Goal: Task Accomplishment & Management: Complete application form

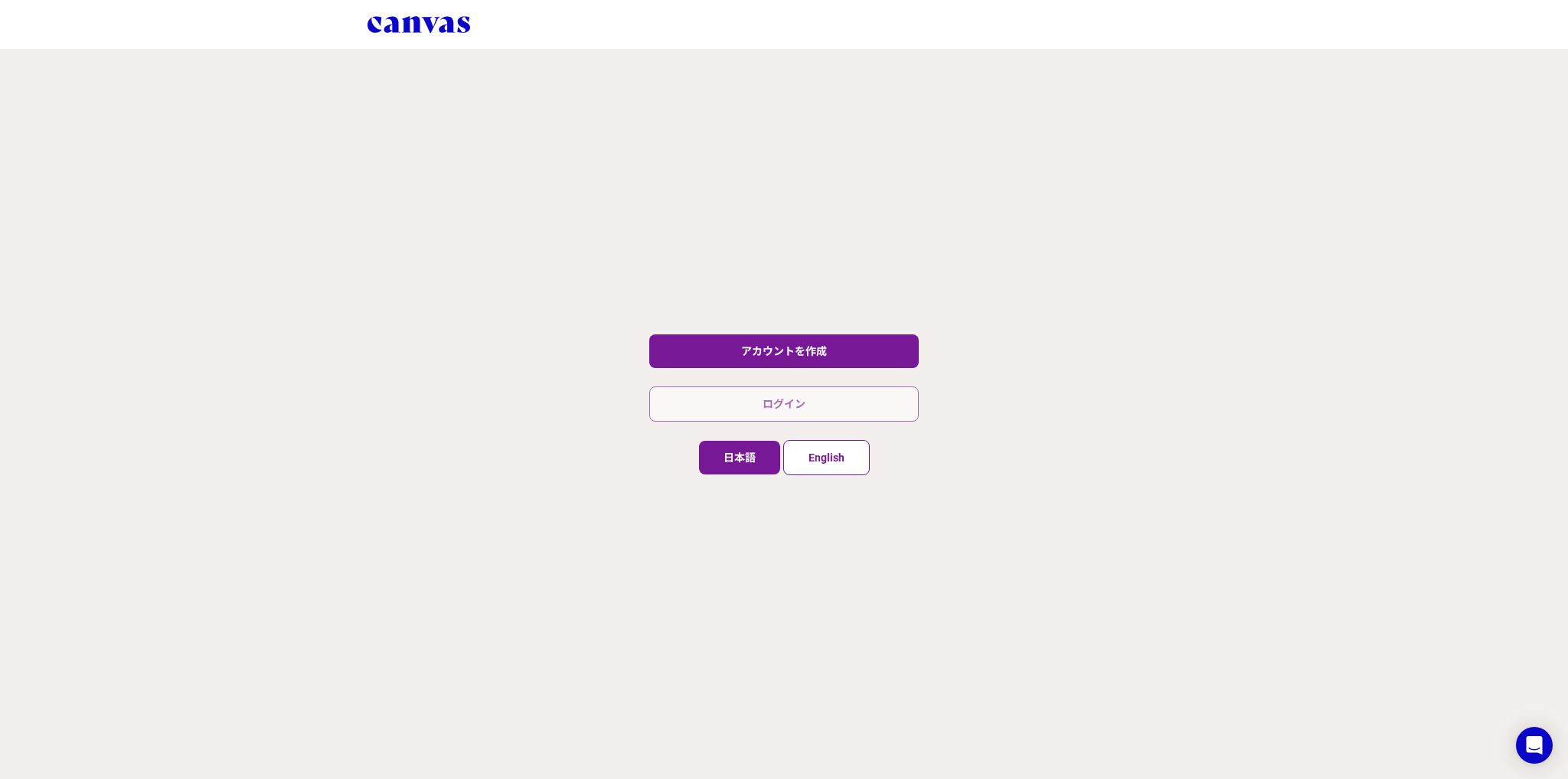
click at [817, 386] on link "ログイン" at bounding box center [784, 404] width 270 height 35
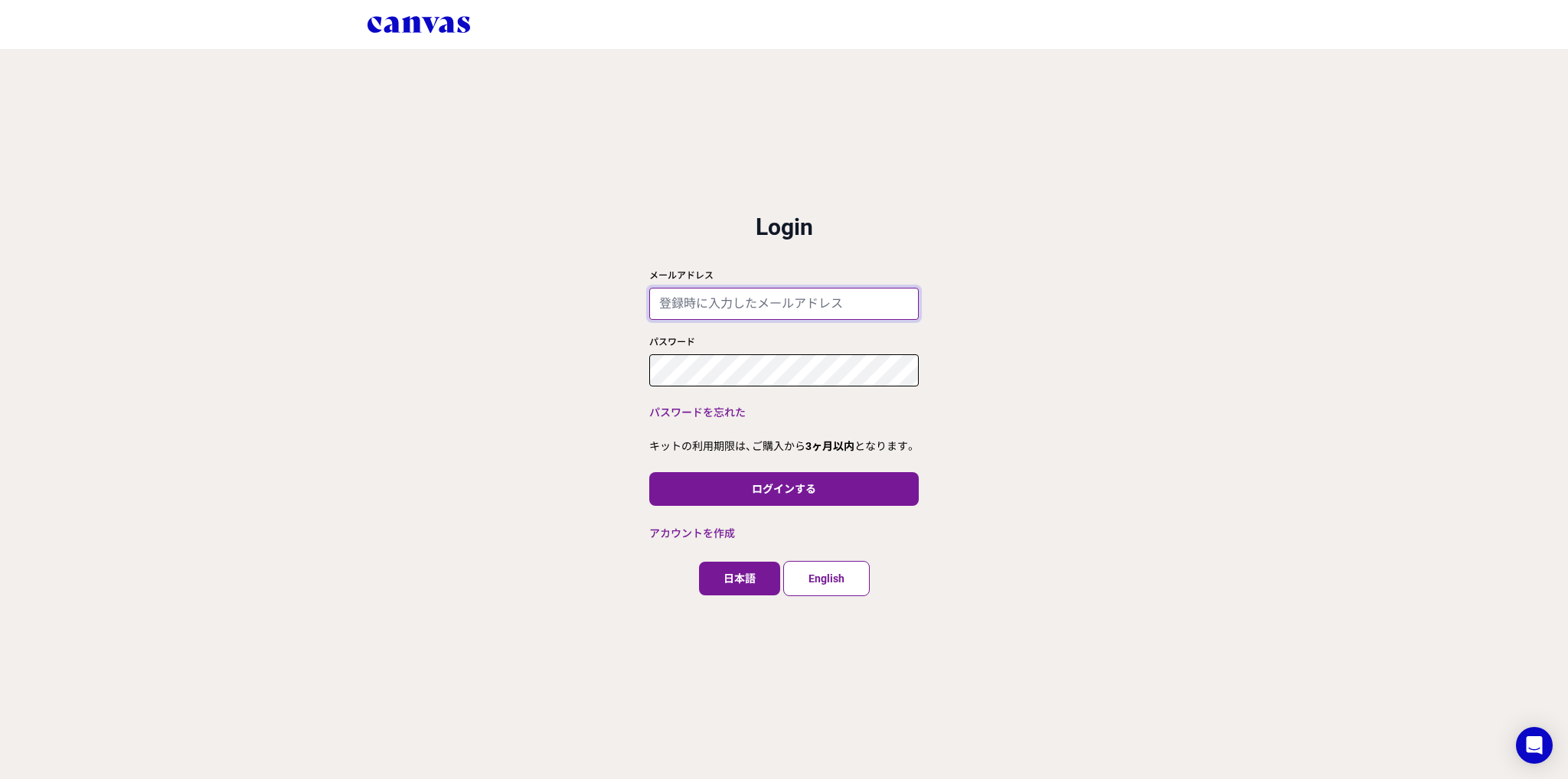
type input "[PERSON_NAME][EMAIL_ADDRESS][DOMAIN_NAME]"
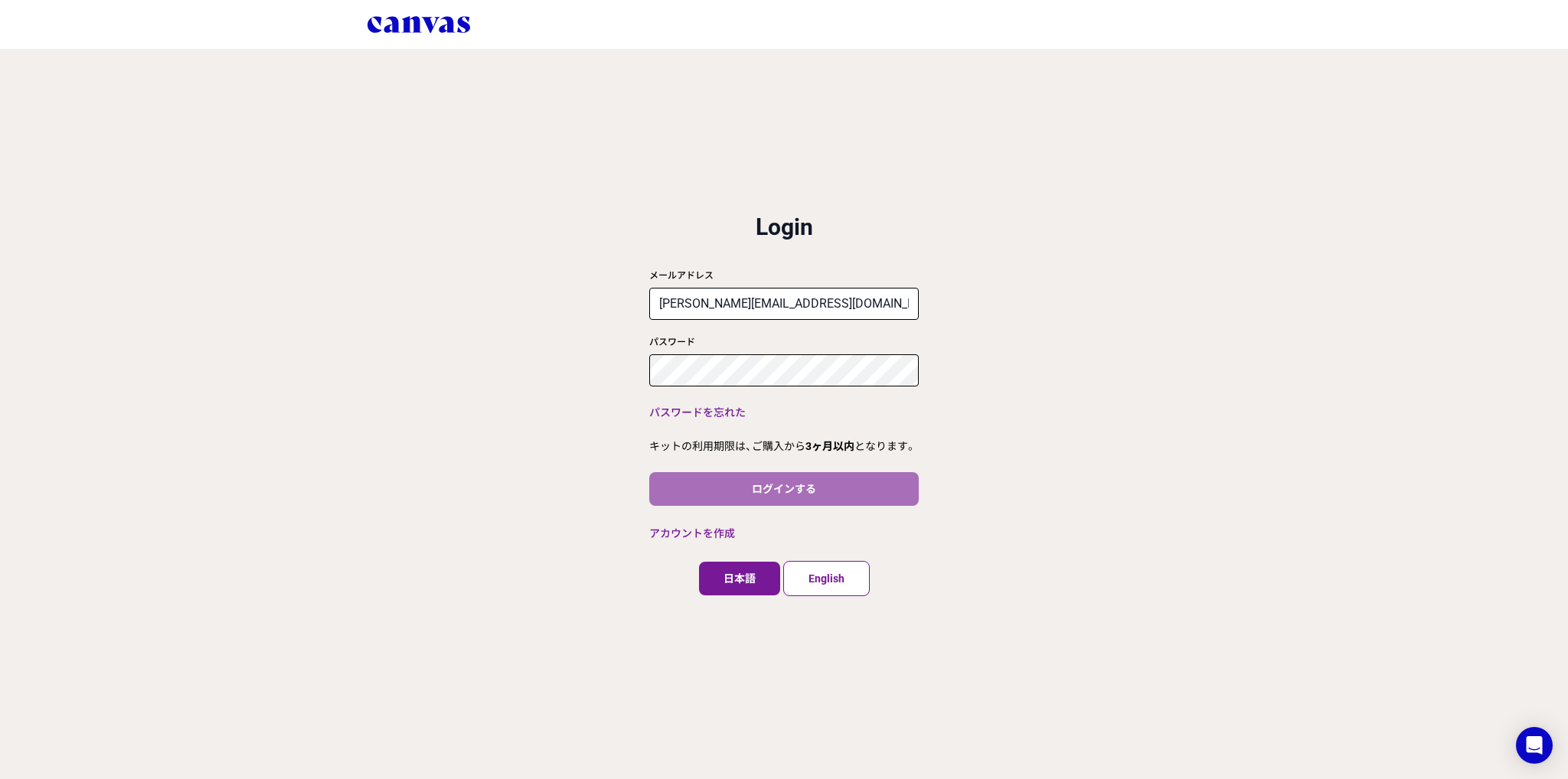
click at [845, 497] on button "ログインする" at bounding box center [784, 489] width 270 height 34
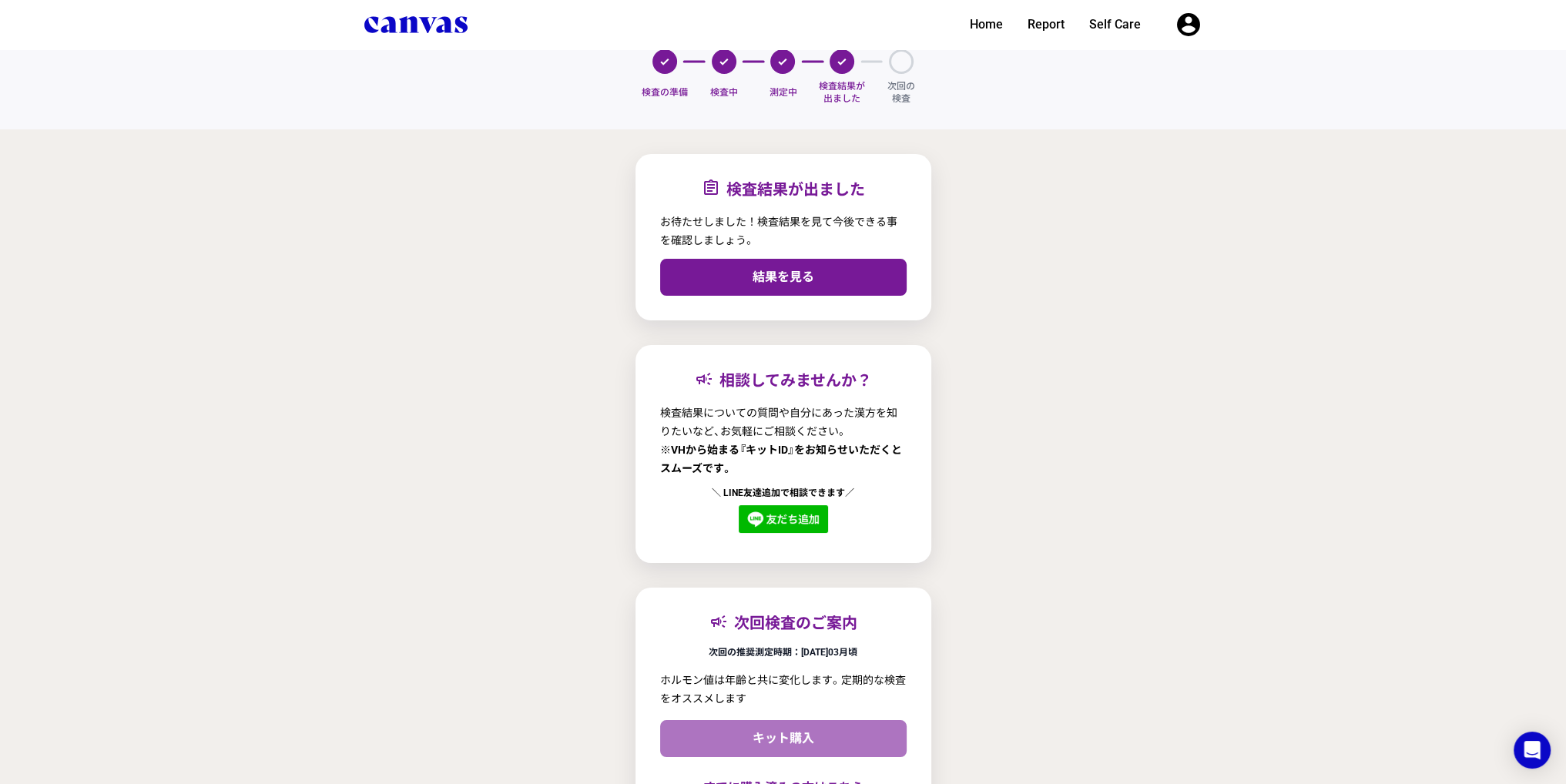
scroll to position [77, 0]
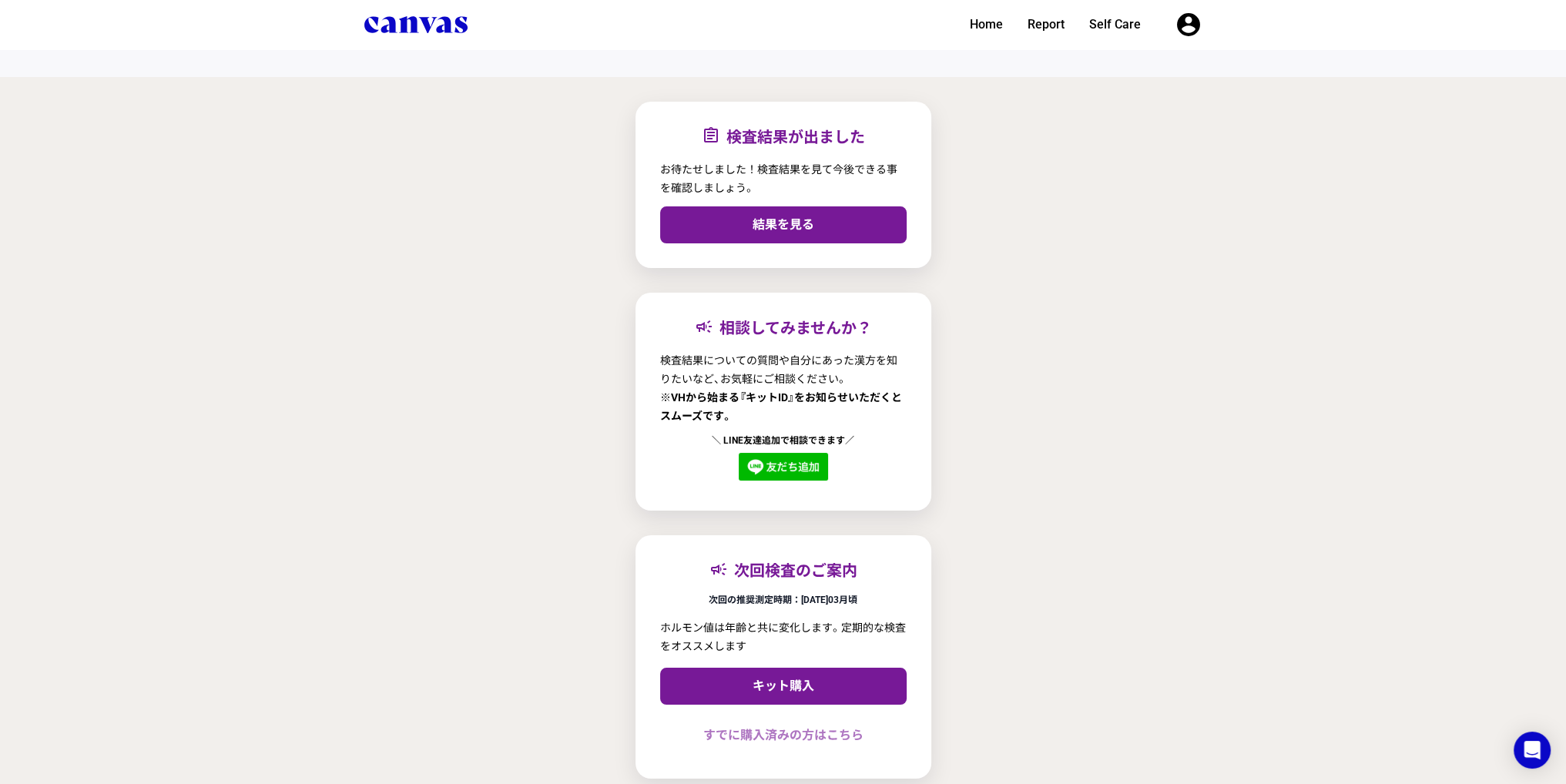
click at [763, 742] on link "すでに購入済みの方はこちら" at bounding box center [783, 735] width 247 height 37
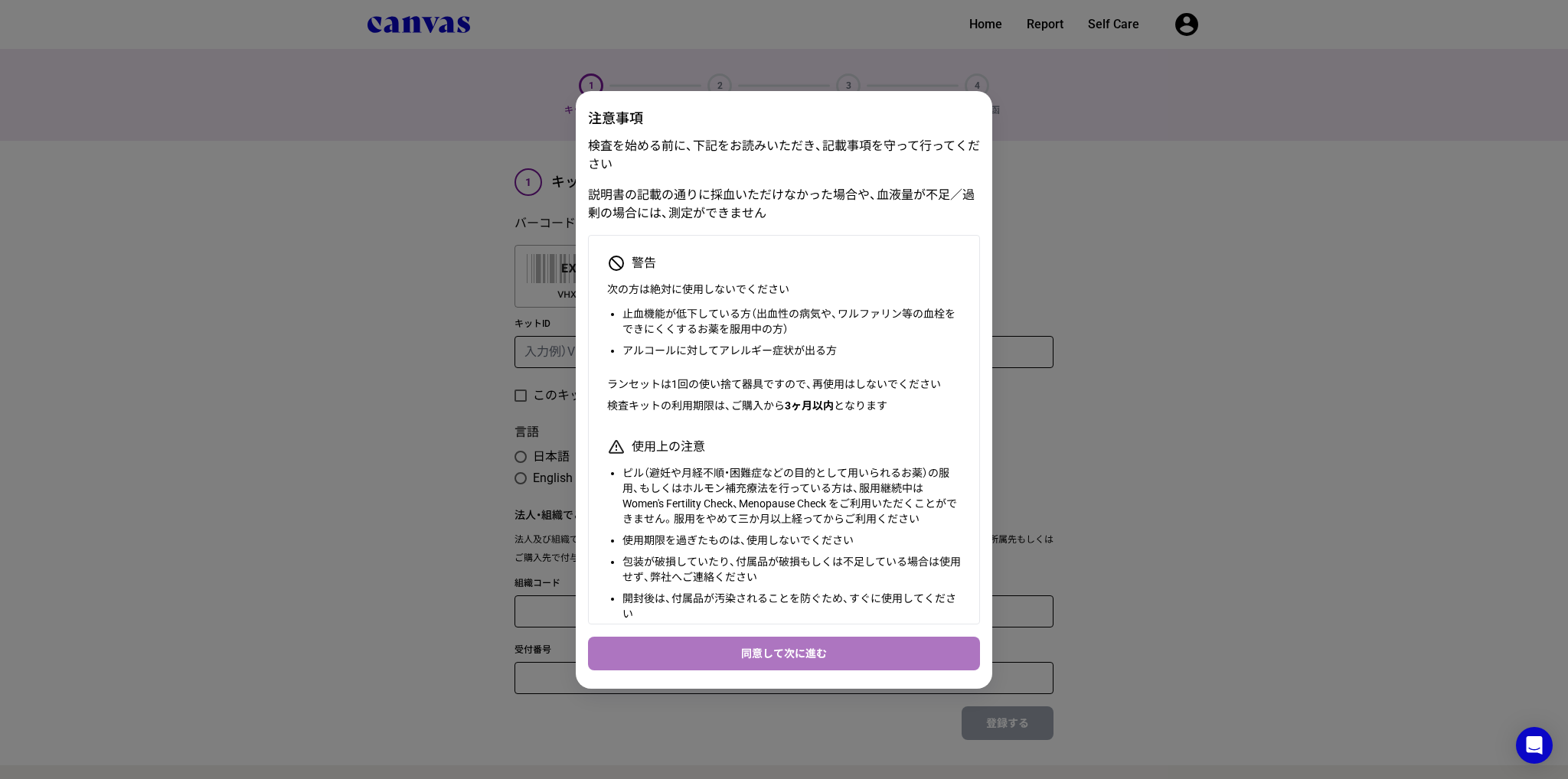
click at [832, 647] on button "同意して次に進む" at bounding box center [784, 654] width 392 height 34
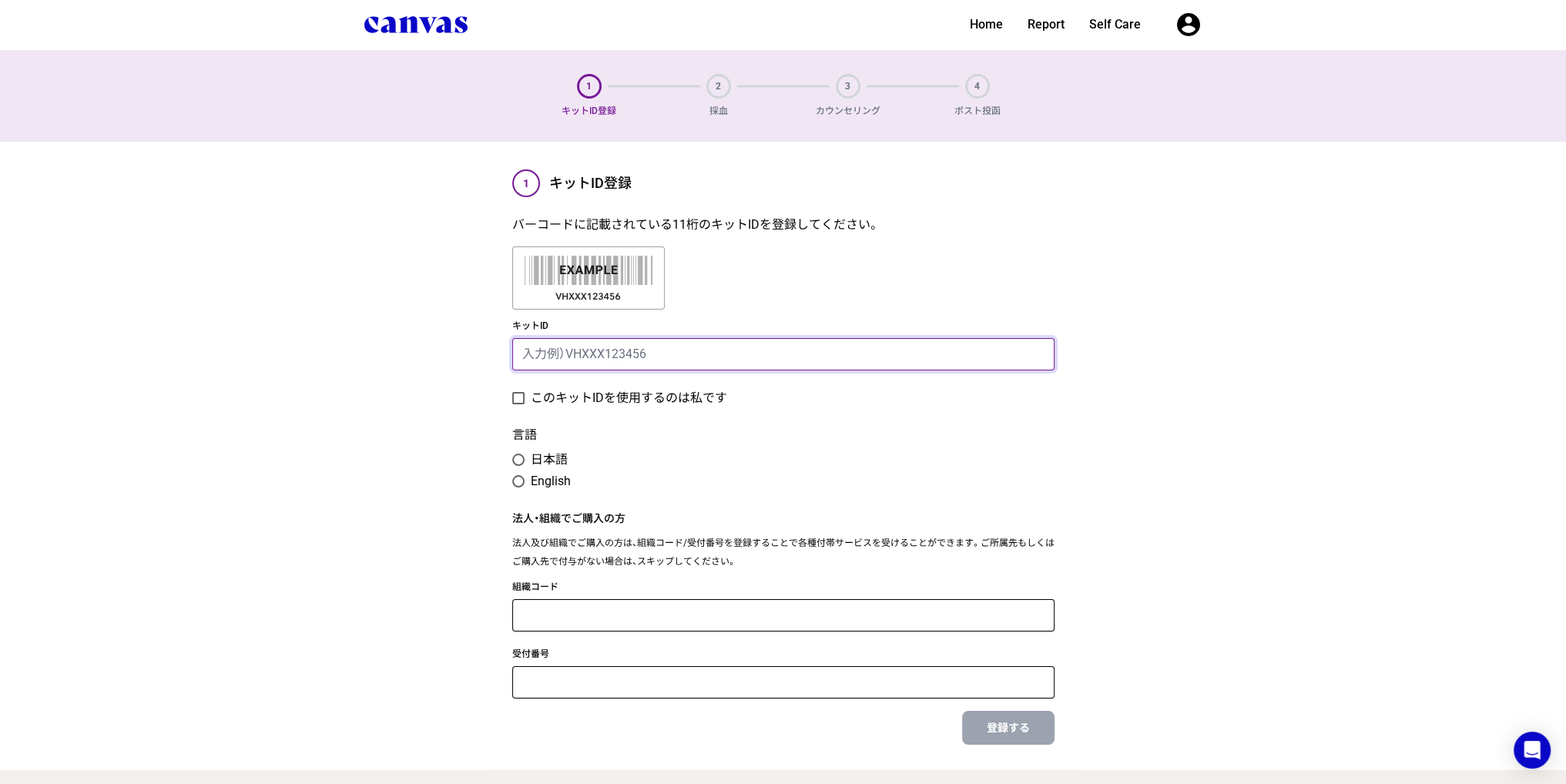
click at [705, 360] on input "キットID" at bounding box center [783, 354] width 542 height 32
type input "VHAAA000796"
click at [657, 401] on label "このキットIDを使用するのは私です" at bounding box center [629, 398] width 196 height 19
click at [512, 399] on input "このキットIDを使用するのは私です" at bounding box center [511, 398] width 1 height 1
checkbox input "true"
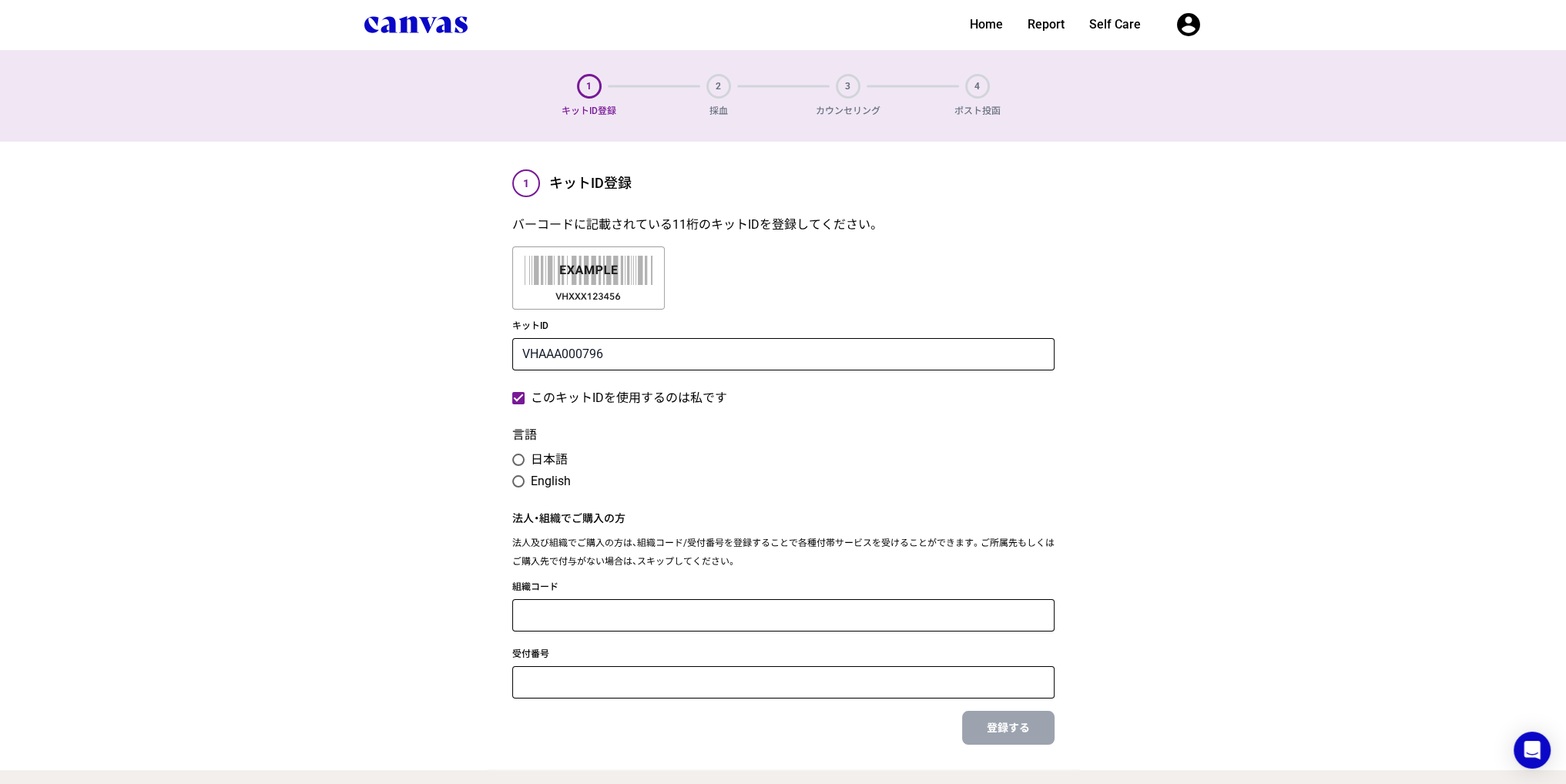
click at [544, 457] on label "日本語" at bounding box center [549, 460] width 37 height 19
click at [512, 460] on input "日本語" at bounding box center [511, 460] width 1 height 1
radio input "true"
click at [995, 737] on button "登録する" at bounding box center [1008, 728] width 93 height 34
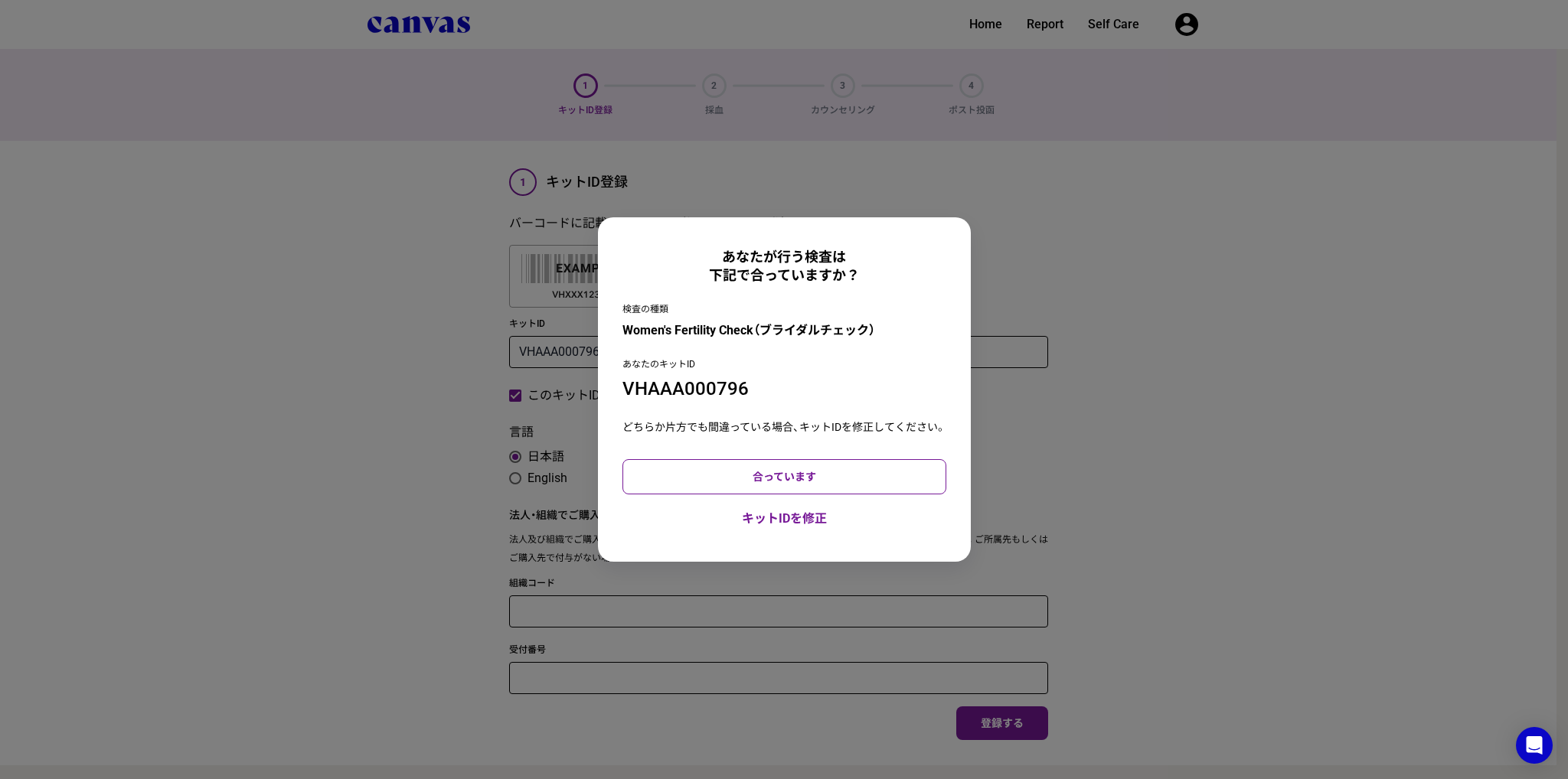
click at [814, 468] on button "合っています" at bounding box center [784, 477] width 324 height 35
click at [1122, 391] on div "あなたが行う検査は 下記で合っていますか？ 検査の種類 Women's Fertility Check（ブライダルチェック） あなたのキットID VHAAA0…" at bounding box center [784, 390] width 1568 height 779
click at [1114, 380] on div "あなたが行う検査は 下記で合っていますか？ 検査の種類 Women's Fertility Check（ブライダルチェック） あなたのキットID VHAAA0…" at bounding box center [784, 390] width 1568 height 779
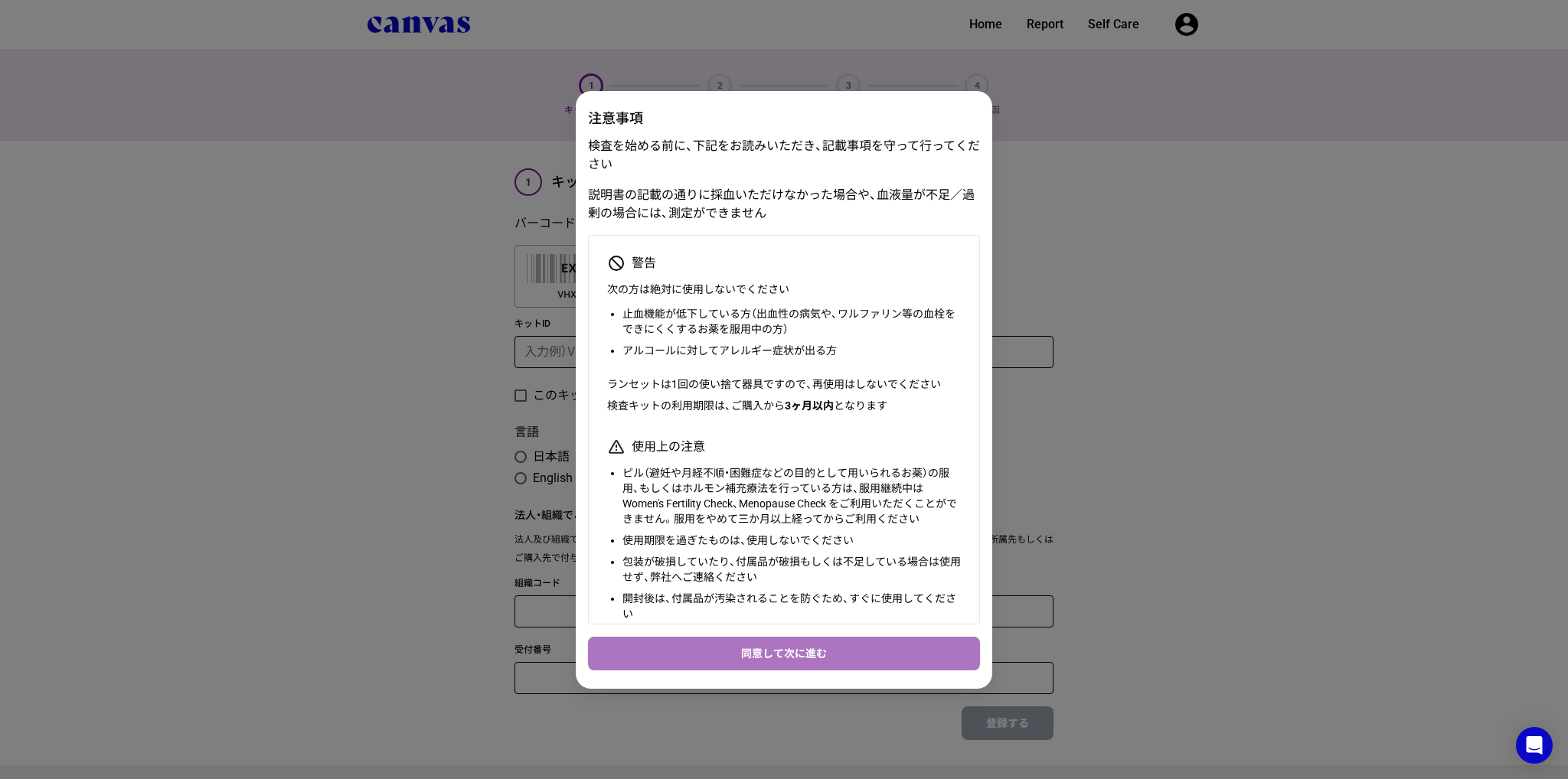
click at [759, 656] on button "同意して次に進む" at bounding box center [784, 654] width 392 height 34
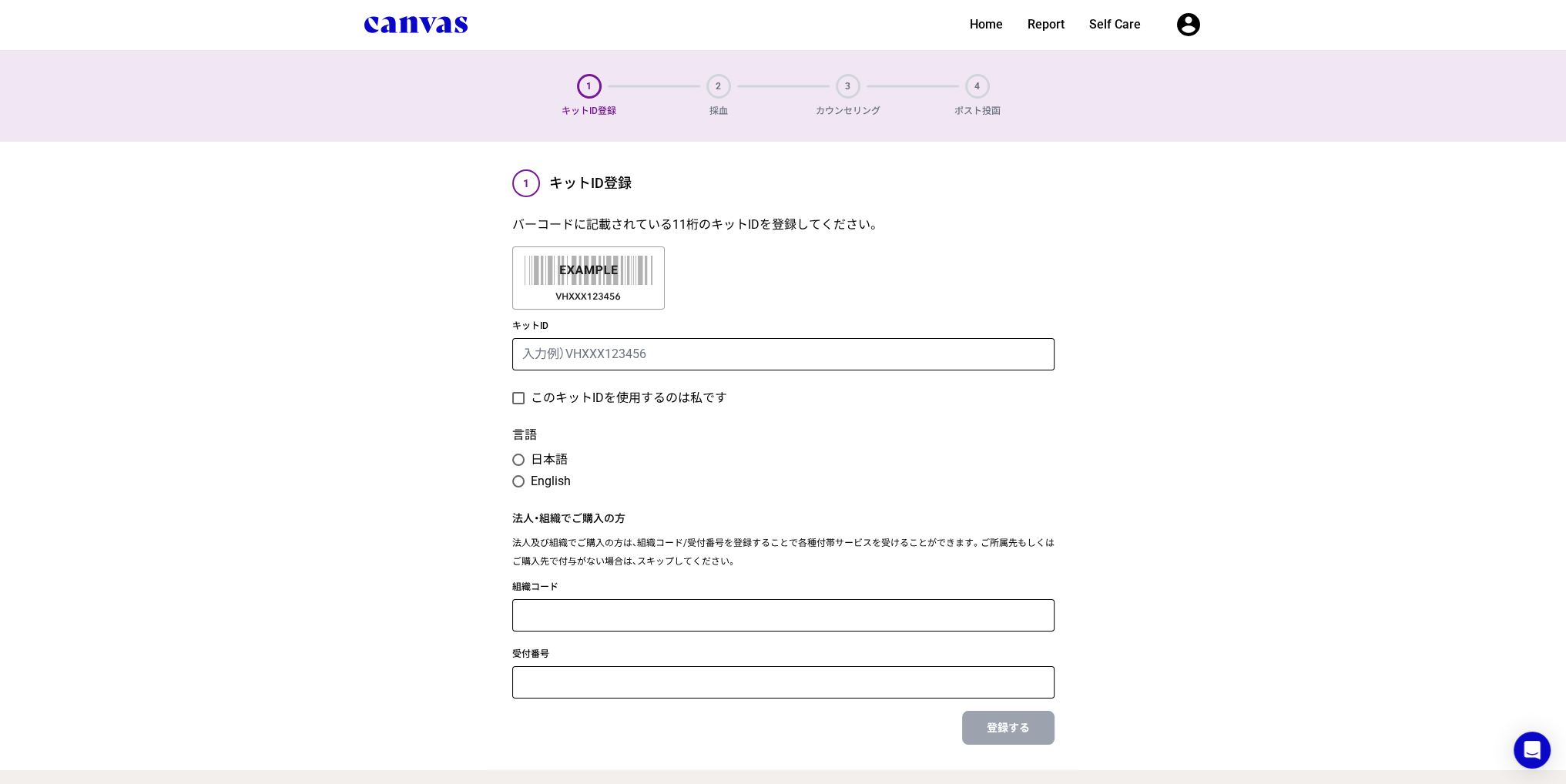
click at [771, 373] on form "キットID このキットIDを使用するのは私です 言語 日本語 English 法人・組織でご購入の方 法人及び組織でご購入の方は、組織コード/受付番号を登録す…" at bounding box center [783, 536] width 542 height 441
click at [771, 364] on input "キットID" at bounding box center [783, 354] width 542 height 32
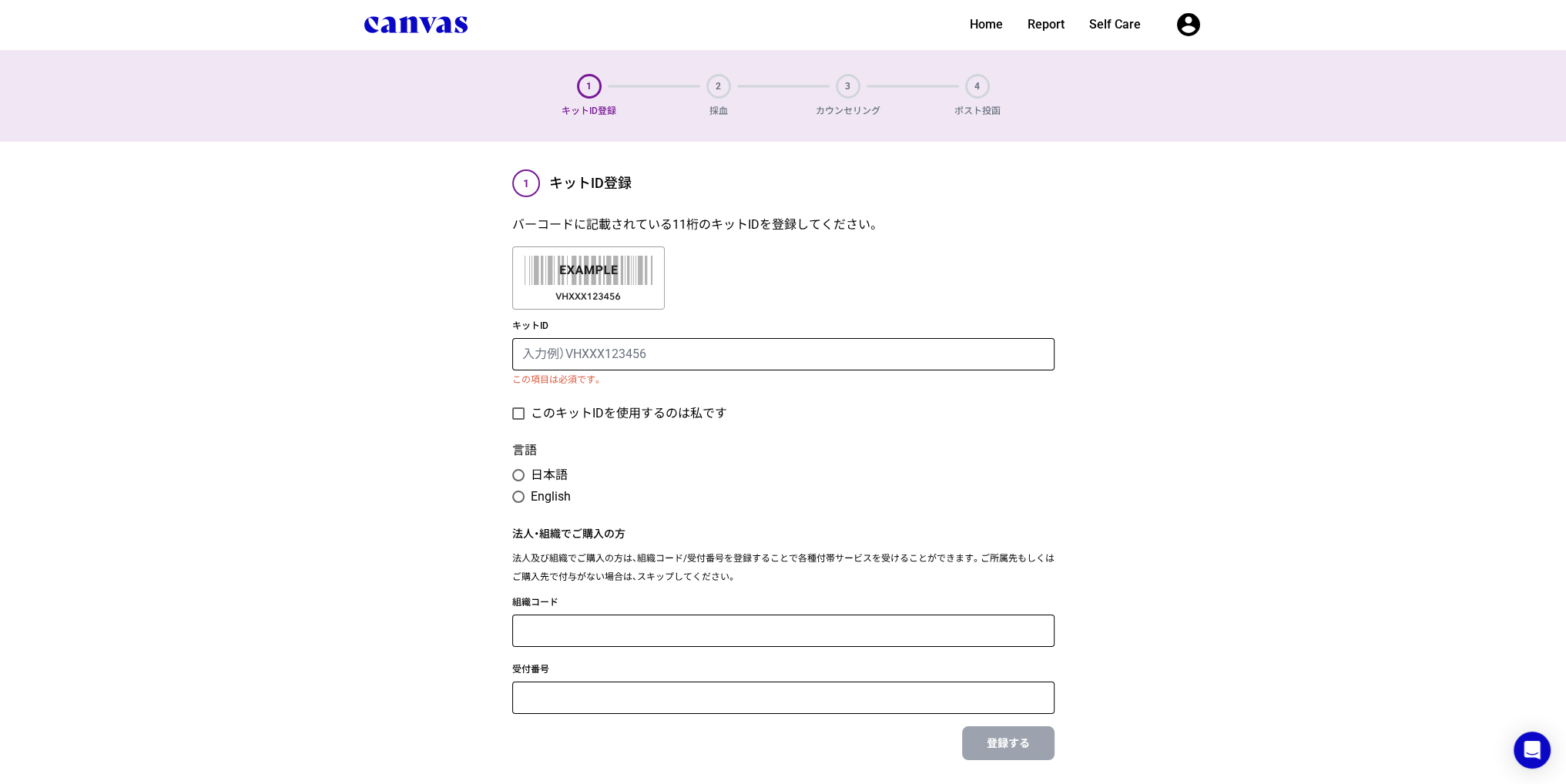
drag, startPoint x: 798, startPoint y: 234, endPoint x: 795, endPoint y: 158, distance: 76.1
click at [798, 232] on div "バーコードに記載されている11桁のキットIDを登録してください。 キットID この項目は必須です。 このキットIDを使用するのは私です 言語 日本語 Engl…" at bounding box center [783, 494] width 542 height 557
click at [992, 27] on link "Home" at bounding box center [986, 25] width 46 height 19
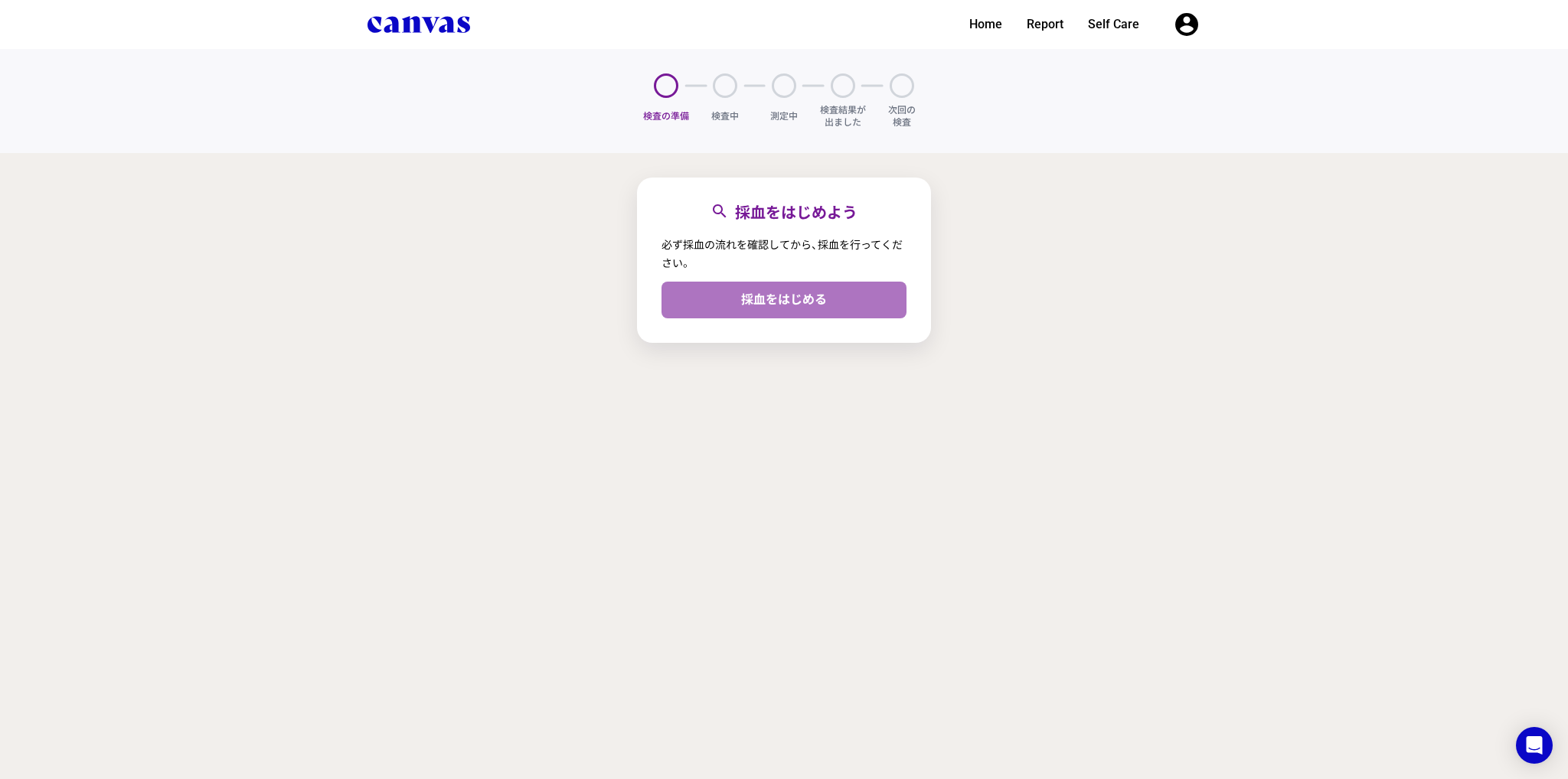
click at [820, 292] on link "採血をはじめる" at bounding box center [784, 300] width 245 height 37
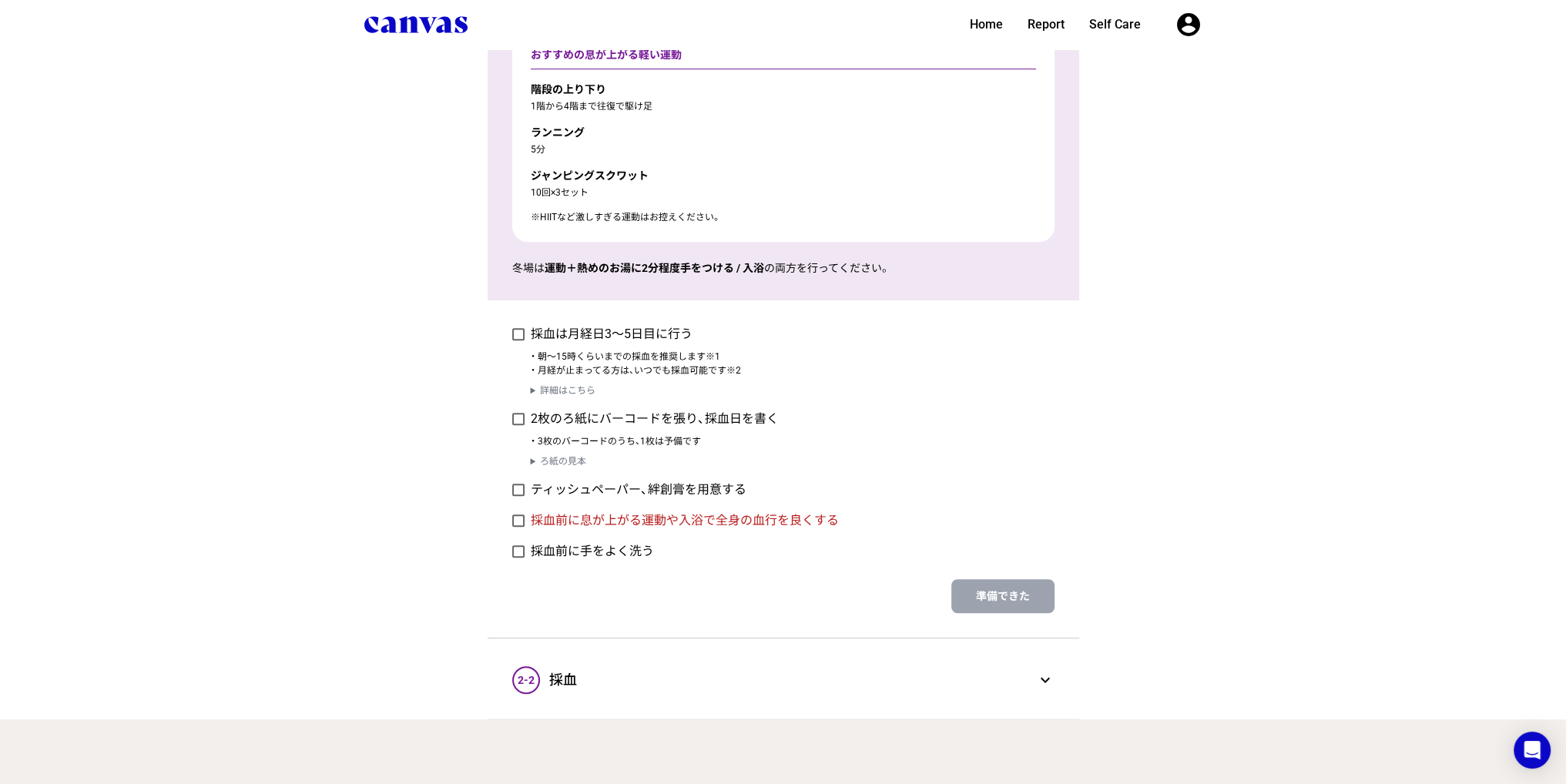
scroll to position [1116, 0]
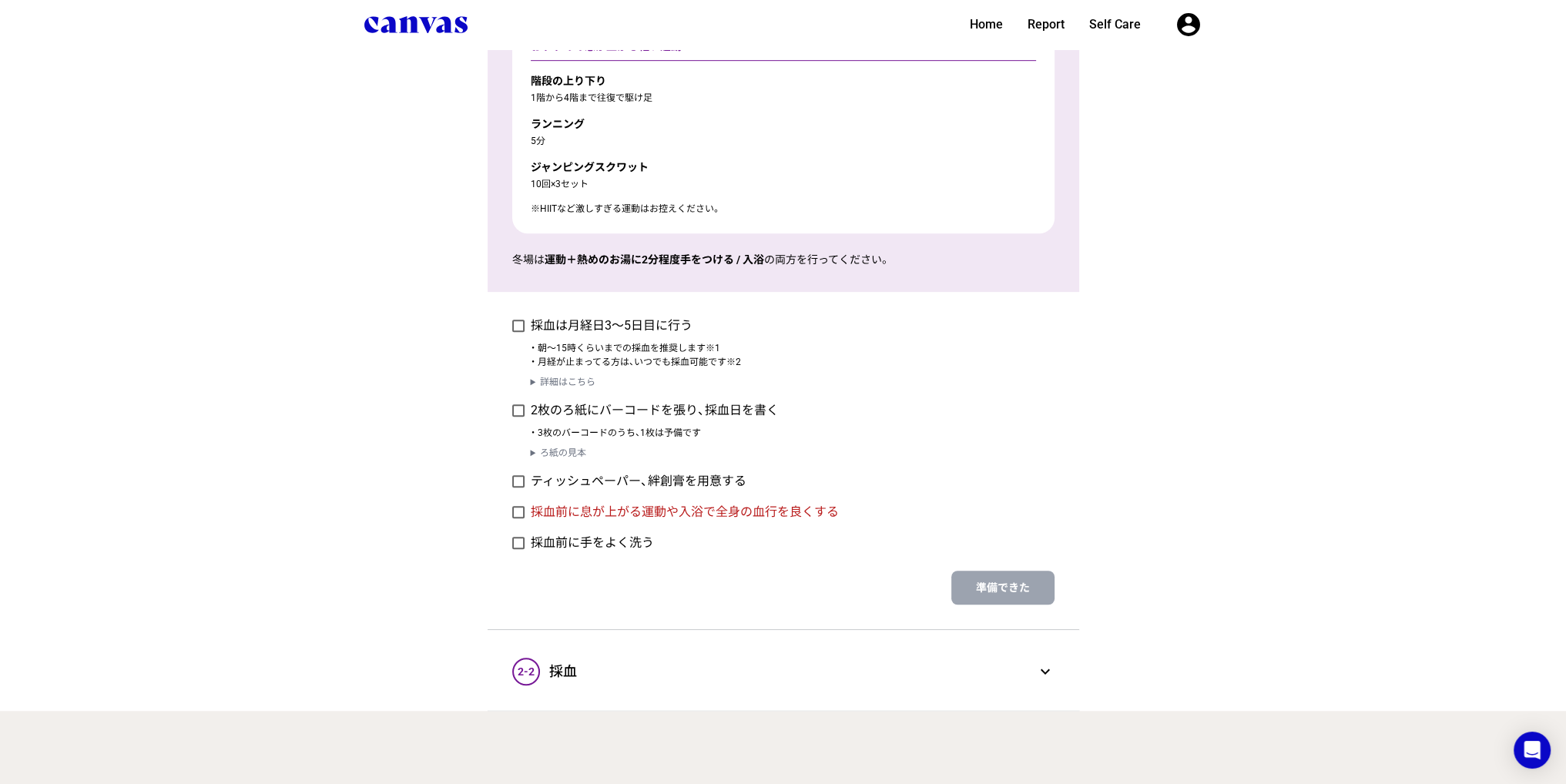
click at [669, 326] on label "採血は月経日3〜5日目に行う" at bounding box center [611, 326] width 162 height 19
click at [512, 326] on input "採血は月経日3〜5日目に行う" at bounding box center [511, 326] width 1 height 1
checkbox input "true"
click at [643, 407] on label "2枚のろ紙にバーコードを張り、採血日を書く" at bounding box center [654, 411] width 248 height 19
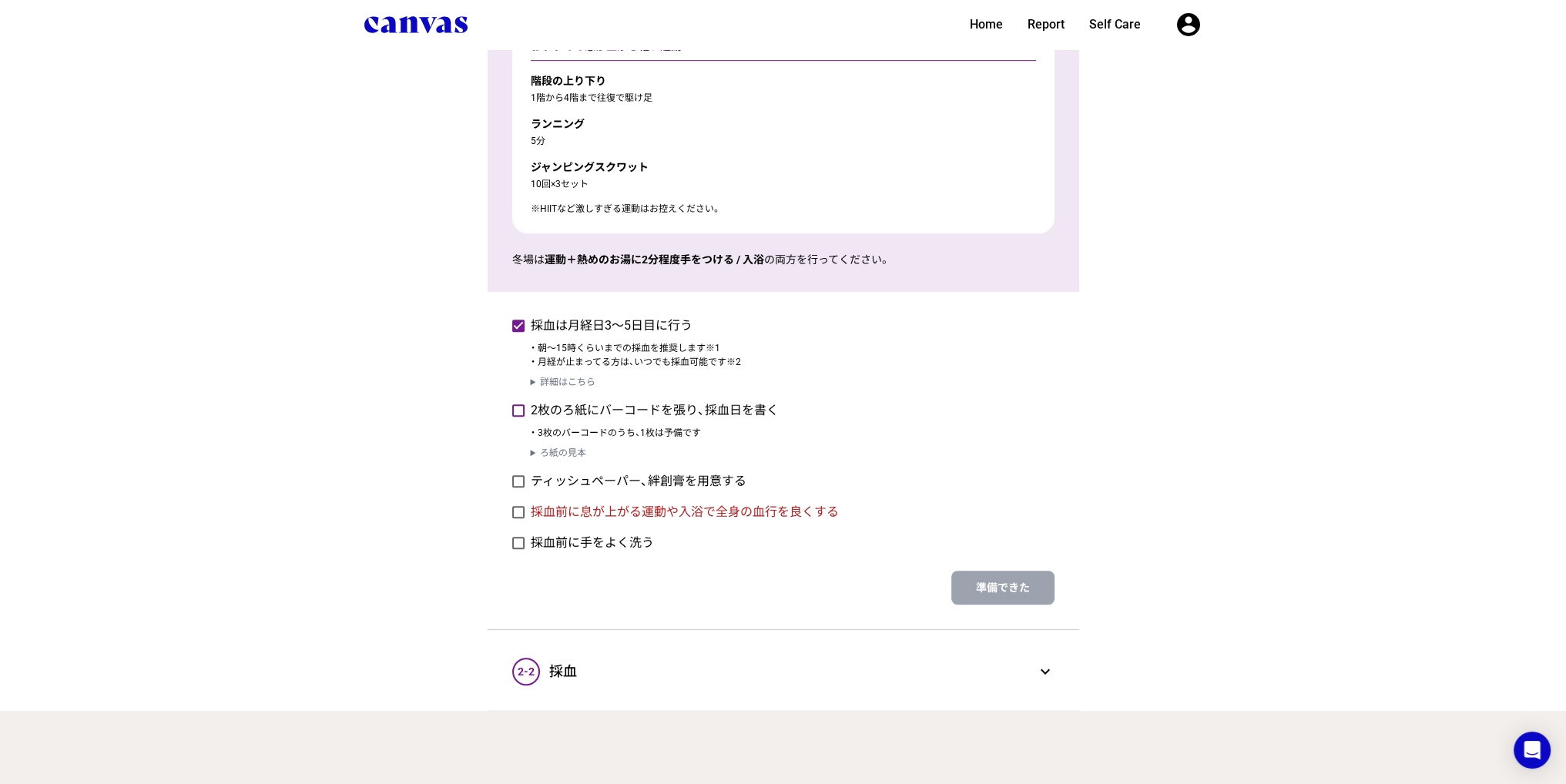
click at [512, 411] on input "2枚のろ紙にバーコードを張り、採血日を書く" at bounding box center [511, 411] width 1 height 1
checkbox input "true"
click at [619, 478] on label "ティッシュペーパー、絆創膏を用意する" at bounding box center [638, 482] width 216 height 19
click at [512, 482] on input "ティッシュペーパー、絆創膏を用意する" at bounding box center [511, 482] width 1 height 1
checkbox input "true"
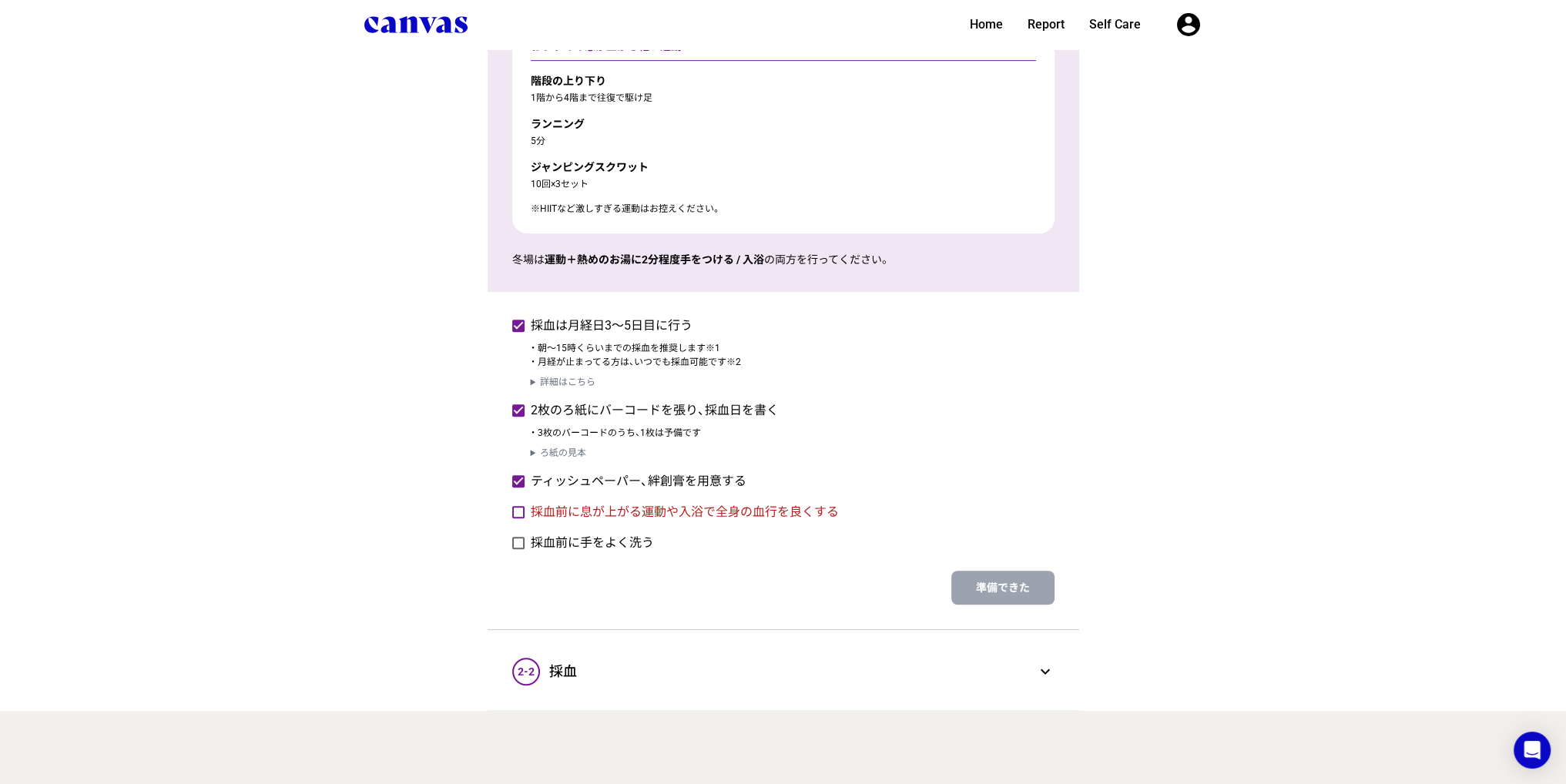
click at [619, 508] on label "採血前に息が上がる運動や入浴で全身の血行を良くする" at bounding box center [684, 512] width 308 height 19
click at [512, 512] on input "採血前に息が上がる運動や入浴で全身の血行を良くする" at bounding box center [511, 512] width 1 height 1
checkbox input "true"
click at [609, 548] on label "採血前に手をよく洗う" at bounding box center [592, 543] width 123 height 19
click at [512, 544] on input "採血前に手をよく洗う" at bounding box center [511, 543] width 1 height 1
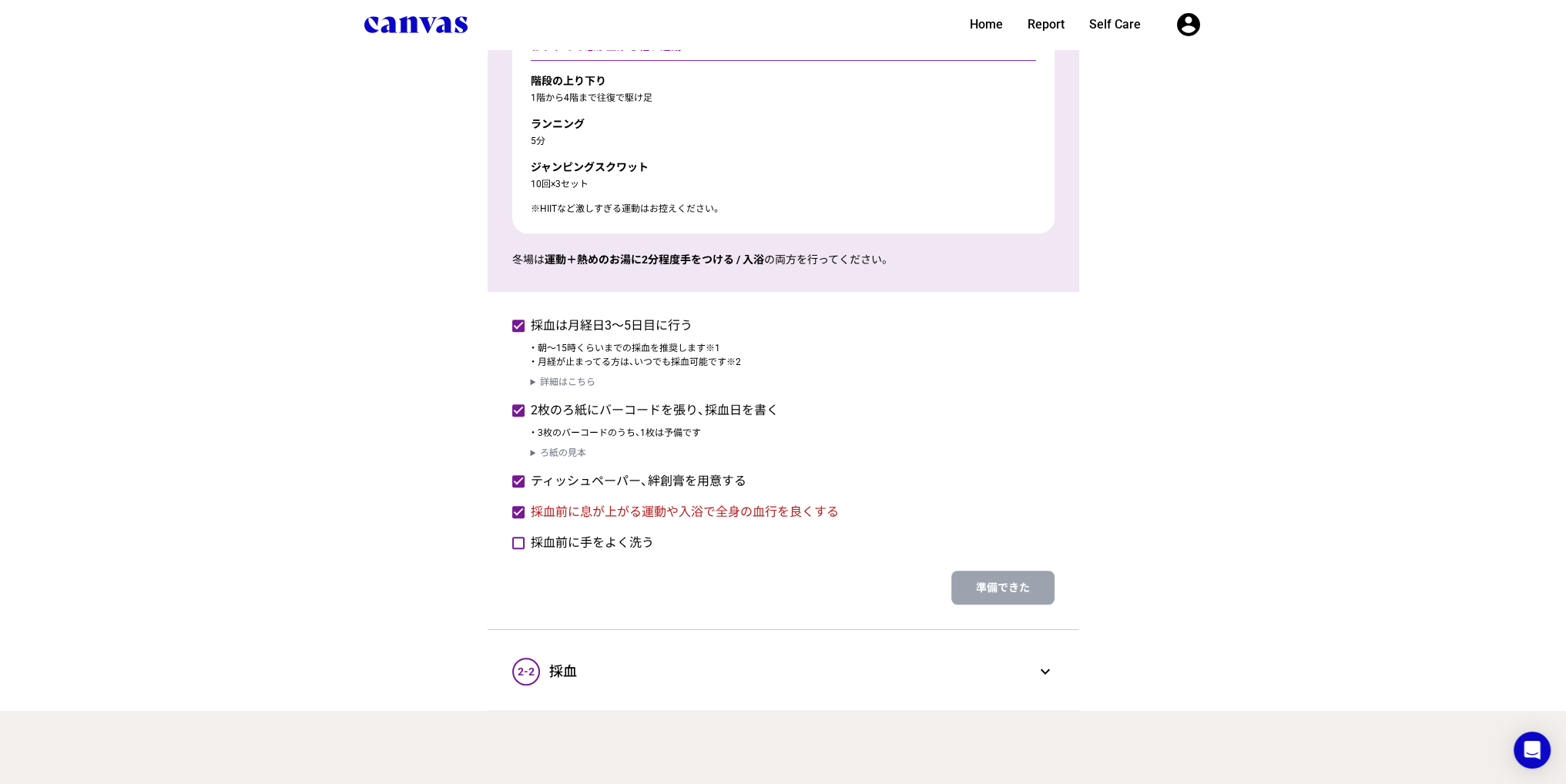
checkbox input "true"
click at [1026, 574] on button "準備できた" at bounding box center [1002, 588] width 103 height 34
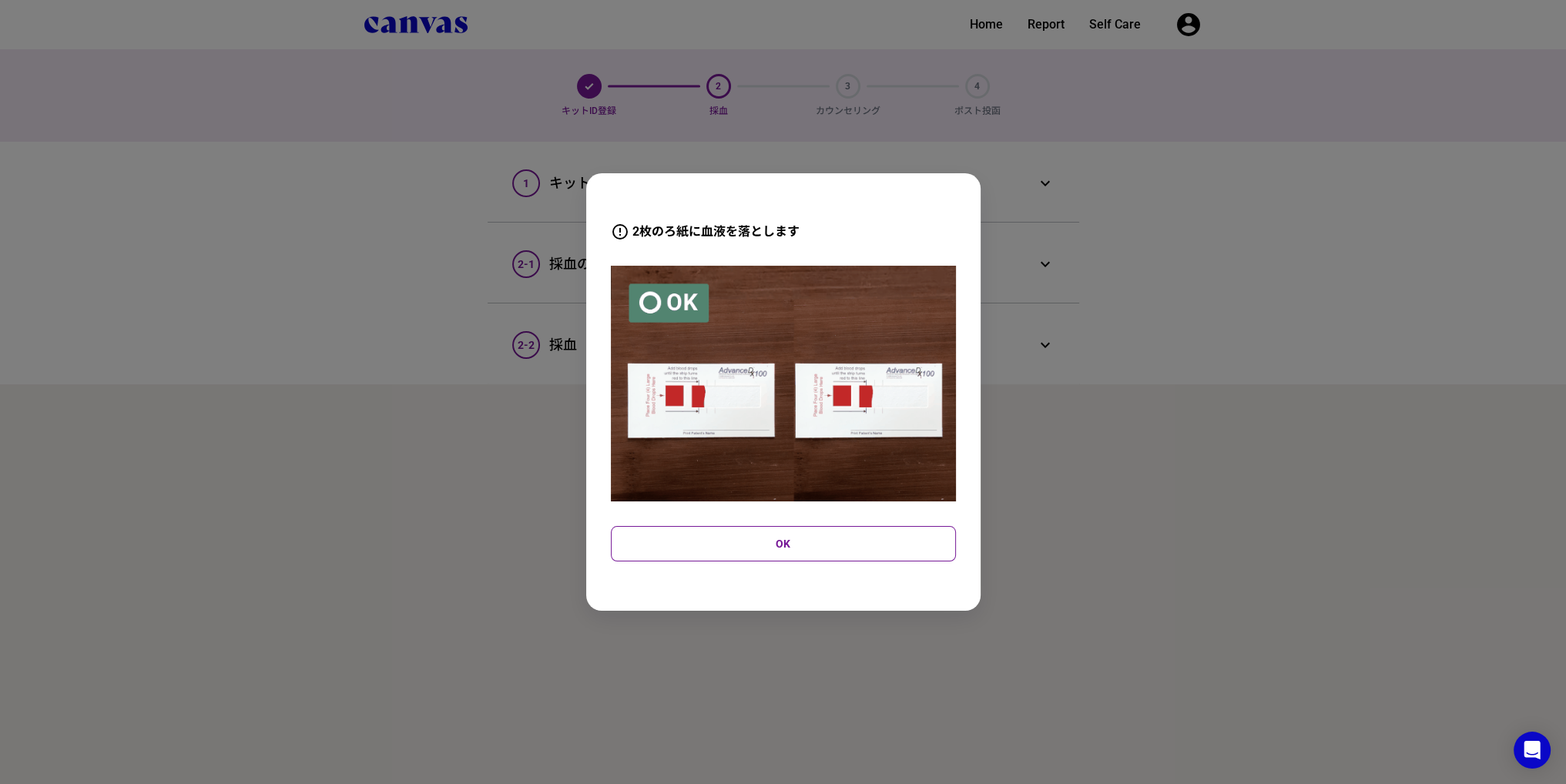
scroll to position [0, 0]
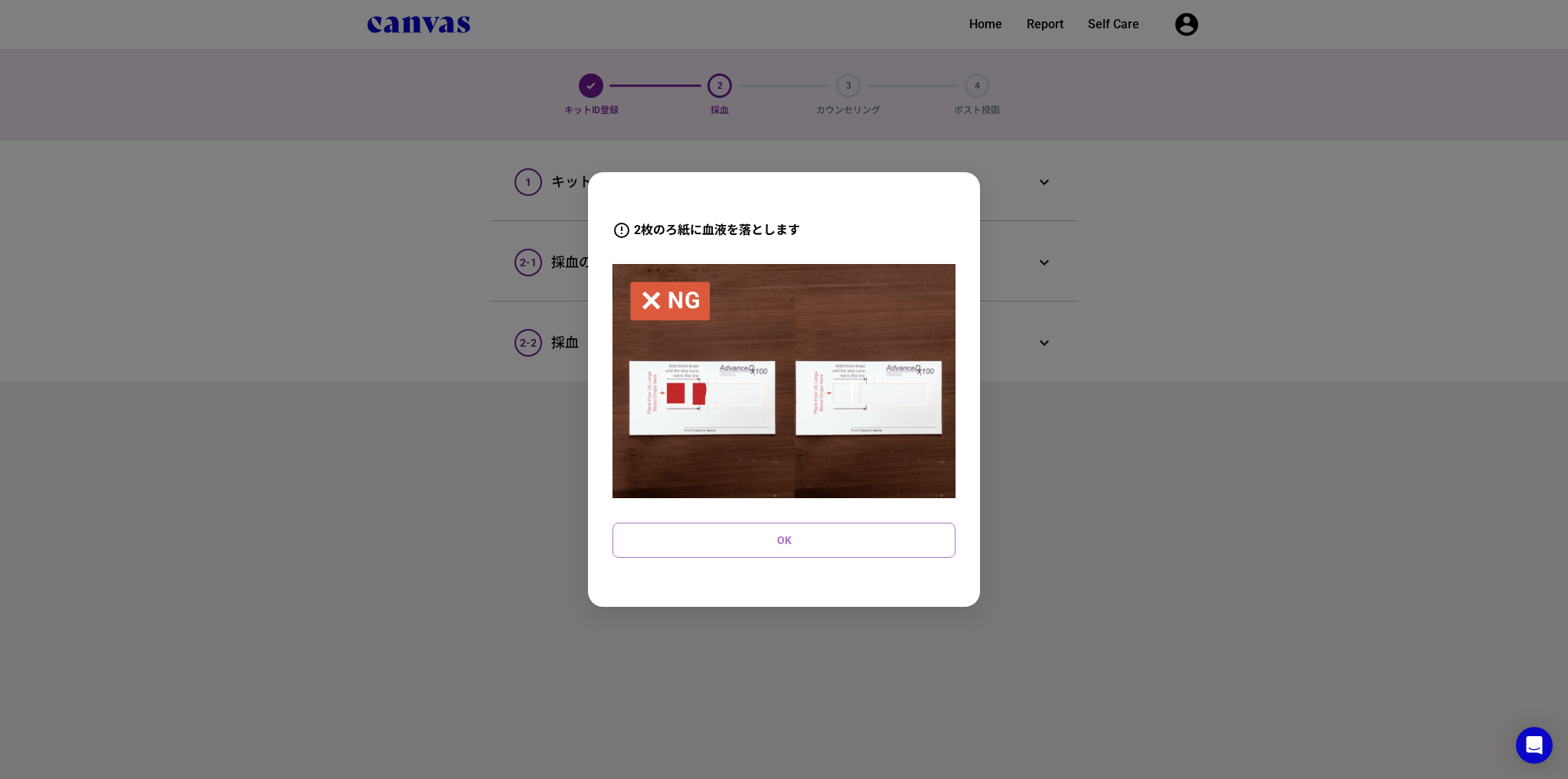
click at [783, 536] on div "OK" at bounding box center [784, 540] width 343 height 35
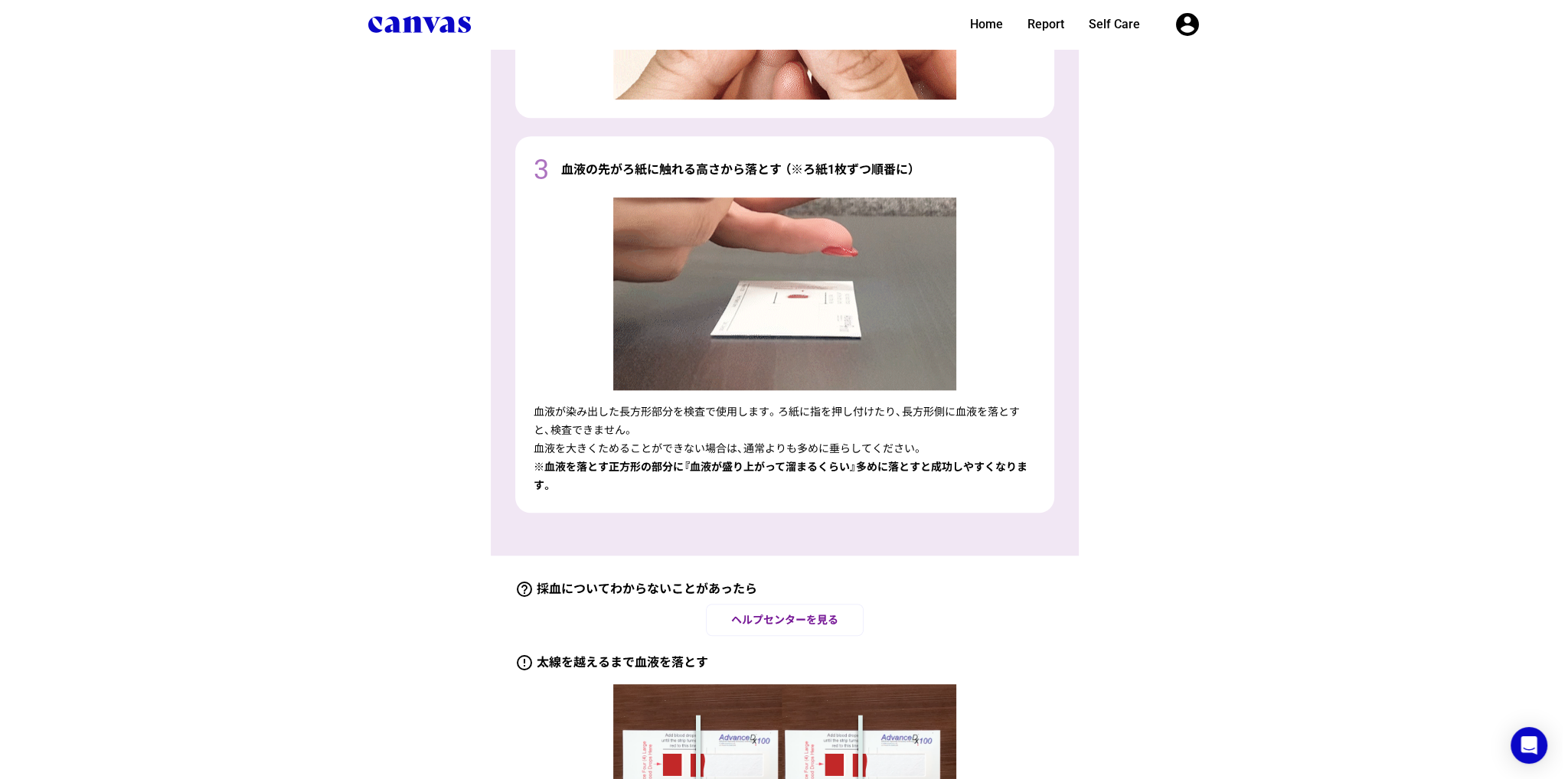
scroll to position [1749, 0]
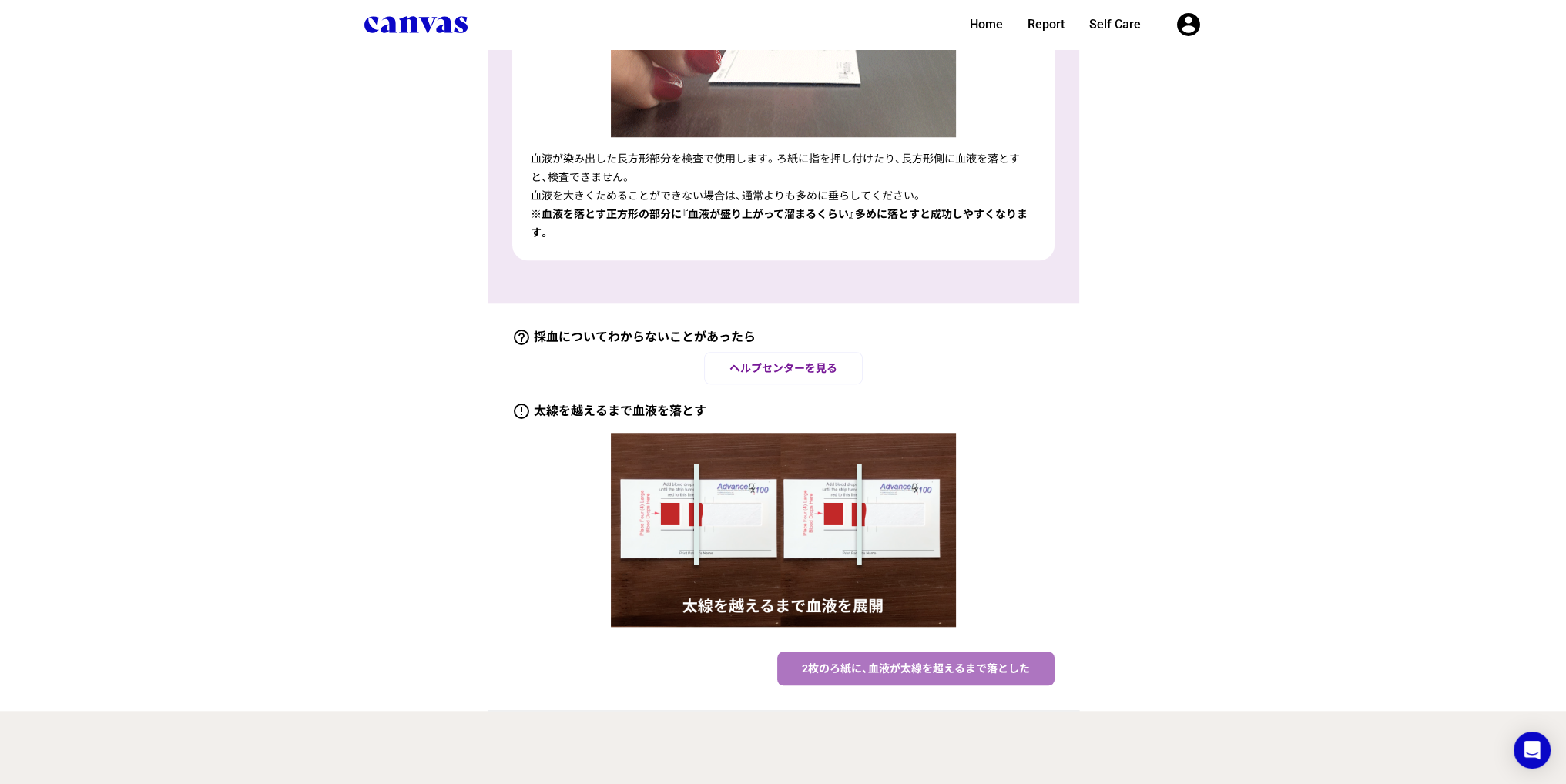
click at [986, 664] on span "2枚のろ紙に、血液が太線を超えるまで落とした" at bounding box center [916, 669] width 228 height 12
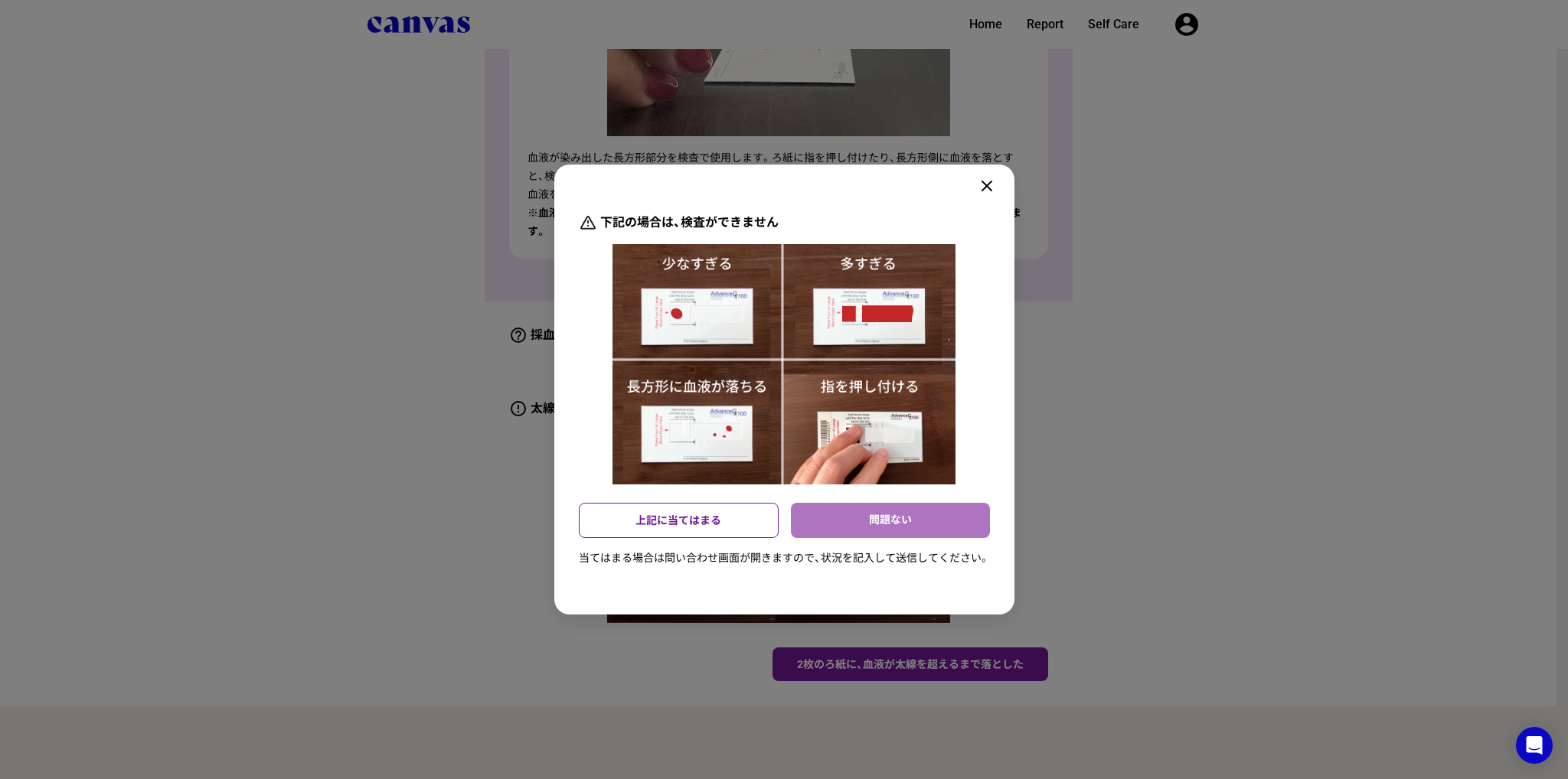
click at [879, 517] on div "問題ない" at bounding box center [890, 520] width 199 height 35
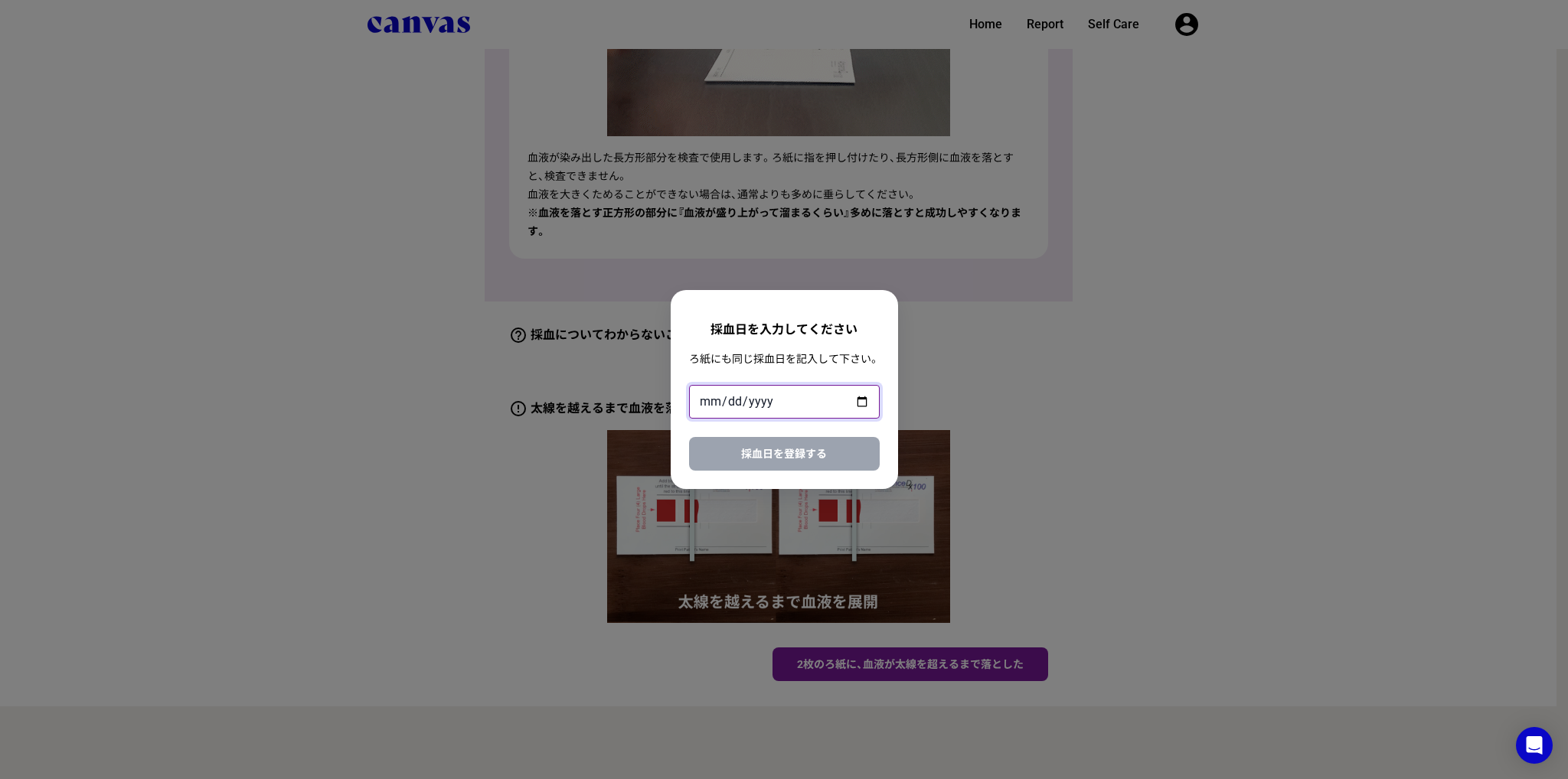
click at [843, 403] on input "date" at bounding box center [784, 402] width 191 height 34
click at [858, 403] on input "date" at bounding box center [784, 402] width 191 height 34
type input "[DATE]"
click at [814, 456] on span "採血日を登録する" at bounding box center [784, 454] width 86 height 12
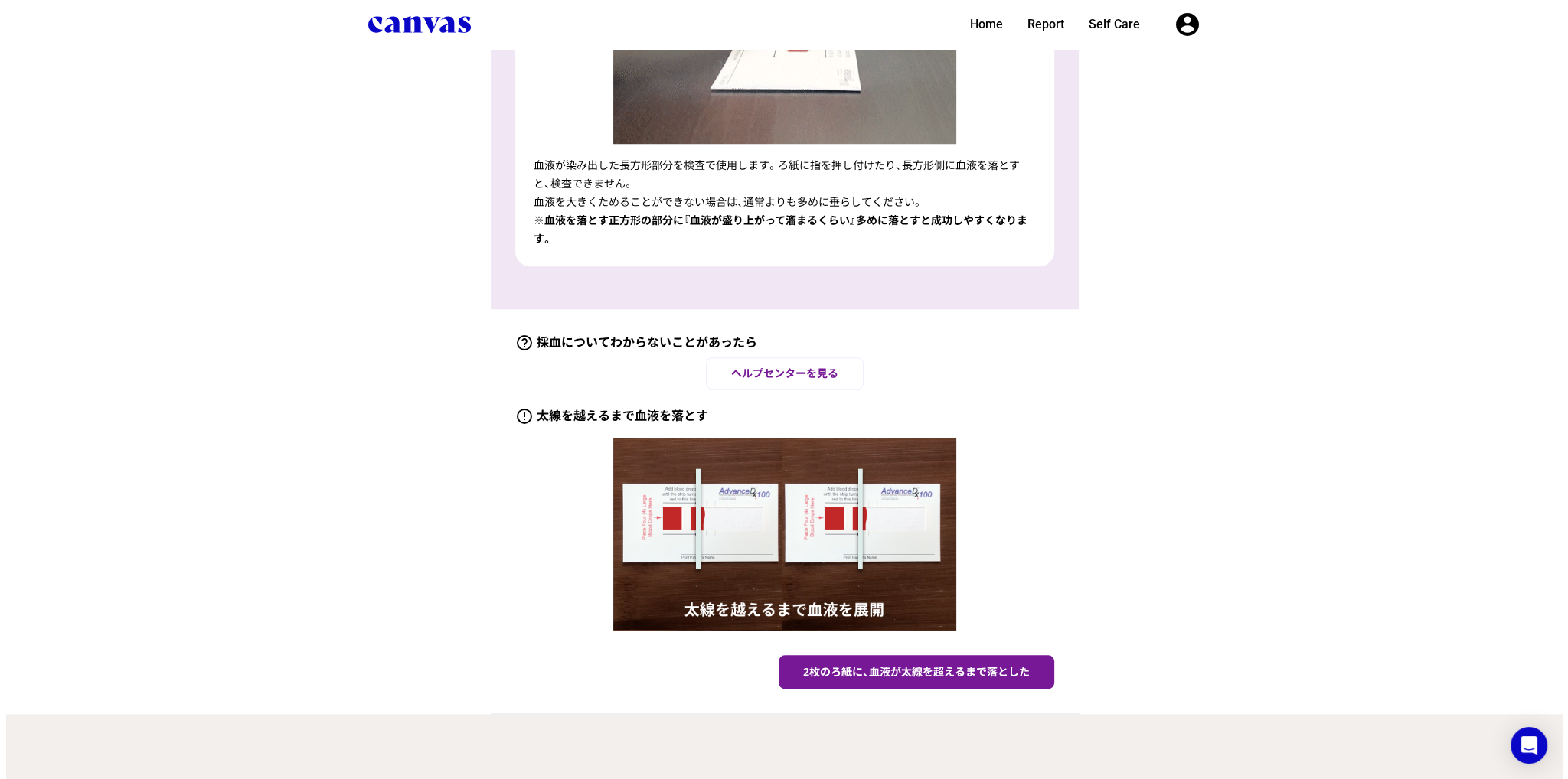
scroll to position [1749, 0]
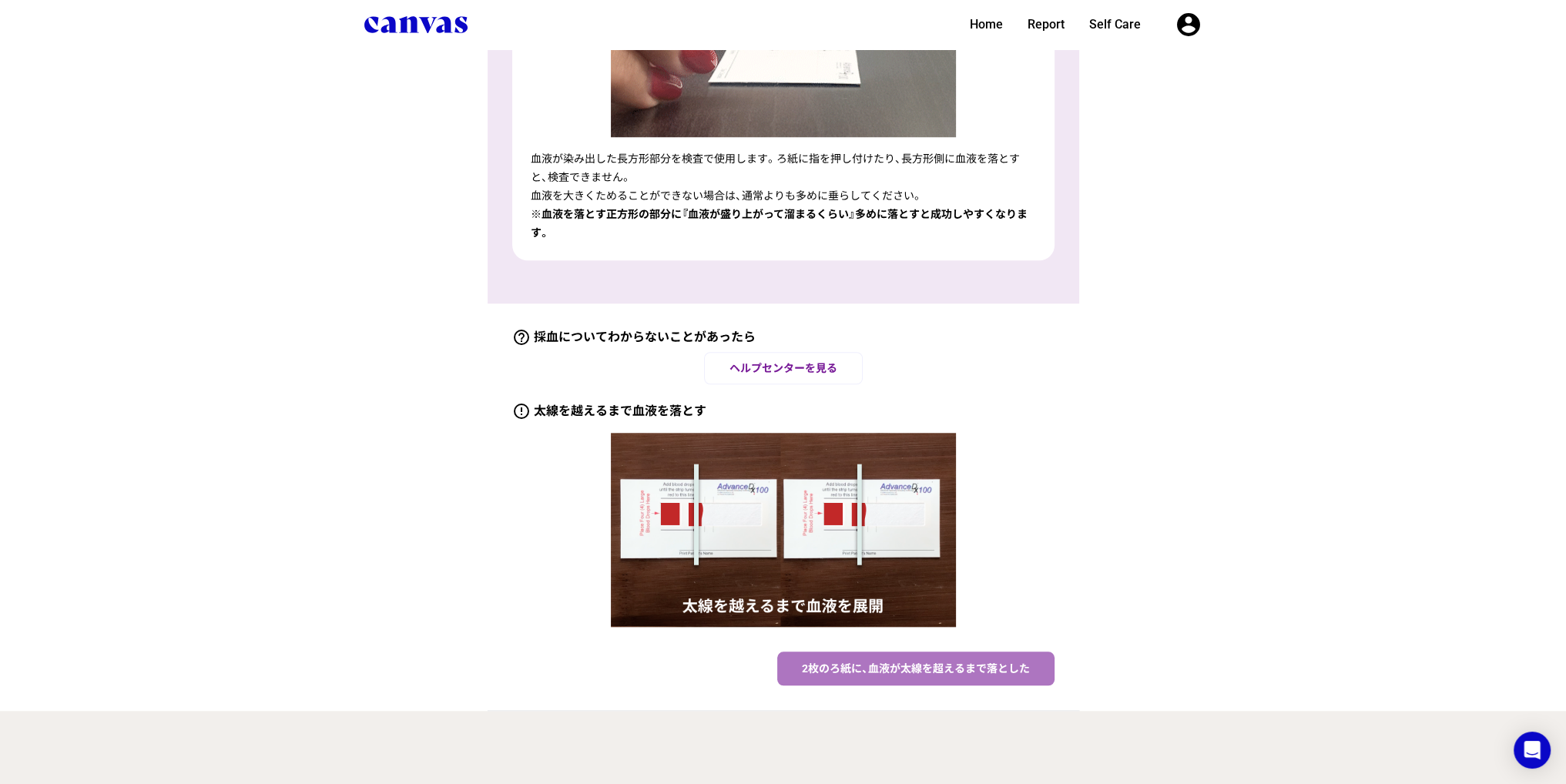
click at [974, 669] on span "2枚のろ紙に、血液が太線を超えるまで落とした" at bounding box center [916, 669] width 228 height 12
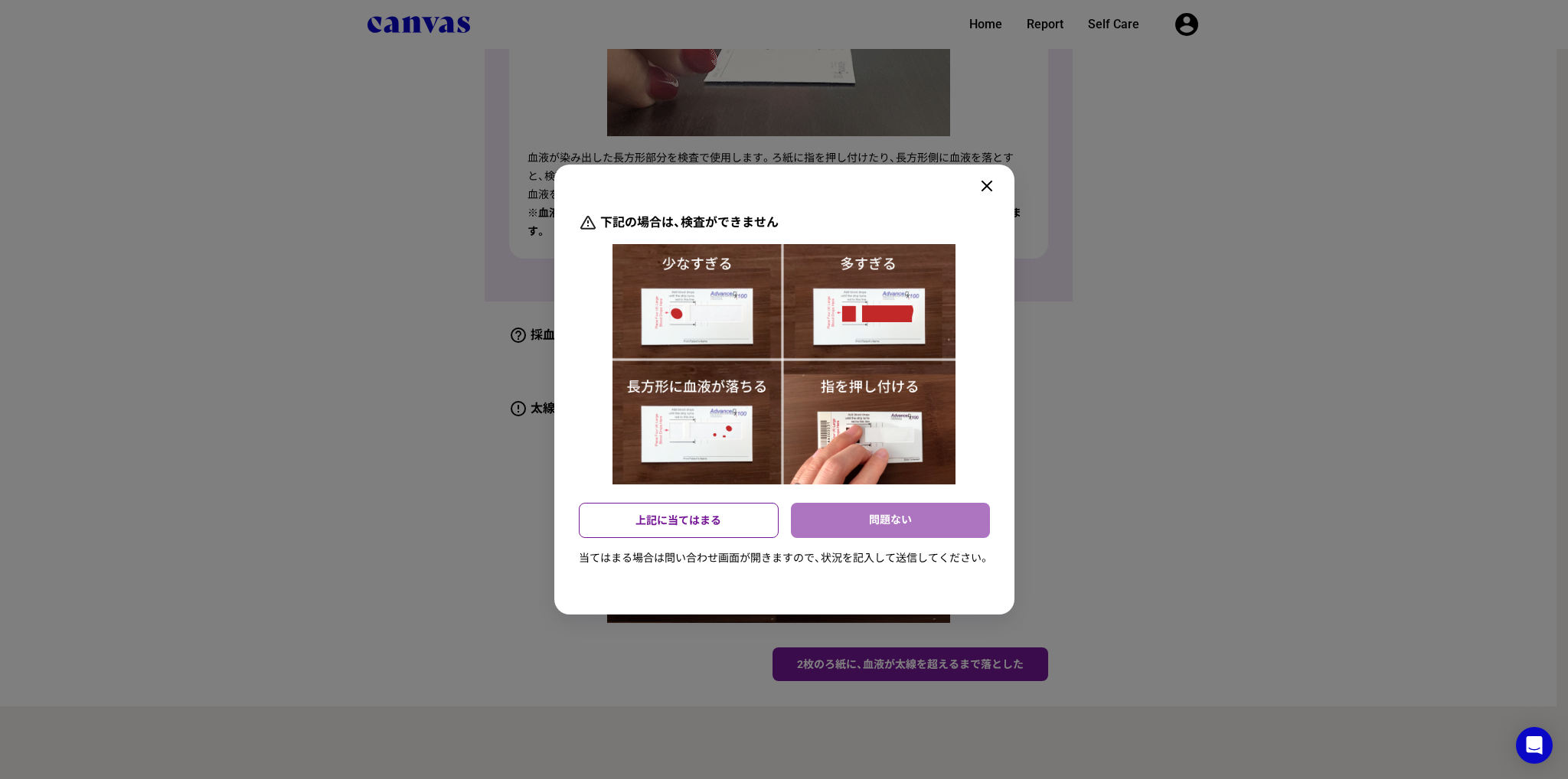
click at [955, 517] on div "問題ない" at bounding box center [890, 520] width 199 height 35
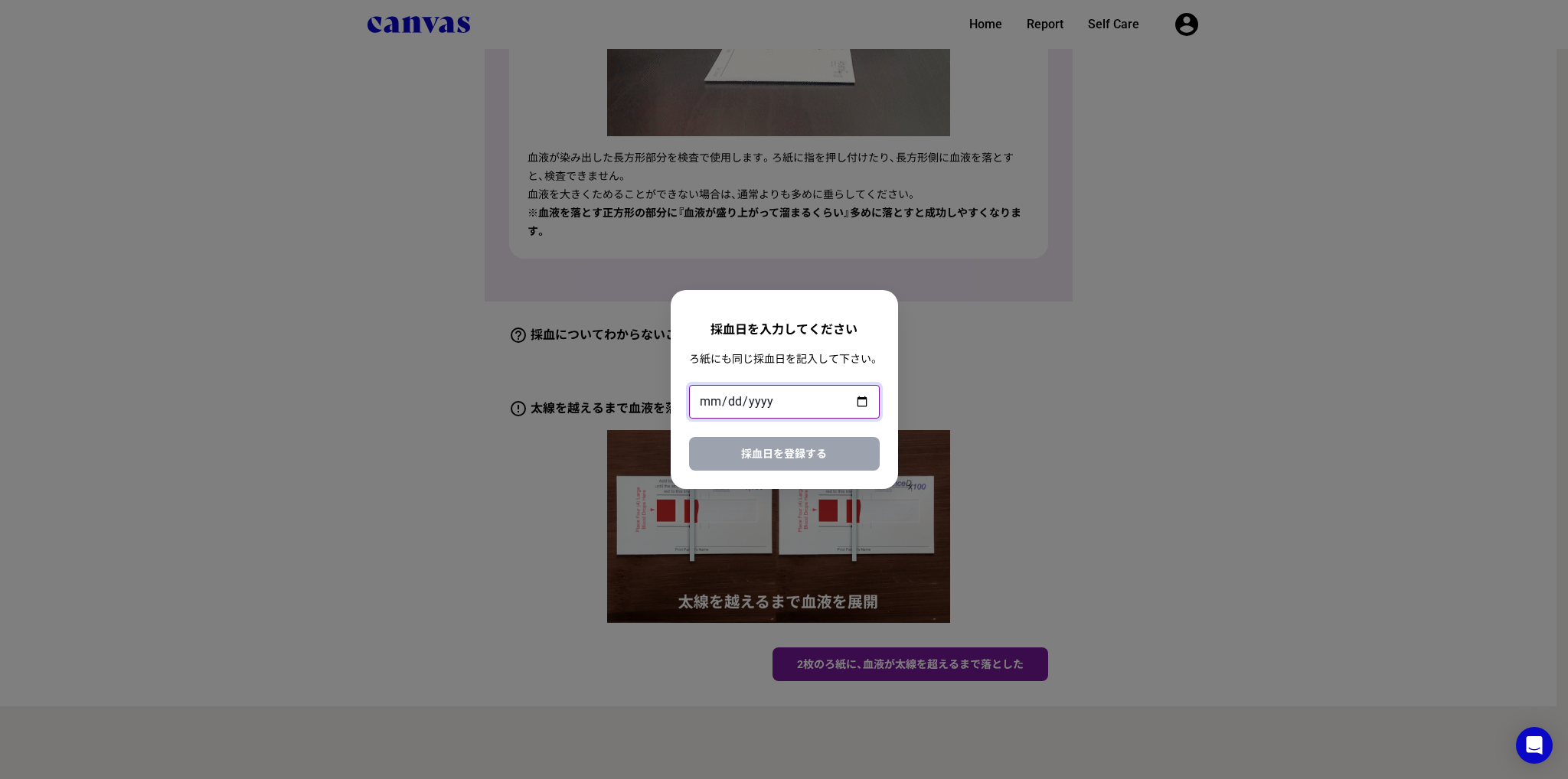
click at [848, 390] on input "date" at bounding box center [784, 402] width 191 height 34
click at [859, 406] on input "date" at bounding box center [784, 402] width 191 height 34
type input "[DATE]"
click at [845, 456] on button "採血日を登録する" at bounding box center [784, 454] width 191 height 34
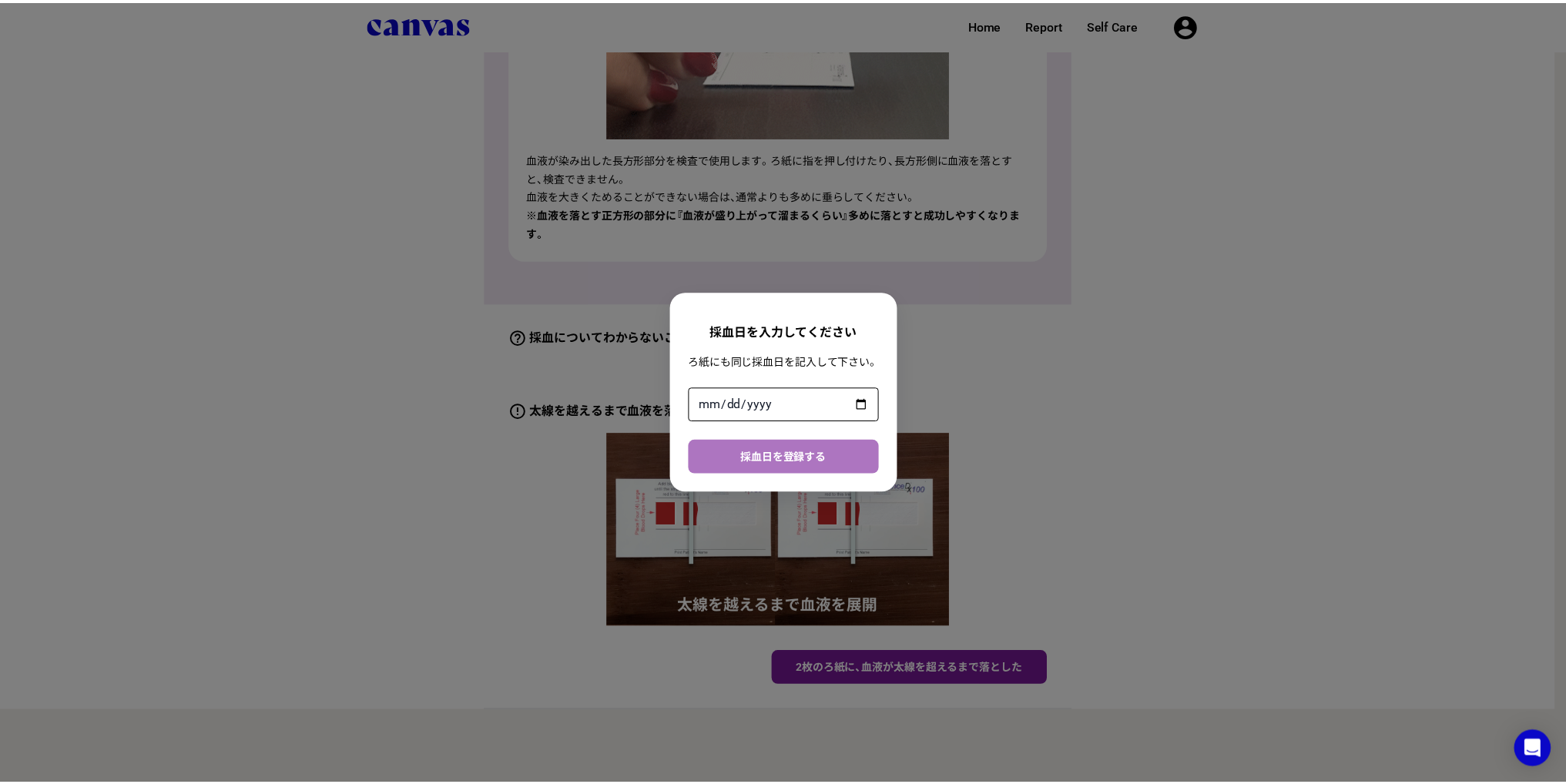
scroll to position [0, 0]
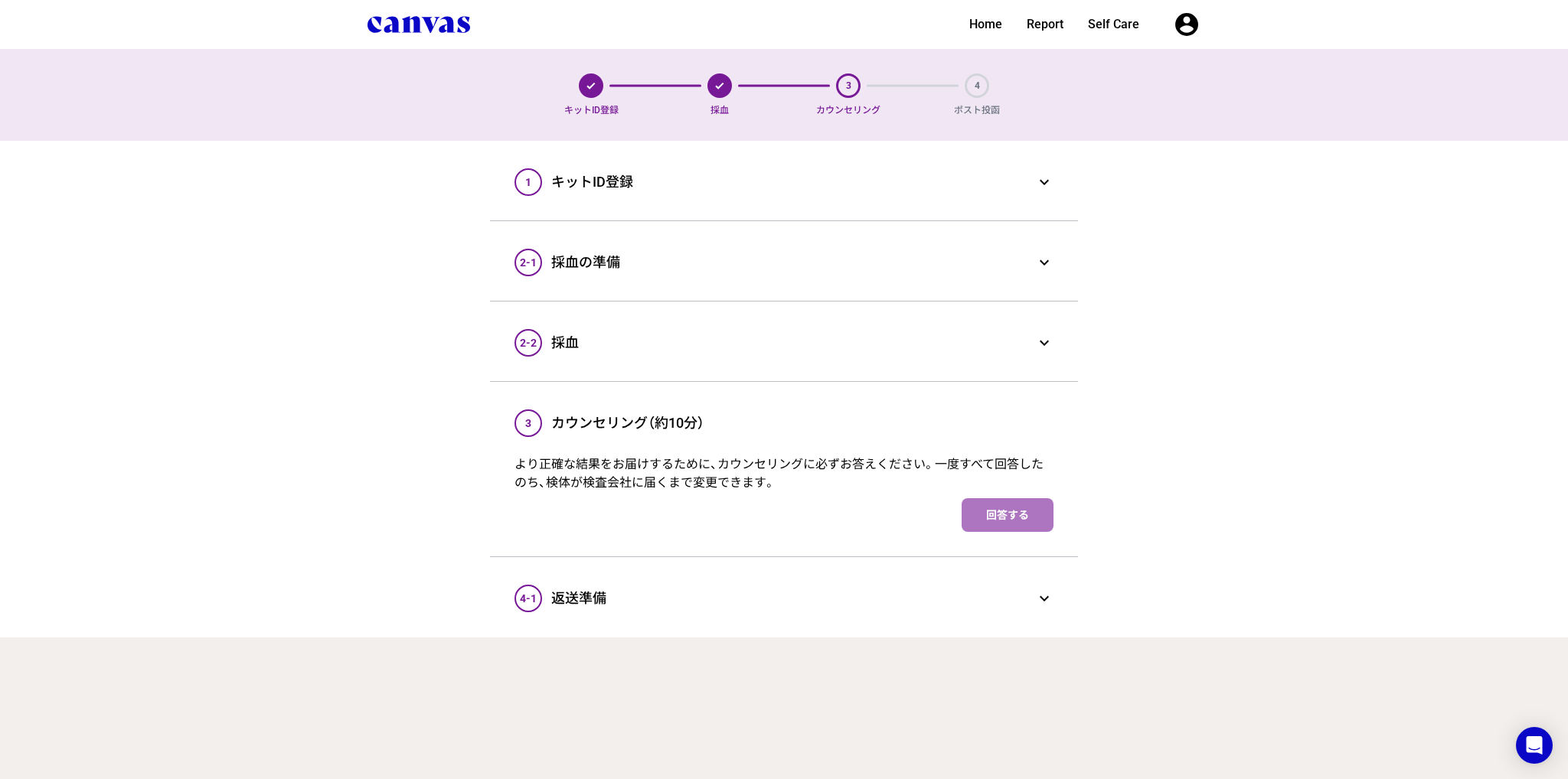
click at [1011, 518] on link "回答する" at bounding box center [1008, 515] width 92 height 34
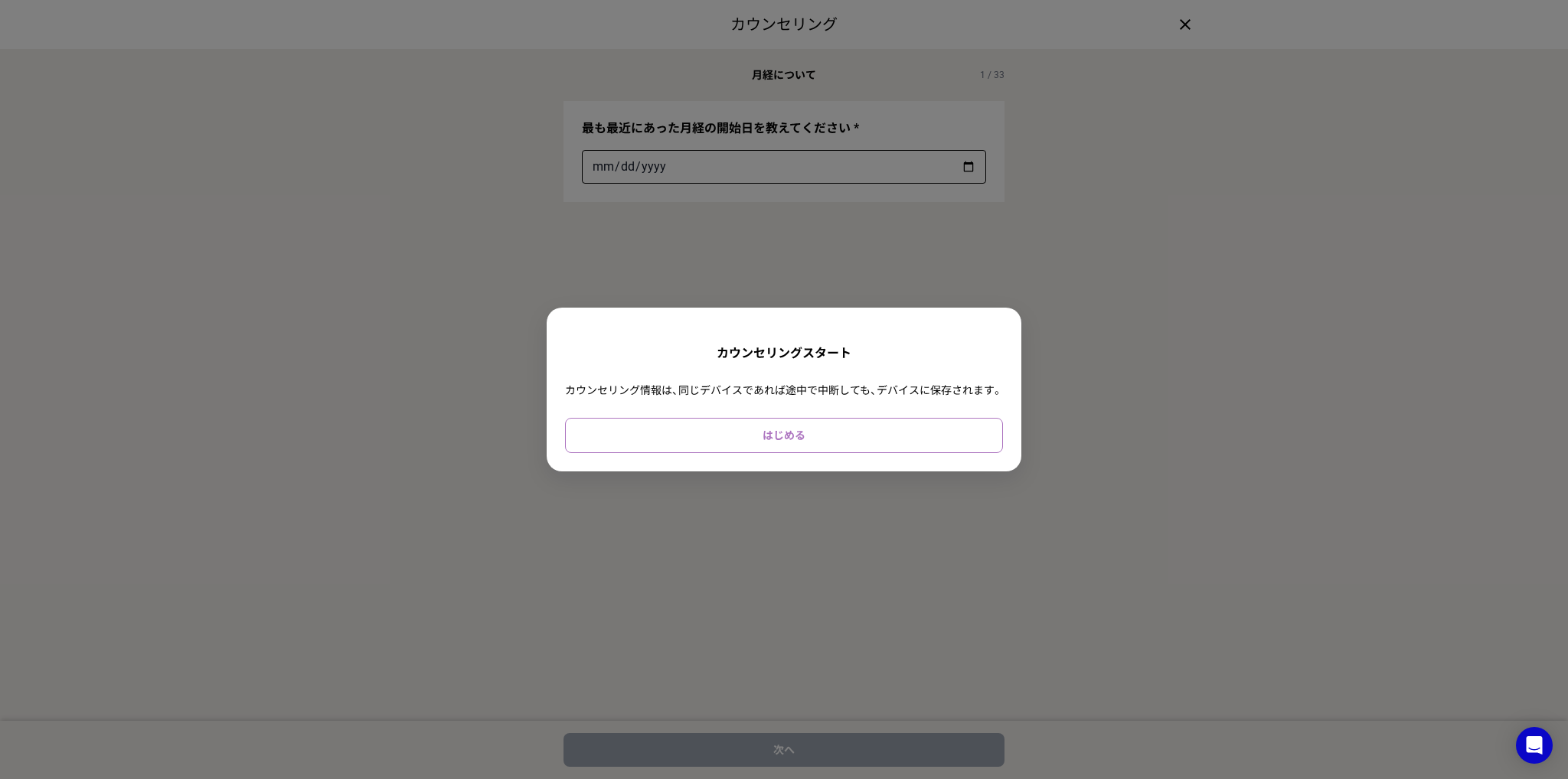
drag, startPoint x: 859, startPoint y: 454, endPoint x: 854, endPoint y: 440, distance: 14.9
click at [858, 452] on div "カウンセリングスタート カウンセリング情報は、同じデバイスであれば途中で中断しても、デバイスに保存されます。 はじめる" at bounding box center [784, 389] width 475 height 164
click at [854, 437] on button "はじめる" at bounding box center [784, 436] width 438 height 35
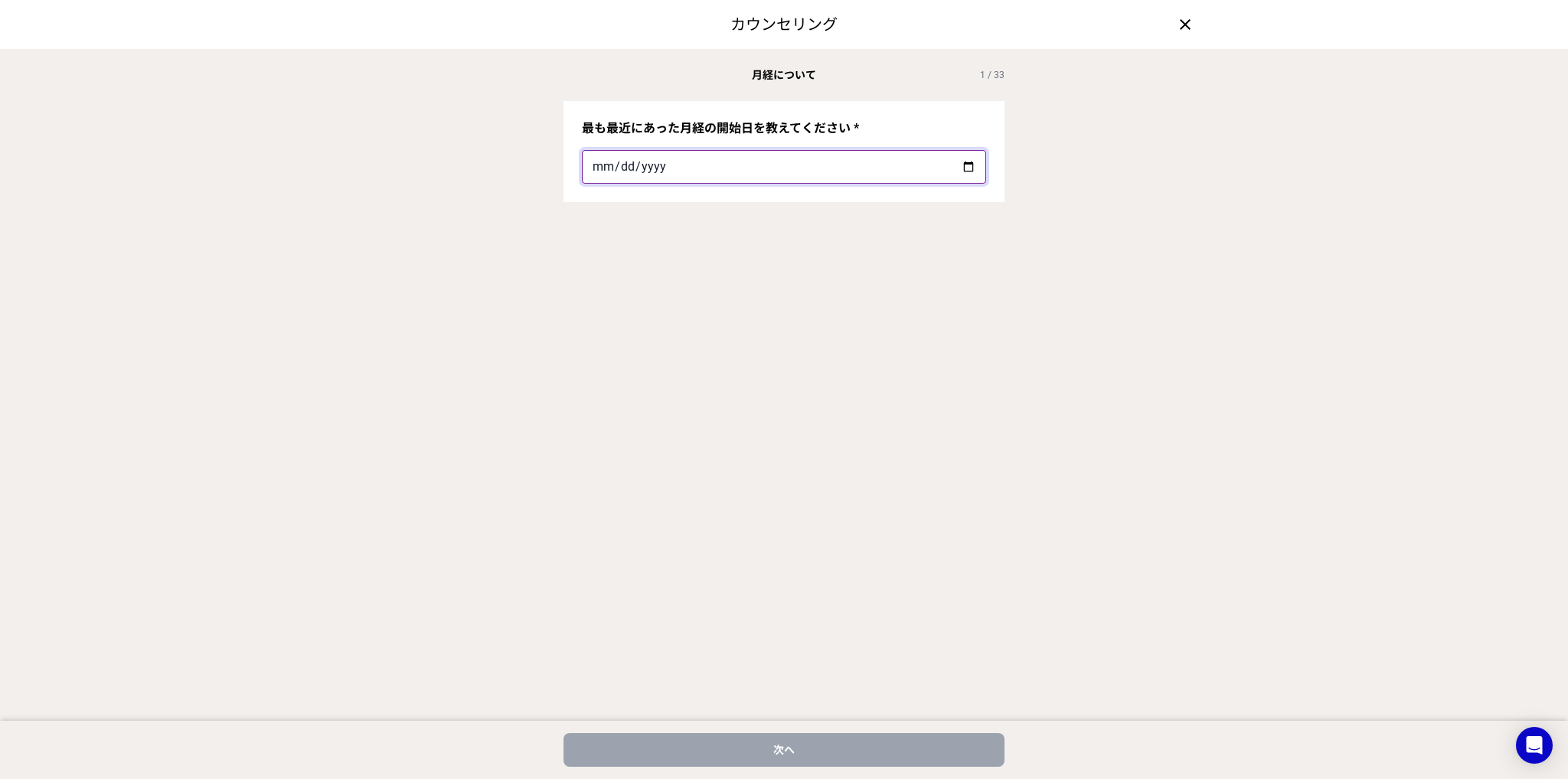
click at [971, 172] on input "最も最近にあった月経の開始日を教えてください *" at bounding box center [784, 167] width 404 height 34
type input "[DATE]"
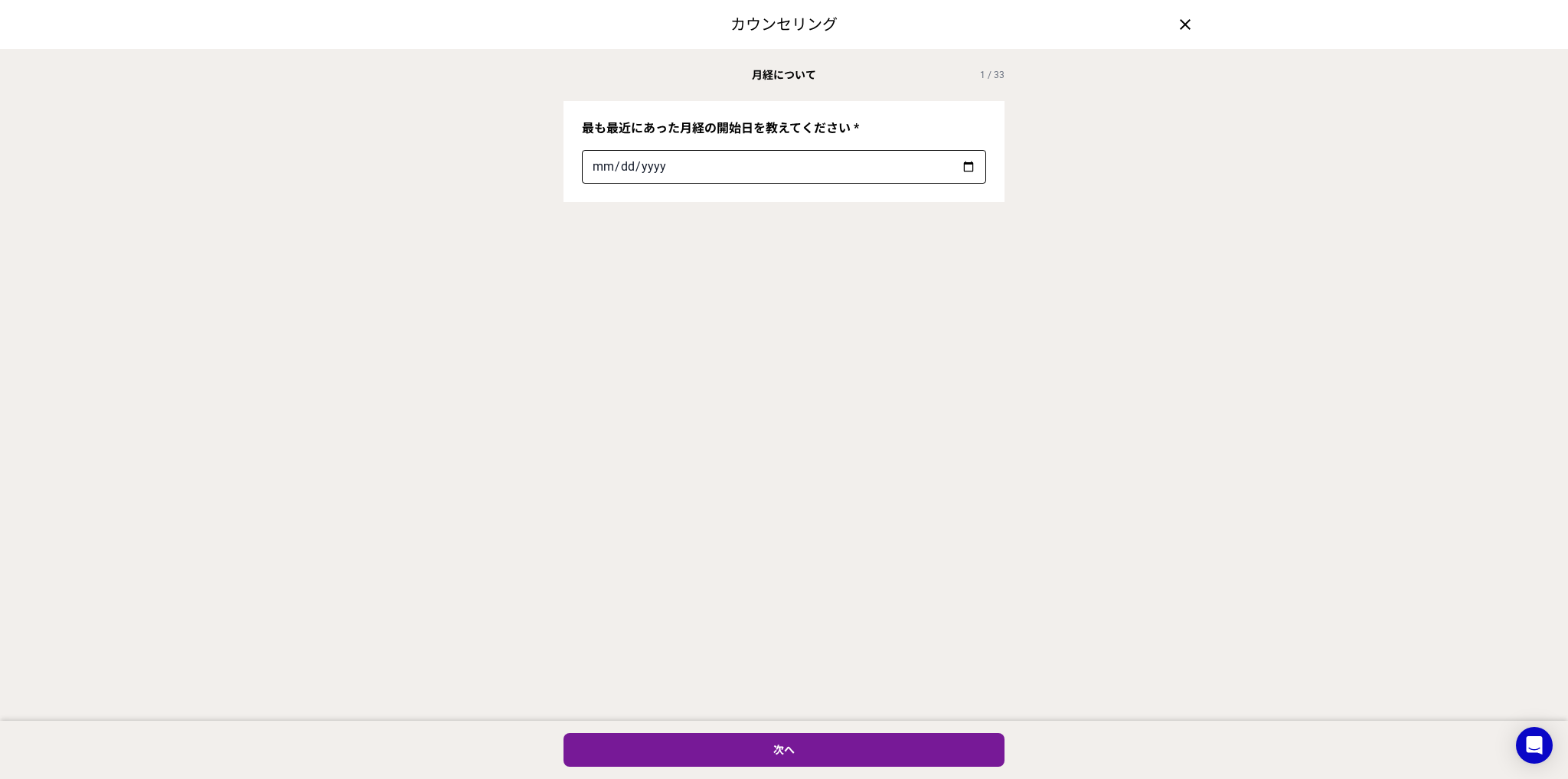
click at [934, 726] on div "← 次へ" at bounding box center [784, 750] width 1568 height 58
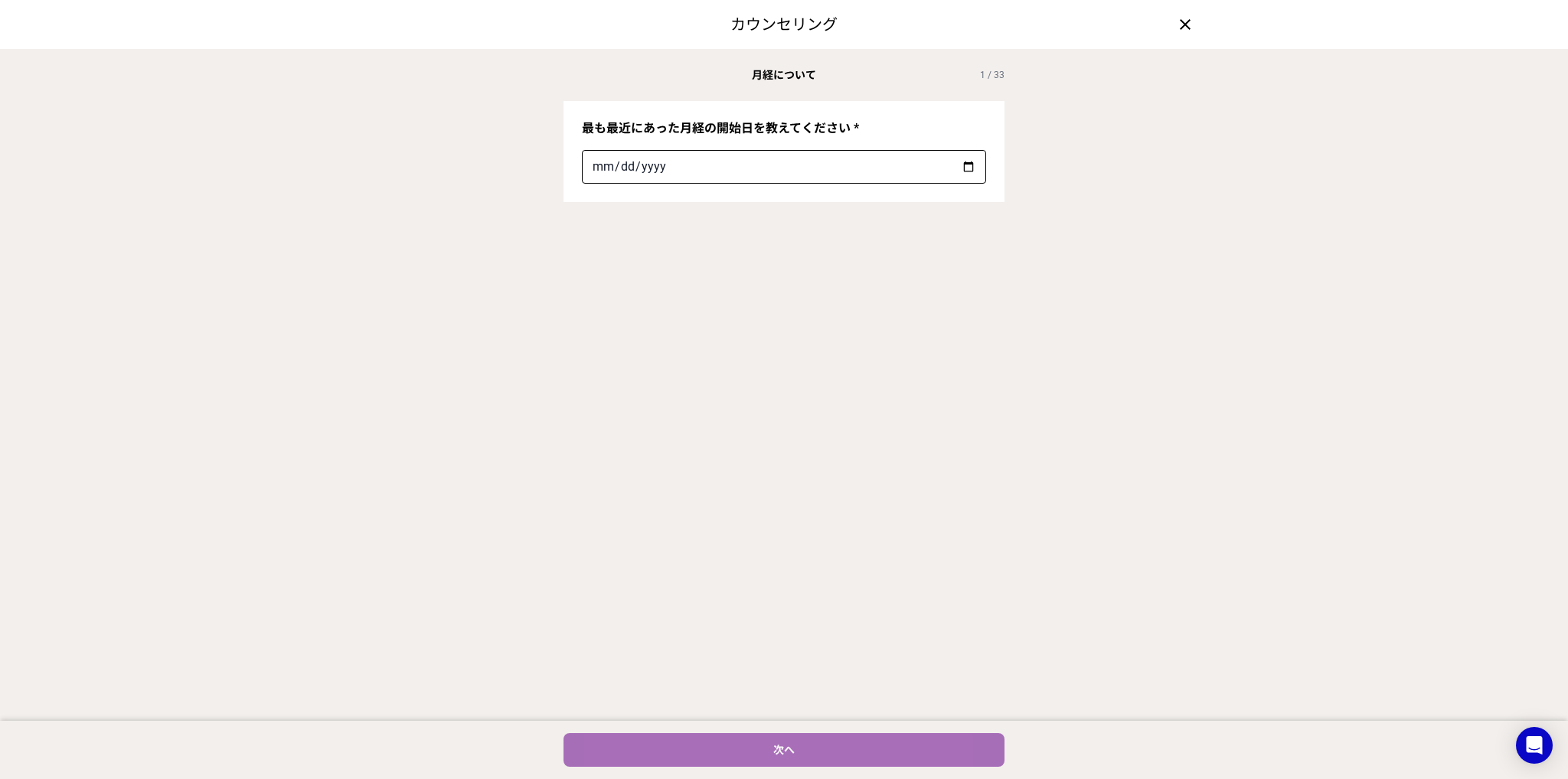
click at [930, 735] on button "次へ" at bounding box center [784, 750] width 441 height 34
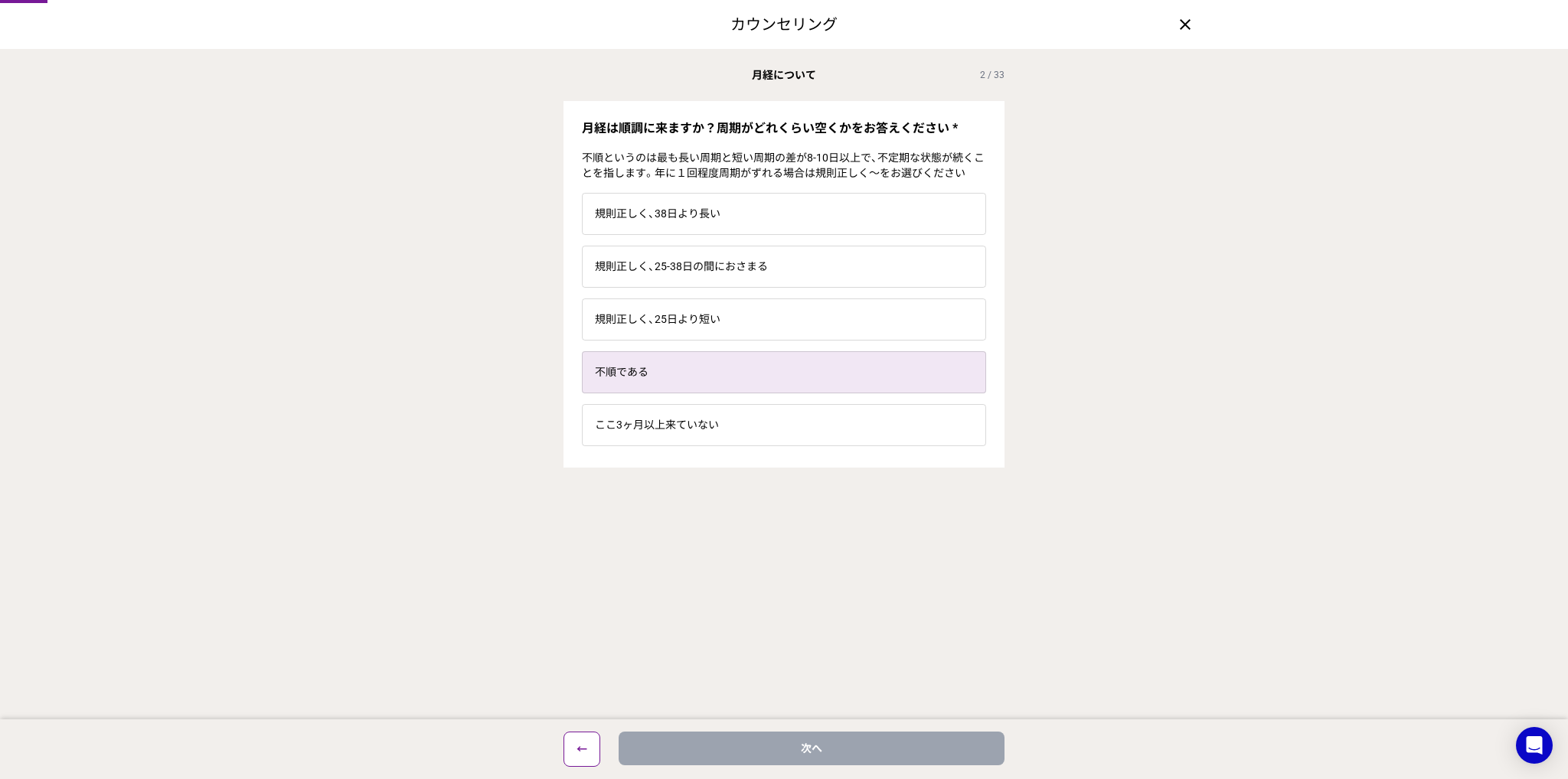
click at [798, 368] on label "不順である" at bounding box center [784, 372] width 403 height 41
click at [0, 0] on input "不順である" at bounding box center [0, 0] width 0 height 0
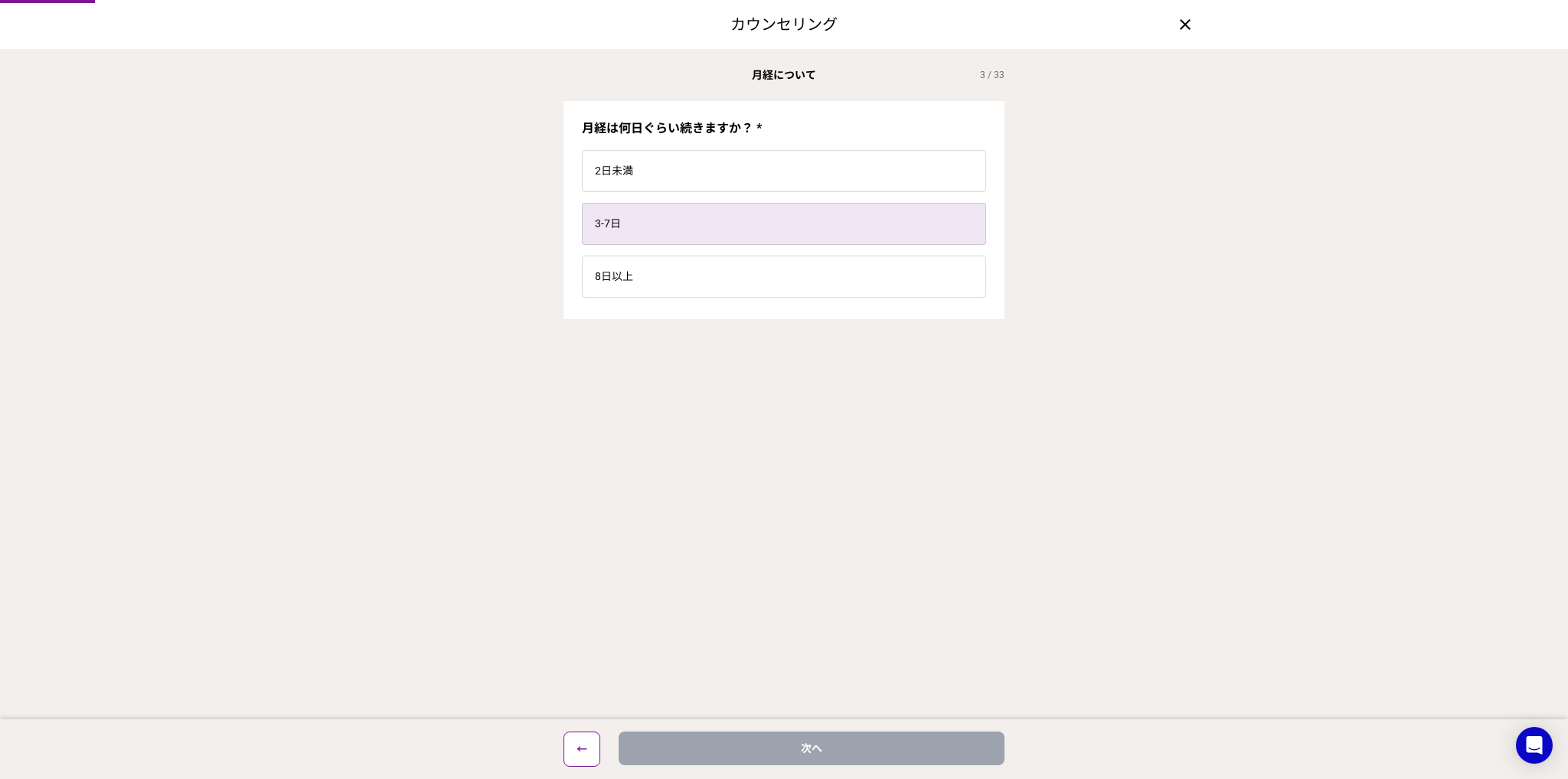
click at [808, 240] on label "3-7日" at bounding box center [784, 224] width 403 height 41
click at [0, 0] on input "3-7日" at bounding box center [0, 0] width 0 height 0
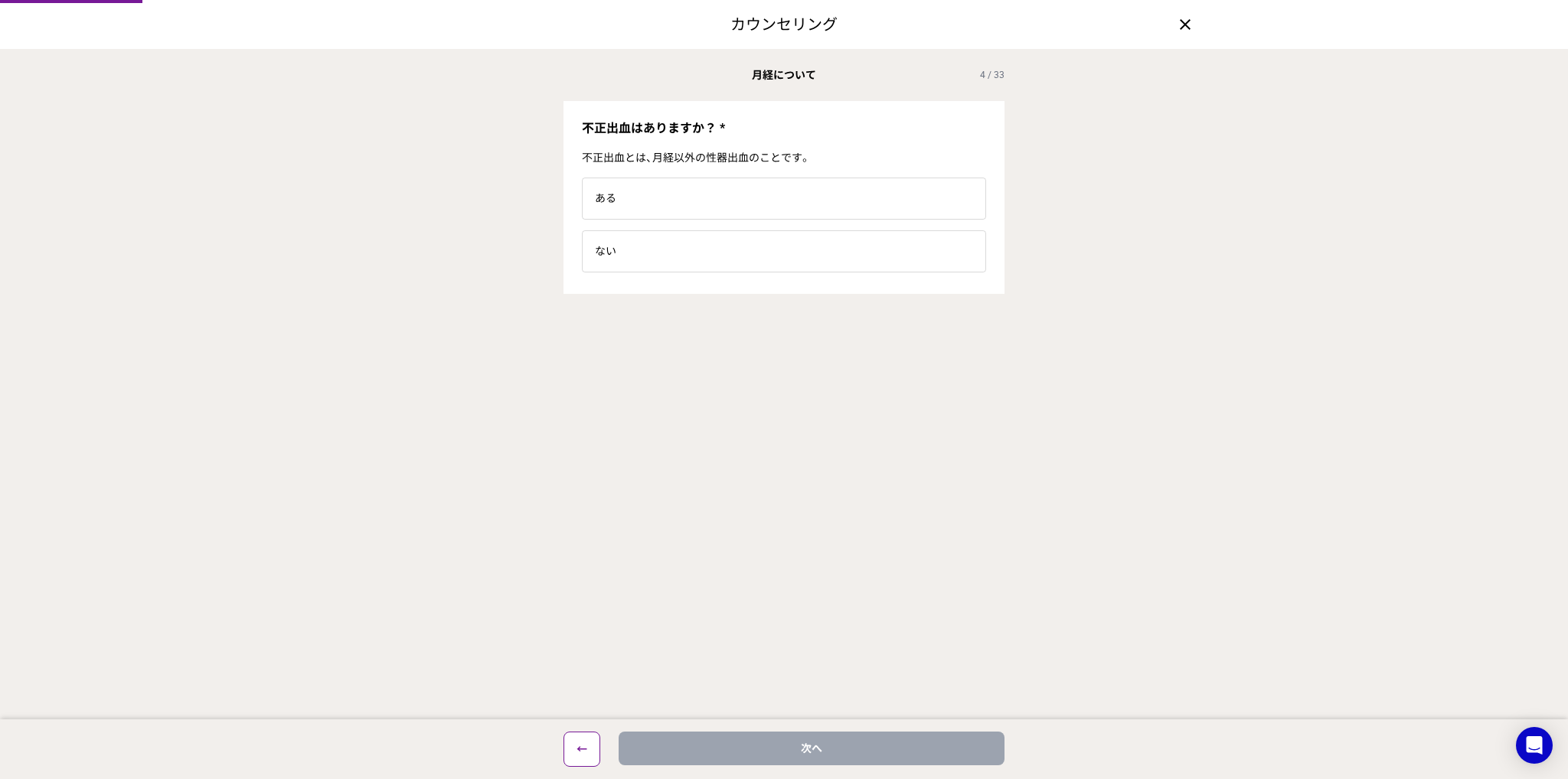
click at [808, 240] on label "ない" at bounding box center [784, 251] width 403 height 41
click at [0, 0] on input "ない" at bounding box center [0, 0] width 0 height 0
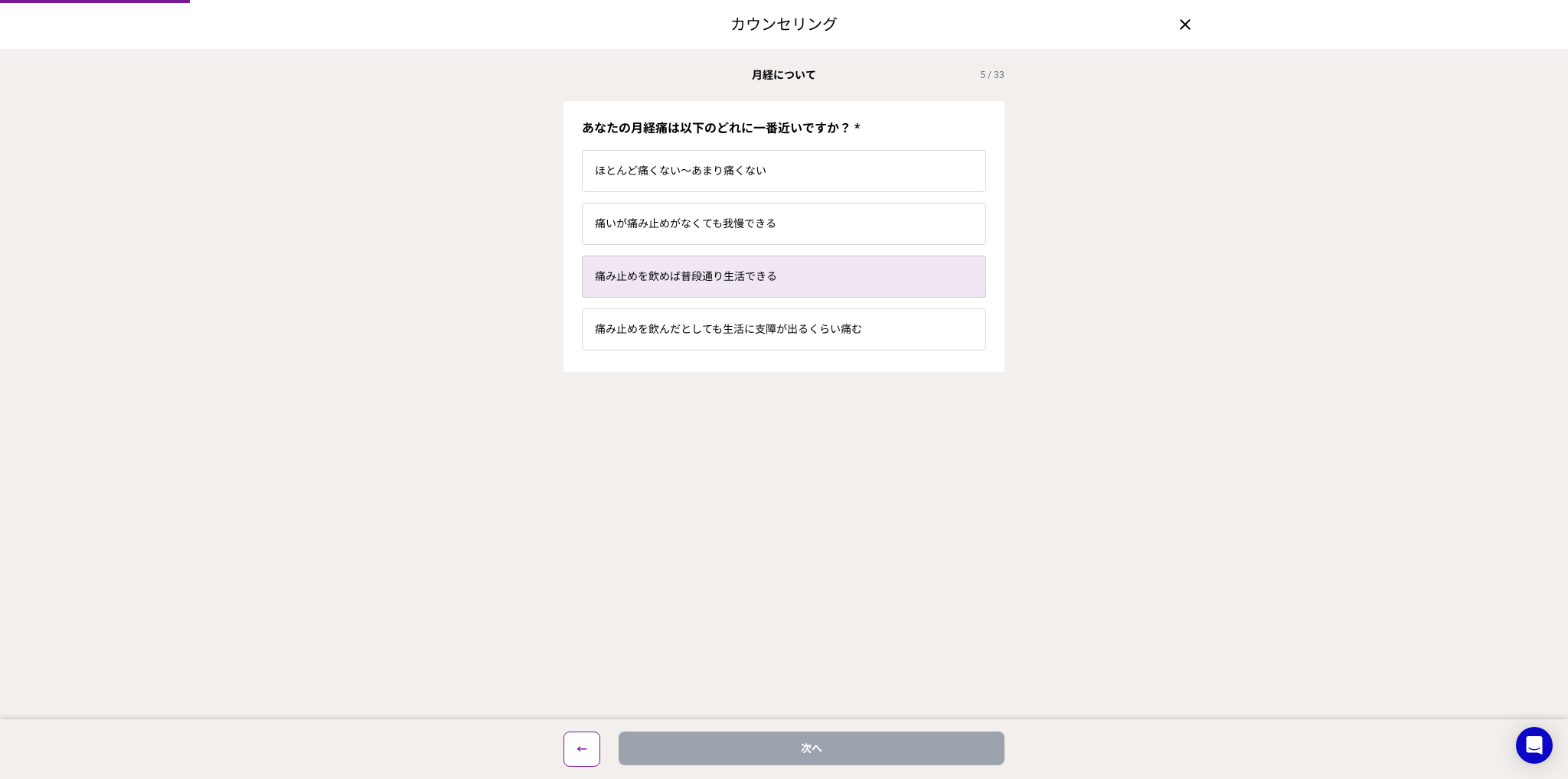
click at [805, 272] on label "痛み止めを飲めば普段通り生活できる" at bounding box center [784, 277] width 403 height 41
click at [0, 0] on input "痛み止めを飲めば普段通り生活できる" at bounding box center [0, 0] width 0 height 0
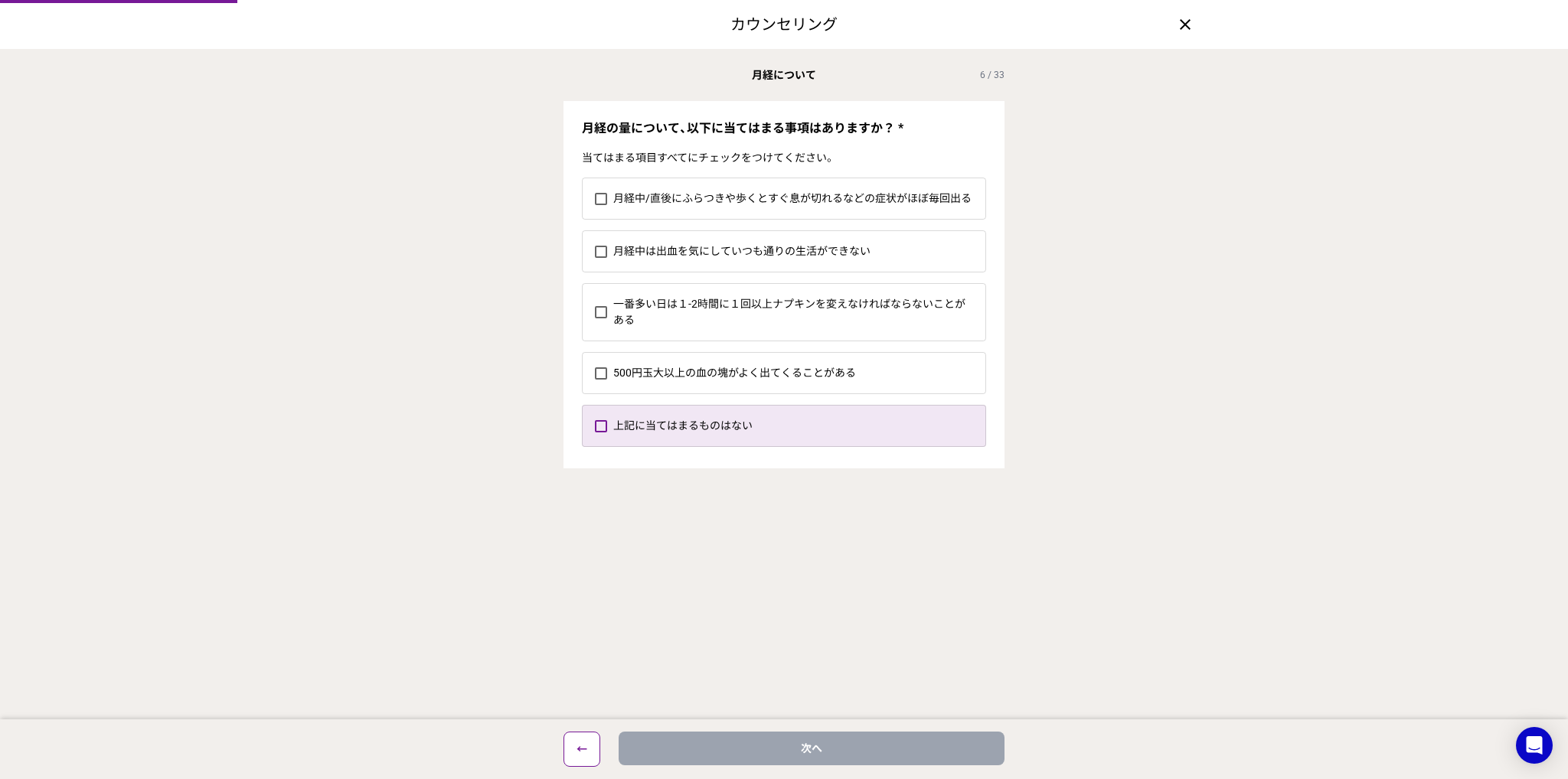
click at [786, 439] on label "上記に当てはまるものはない" at bounding box center [799, 426] width 372 height 41
click at [595, 426] on input "上記に当てはまるものはない" at bounding box center [594, 426] width 1 height 1
checkbox input "true"
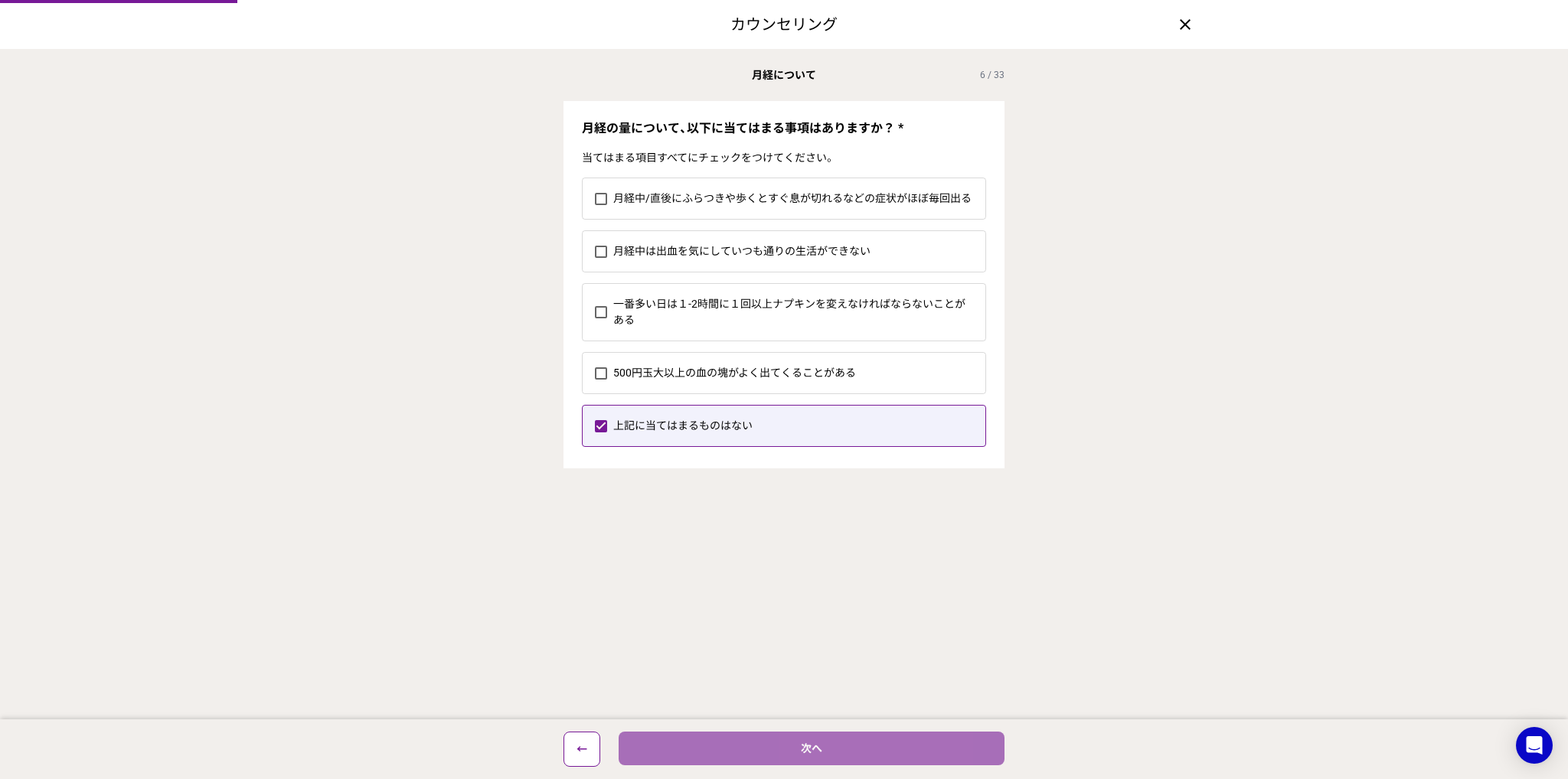
click at [897, 741] on button "次へ" at bounding box center [812, 748] width 386 height 34
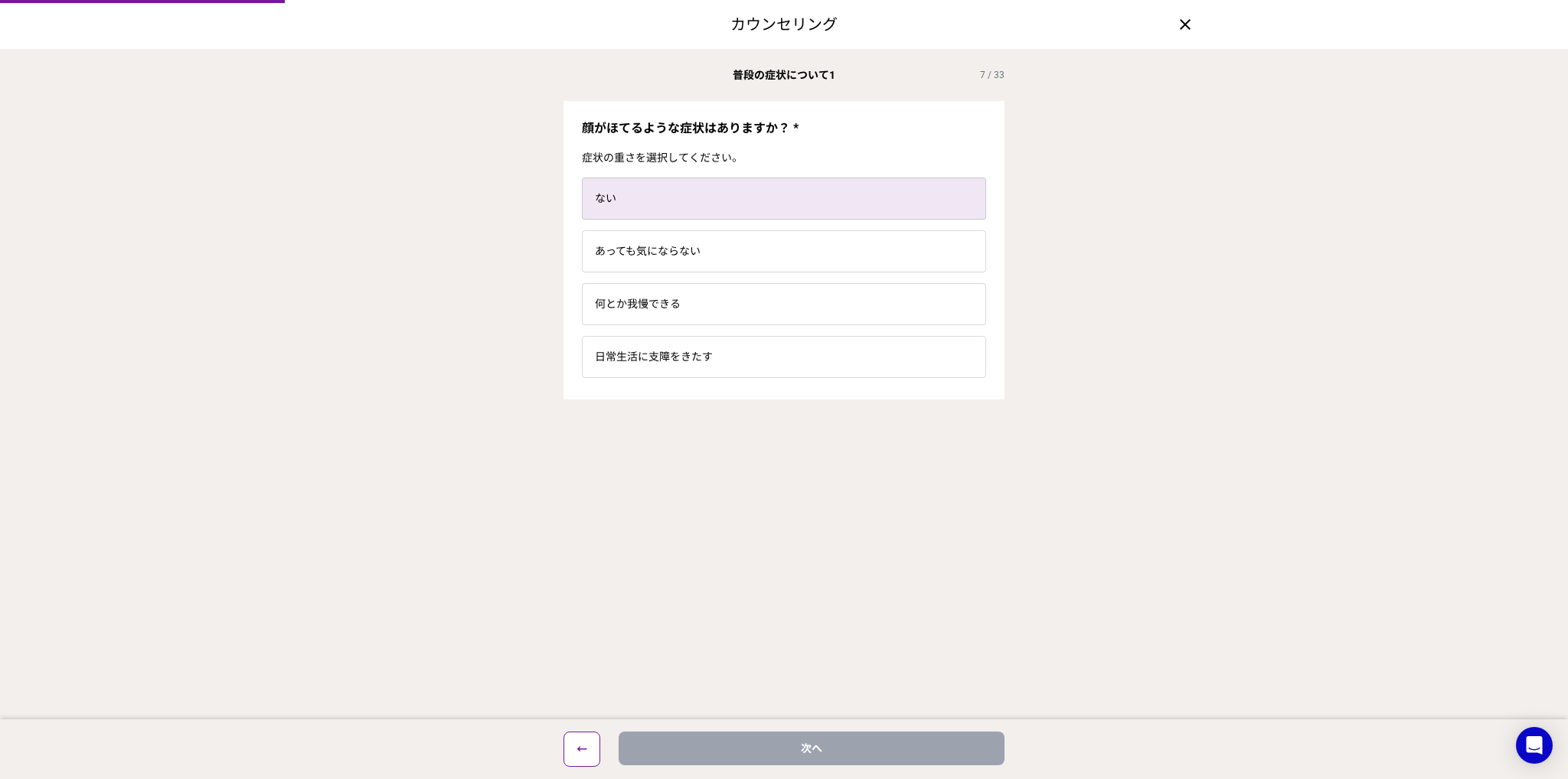
click at [799, 201] on label "ない" at bounding box center [784, 198] width 403 height 41
click at [0, 0] on input "ない" at bounding box center [0, 0] width 0 height 0
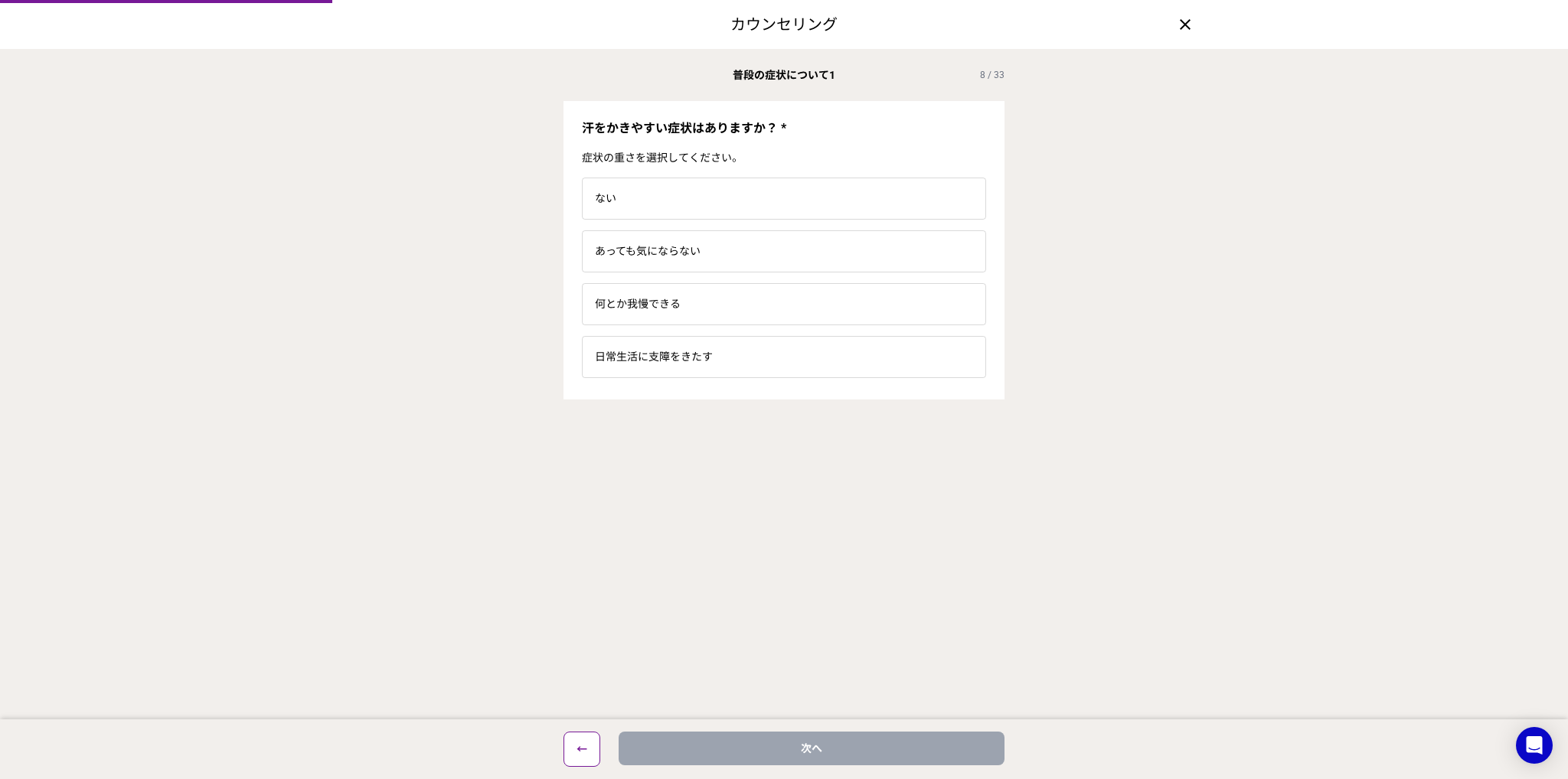
click at [799, 201] on label "ない" at bounding box center [784, 198] width 403 height 41
click at [0, 0] on input "ない" at bounding box center [0, 0] width 0 height 0
click at [799, 201] on label "ない" at bounding box center [784, 198] width 403 height 41
click at [0, 0] on input "ない" at bounding box center [0, 0] width 0 height 0
click at [799, 201] on label "ない" at bounding box center [784, 198] width 403 height 41
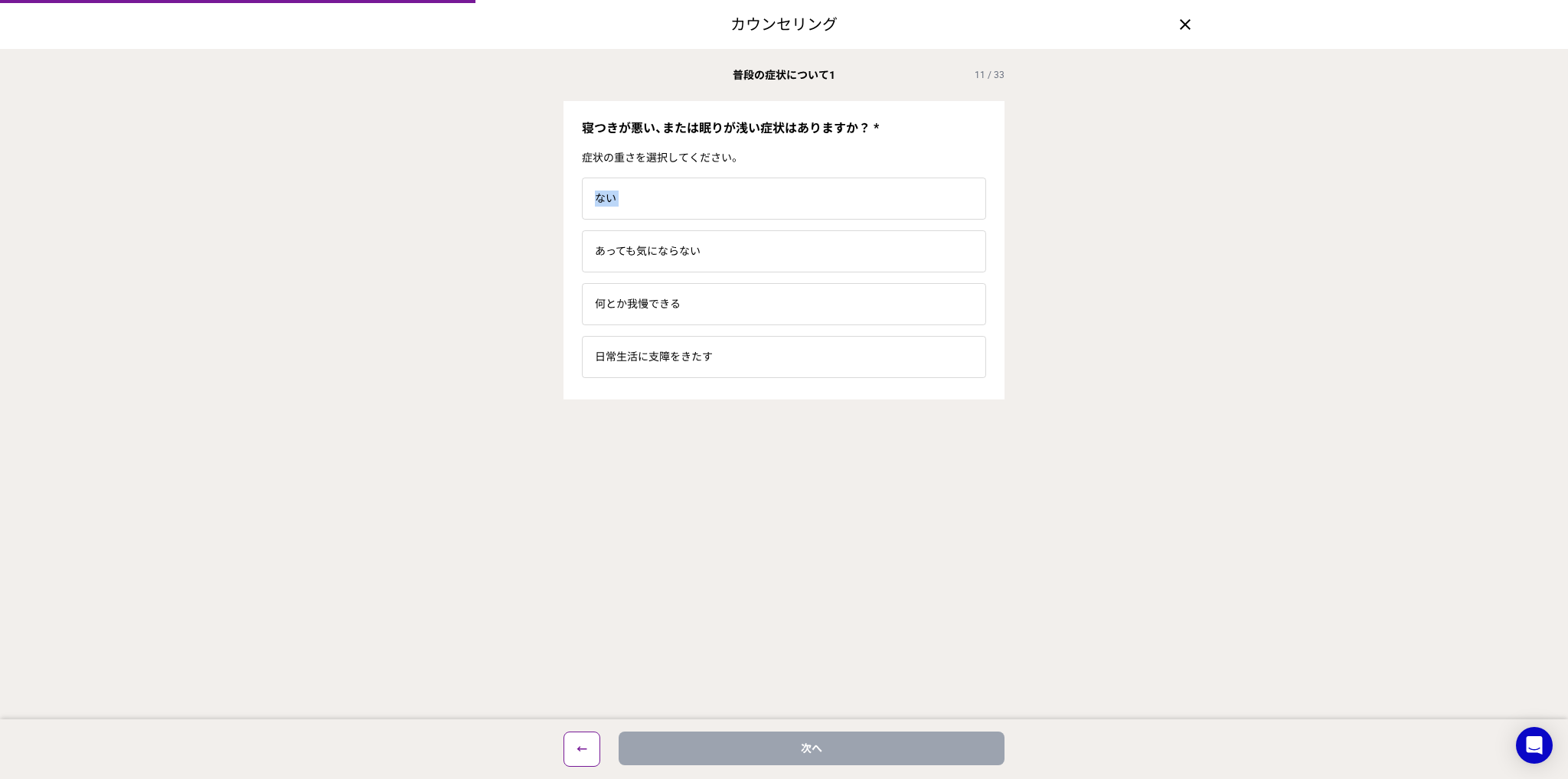
click at [0, 0] on input "ない" at bounding box center [0, 0] width 0 height 0
click at [799, 201] on label "ない" at bounding box center [784, 198] width 403 height 41
click at [0, 0] on input "ない" at bounding box center [0, 0] width 0 height 0
click at [799, 201] on label "ない" at bounding box center [784, 198] width 403 height 41
click at [0, 0] on input "ない" at bounding box center [0, 0] width 0 height 0
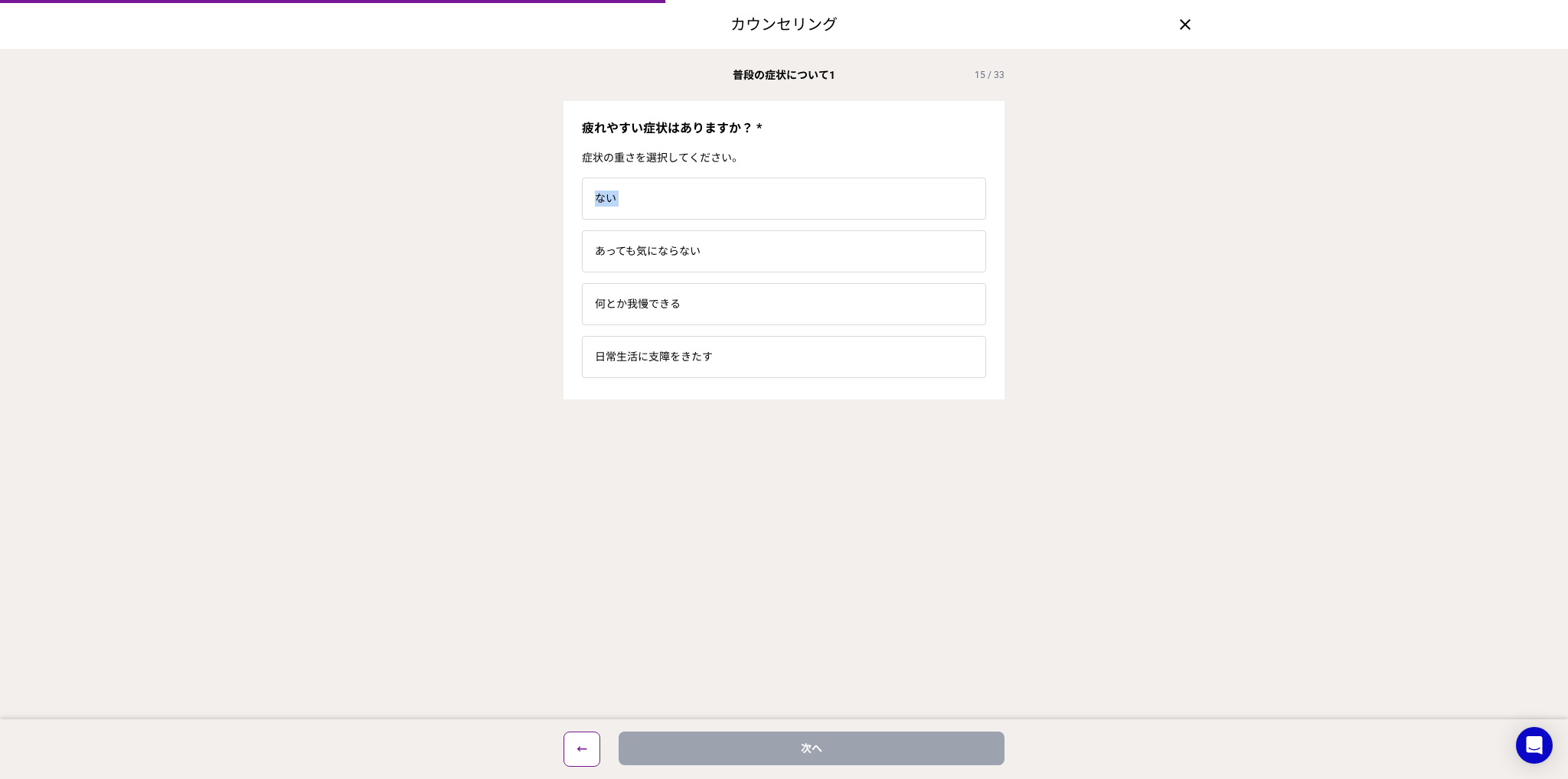
click at [799, 201] on label "ない" at bounding box center [784, 198] width 403 height 41
click at [0, 0] on input "ない" at bounding box center [0, 0] width 0 height 0
click at [799, 201] on label "ない" at bounding box center [784, 198] width 403 height 41
click at [0, 0] on input "ない" at bounding box center [0, 0] width 0 height 0
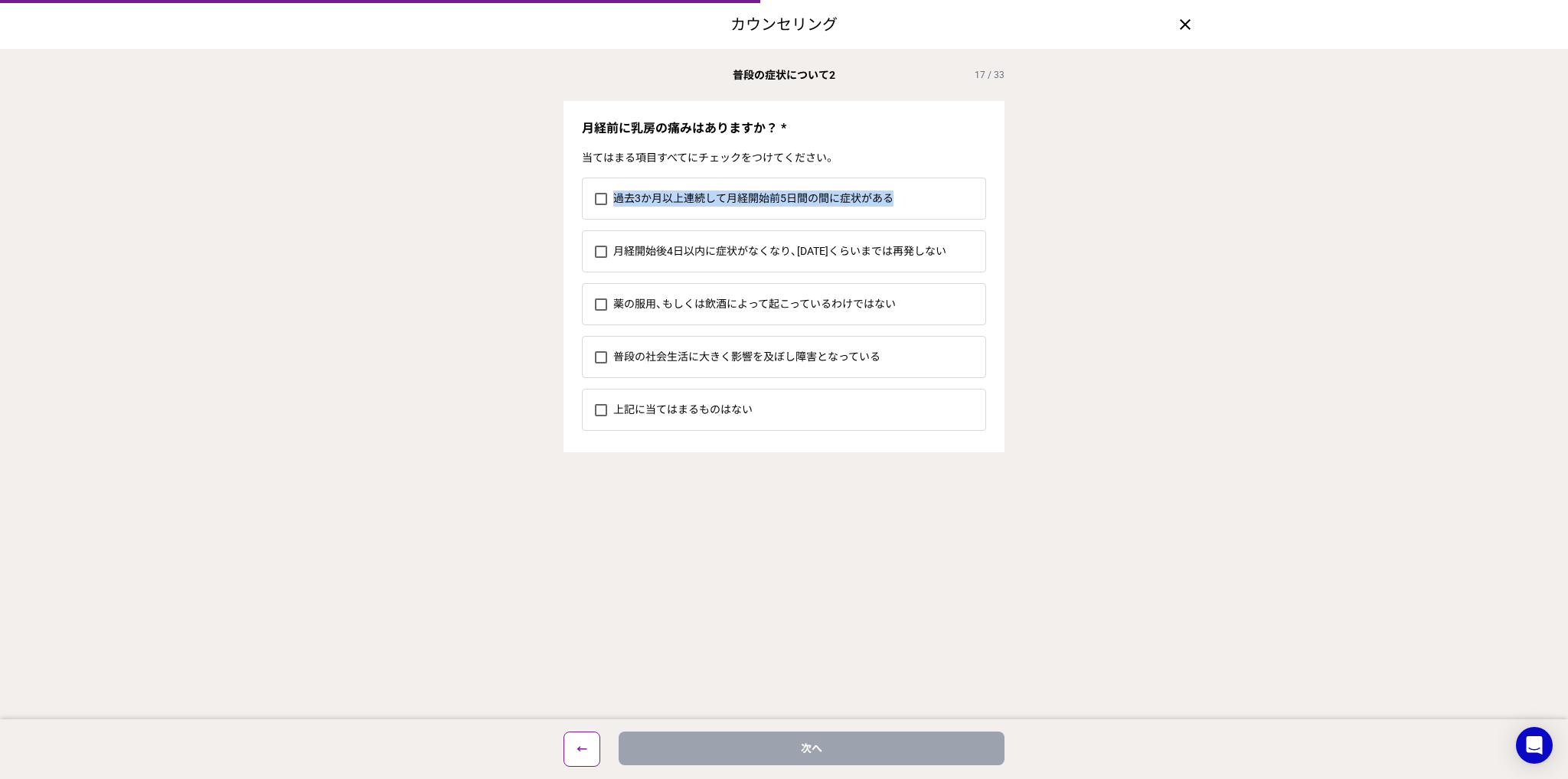
click at [799, 201] on label "過去3か月以上連続して月経開始前5日間の間に症状がある" at bounding box center [799, 198] width 372 height 41
click at [595, 199] on input "過去3か月以上連続して月経開始前5日間の間に症状がある" at bounding box center [594, 198] width 1 height 1
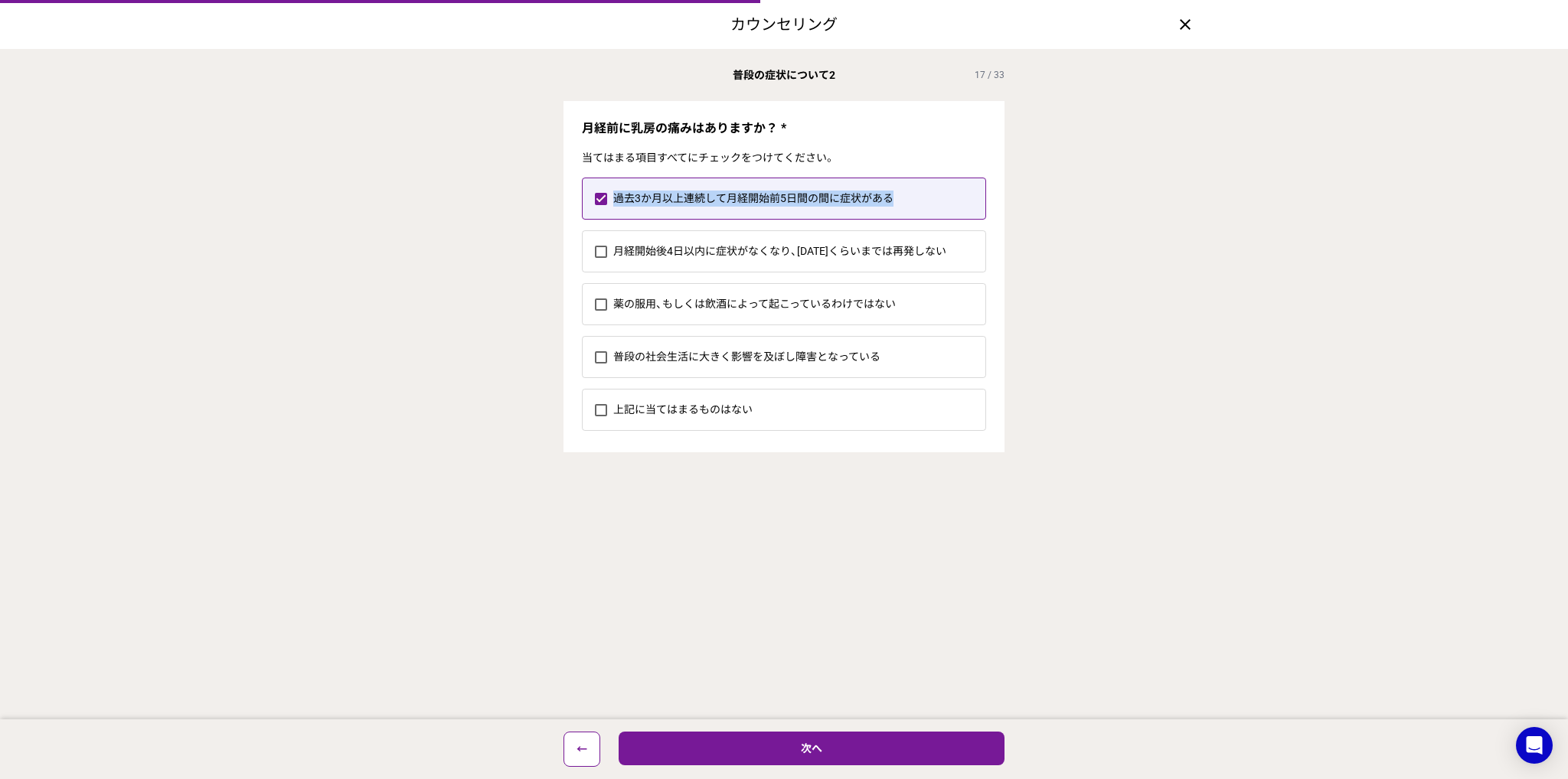
click at [799, 201] on label "過去3か月以上連続して月経開始前5日間の間に症状がある" at bounding box center [799, 198] width 372 height 41
click at [595, 199] on input "過去3か月以上連続して月経開始前5日間の間に症状がある" at bounding box center [594, 198] width 1 height 1
checkbox input "false"
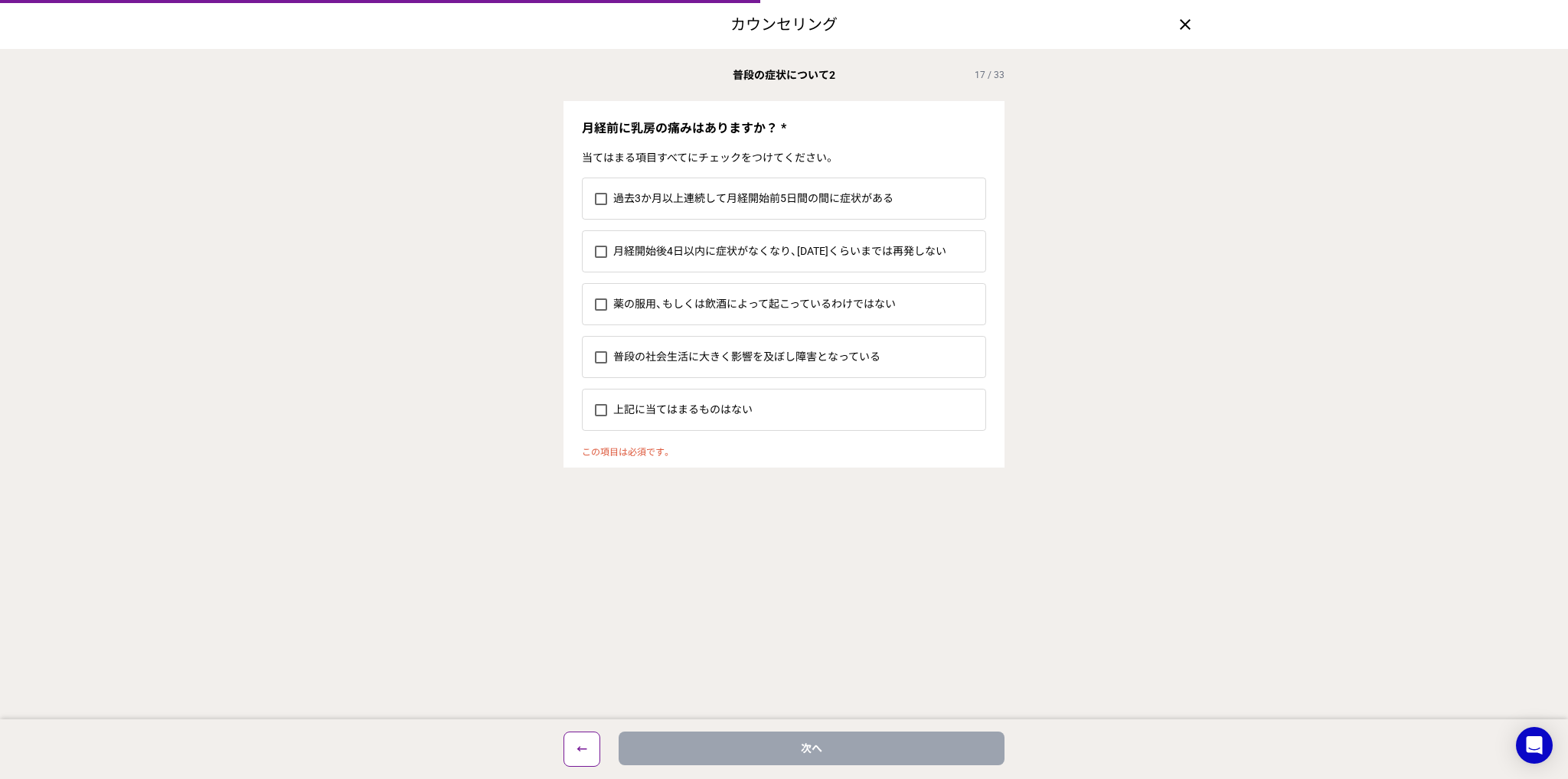
drag, startPoint x: 742, startPoint y: 393, endPoint x: 741, endPoint y: 383, distance: 10.0
click at [742, 394] on label "上記に当てはまるものはない" at bounding box center [799, 409] width 372 height 41
click at [595, 409] on input "上記に当てはまるものはない" at bounding box center [594, 409] width 1 height 1
checkbox input "true"
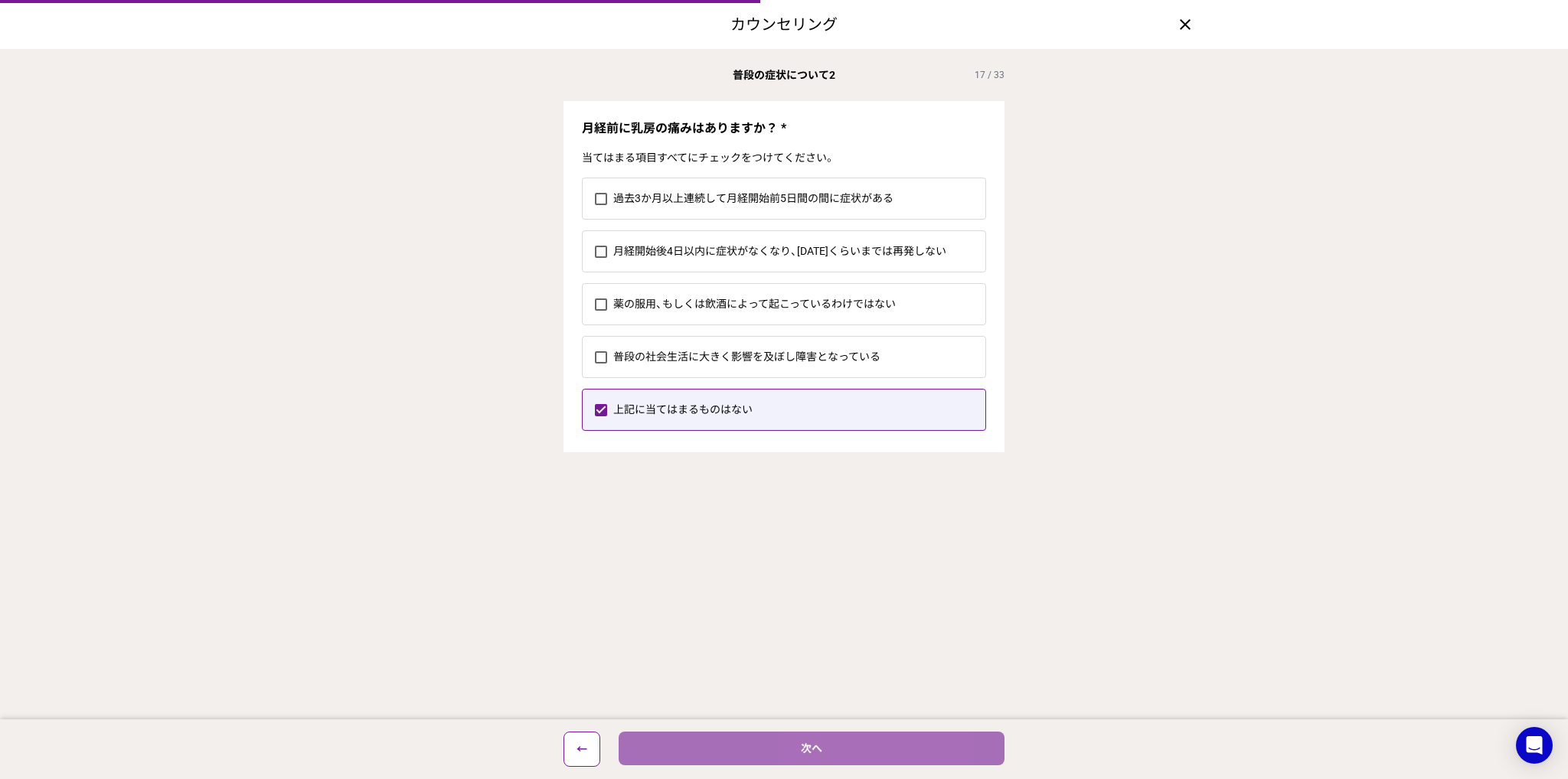
click at [793, 752] on button "次へ" at bounding box center [812, 748] width 386 height 34
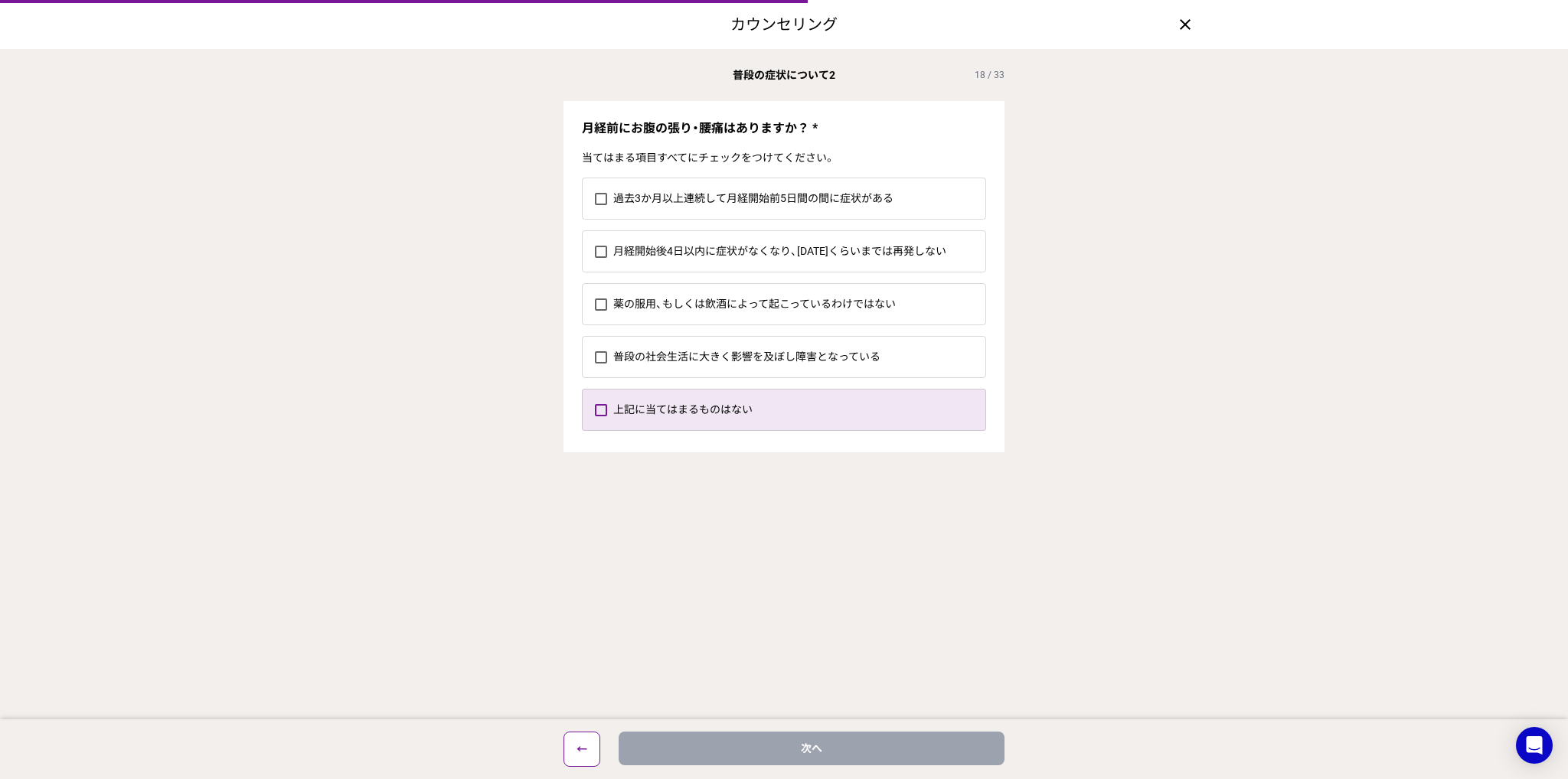
click at [759, 417] on label "上記に当てはまるものはない" at bounding box center [799, 409] width 372 height 41
click at [595, 410] on input "上記に当てはまるものはない" at bounding box center [594, 409] width 1 height 1
checkbox input "true"
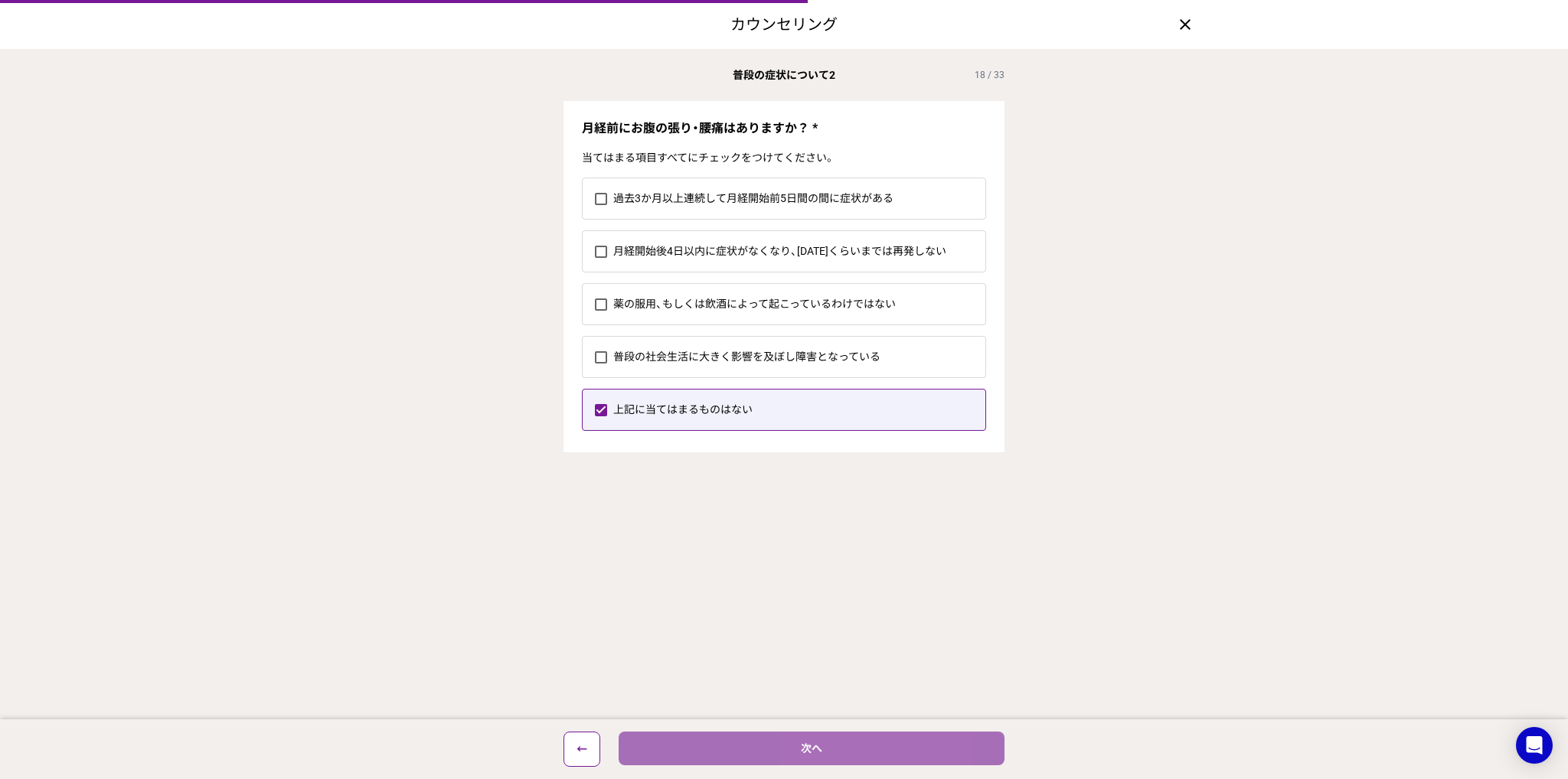
click at [827, 732] on button "次へ" at bounding box center [812, 748] width 386 height 34
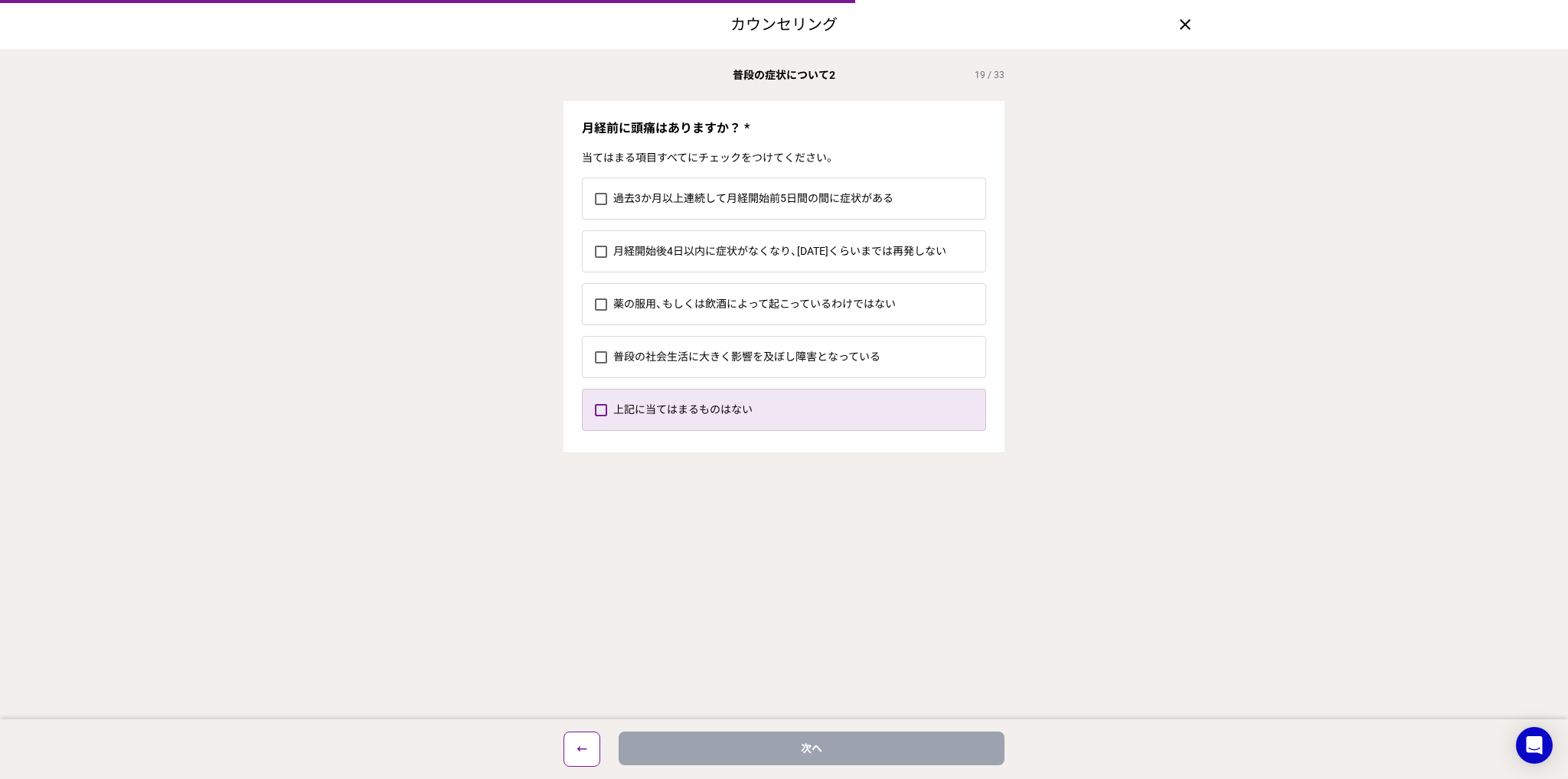
click at [733, 403] on label "上記に当てはまるものはない" at bounding box center [799, 409] width 372 height 41
click at [595, 409] on input "上記に当てはまるものはない" at bounding box center [594, 409] width 1 height 1
checkbox input "true"
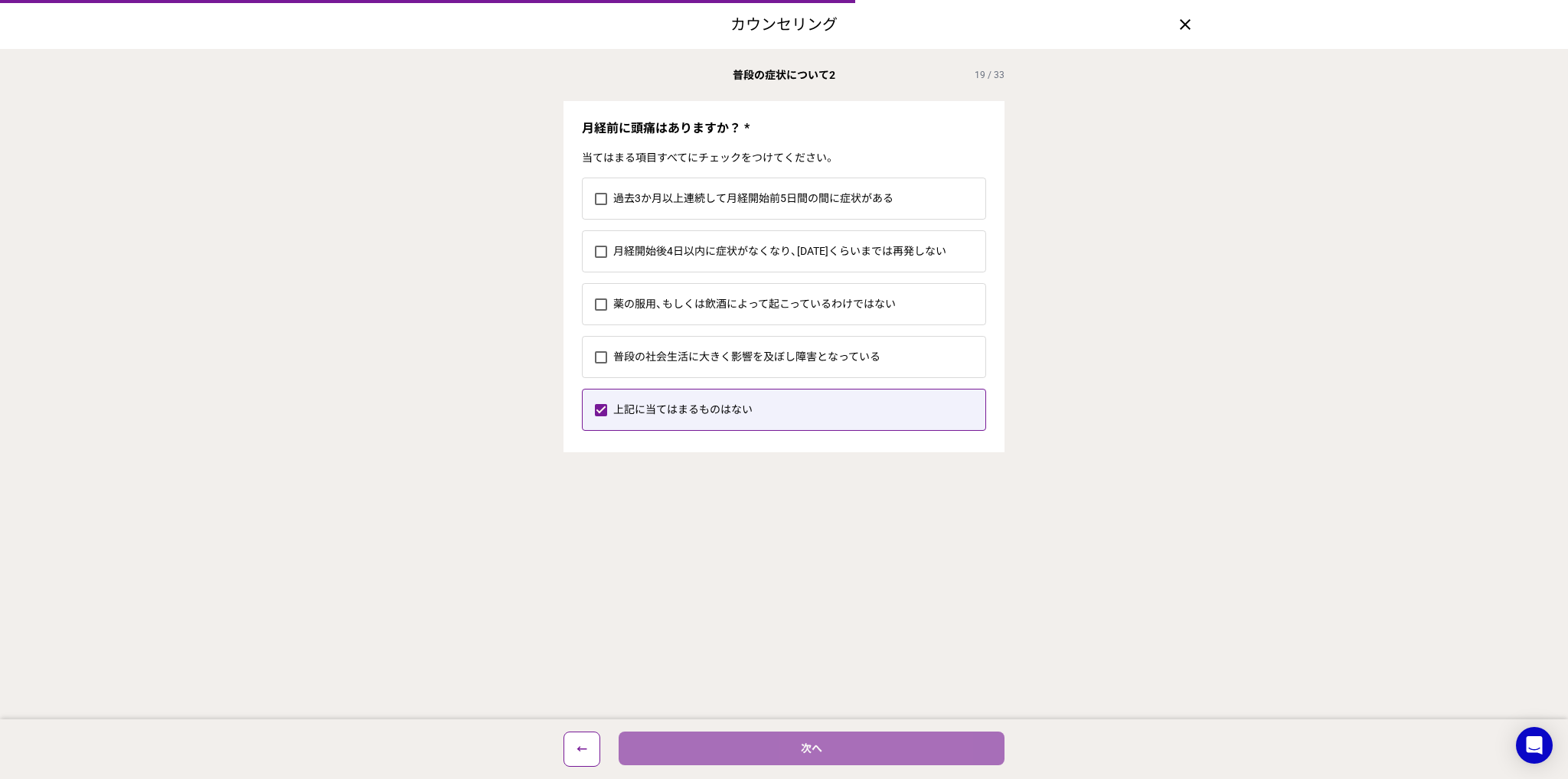
click at [879, 751] on button "次へ" at bounding box center [812, 748] width 386 height 34
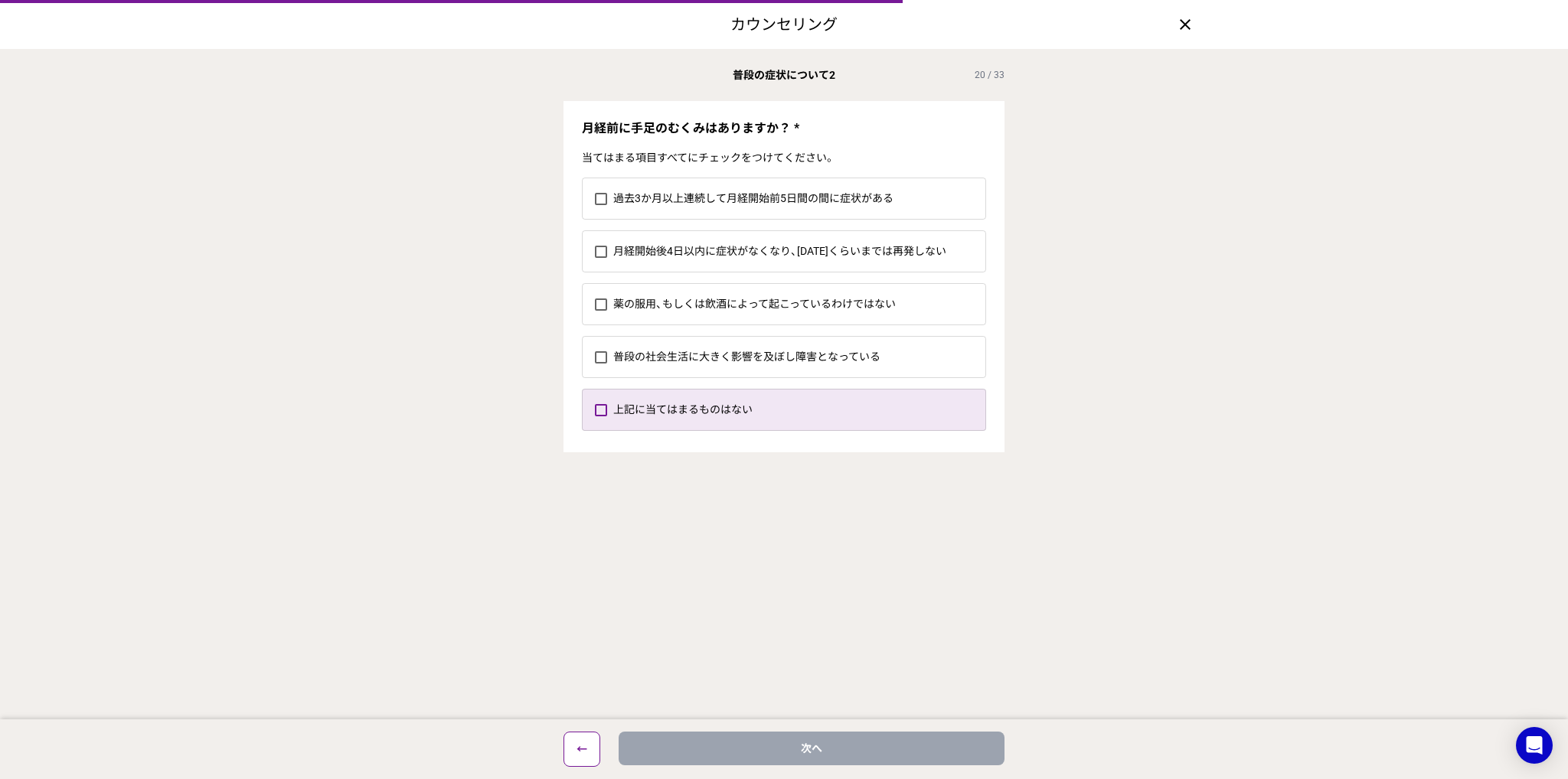
click at [697, 396] on label "上記に当てはまるものはない" at bounding box center [799, 409] width 372 height 41
click at [595, 409] on input "上記に当てはまるものはない" at bounding box center [594, 409] width 1 height 1
checkbox input "true"
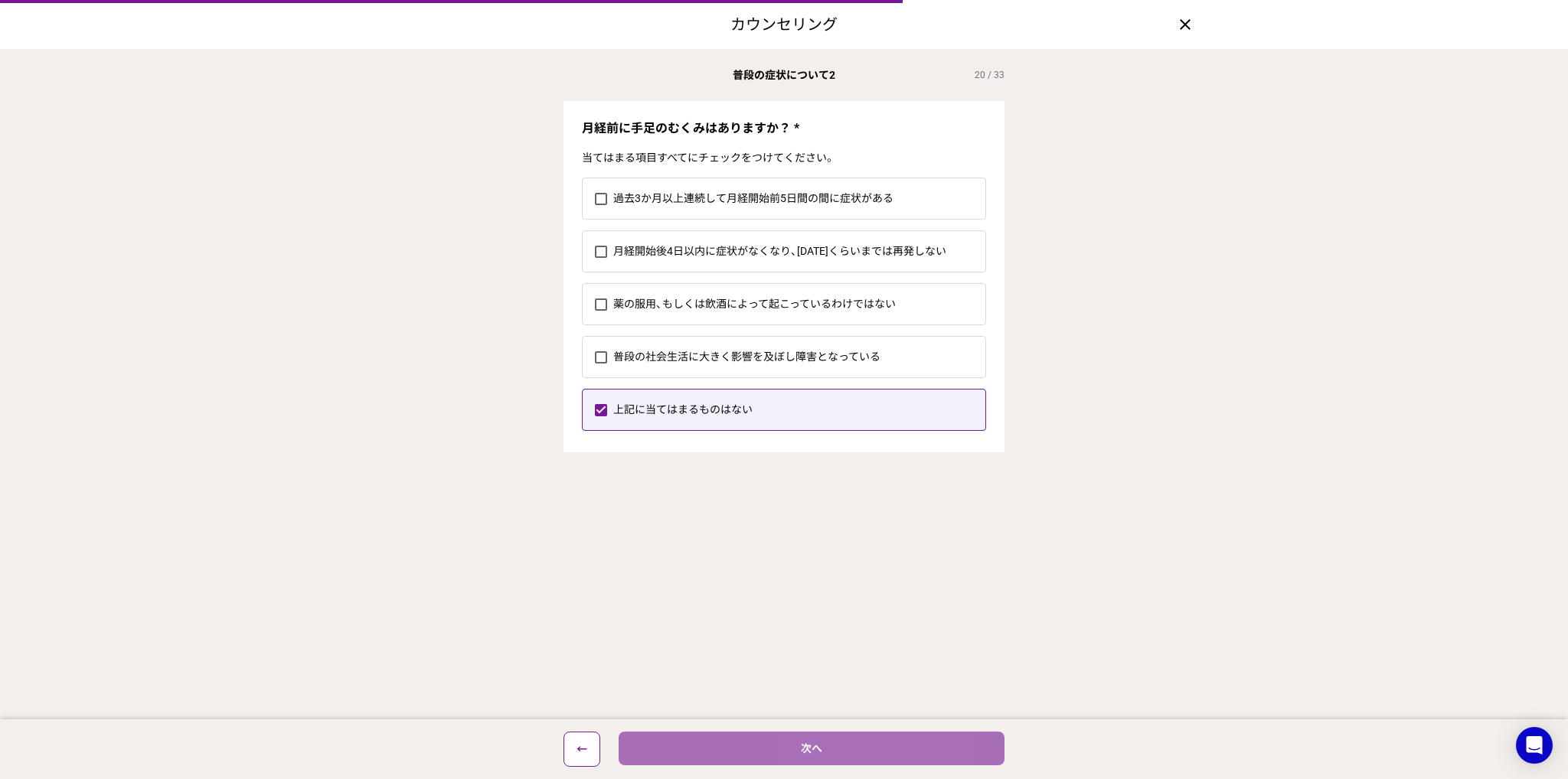
click at [845, 748] on button "次へ" at bounding box center [812, 748] width 386 height 34
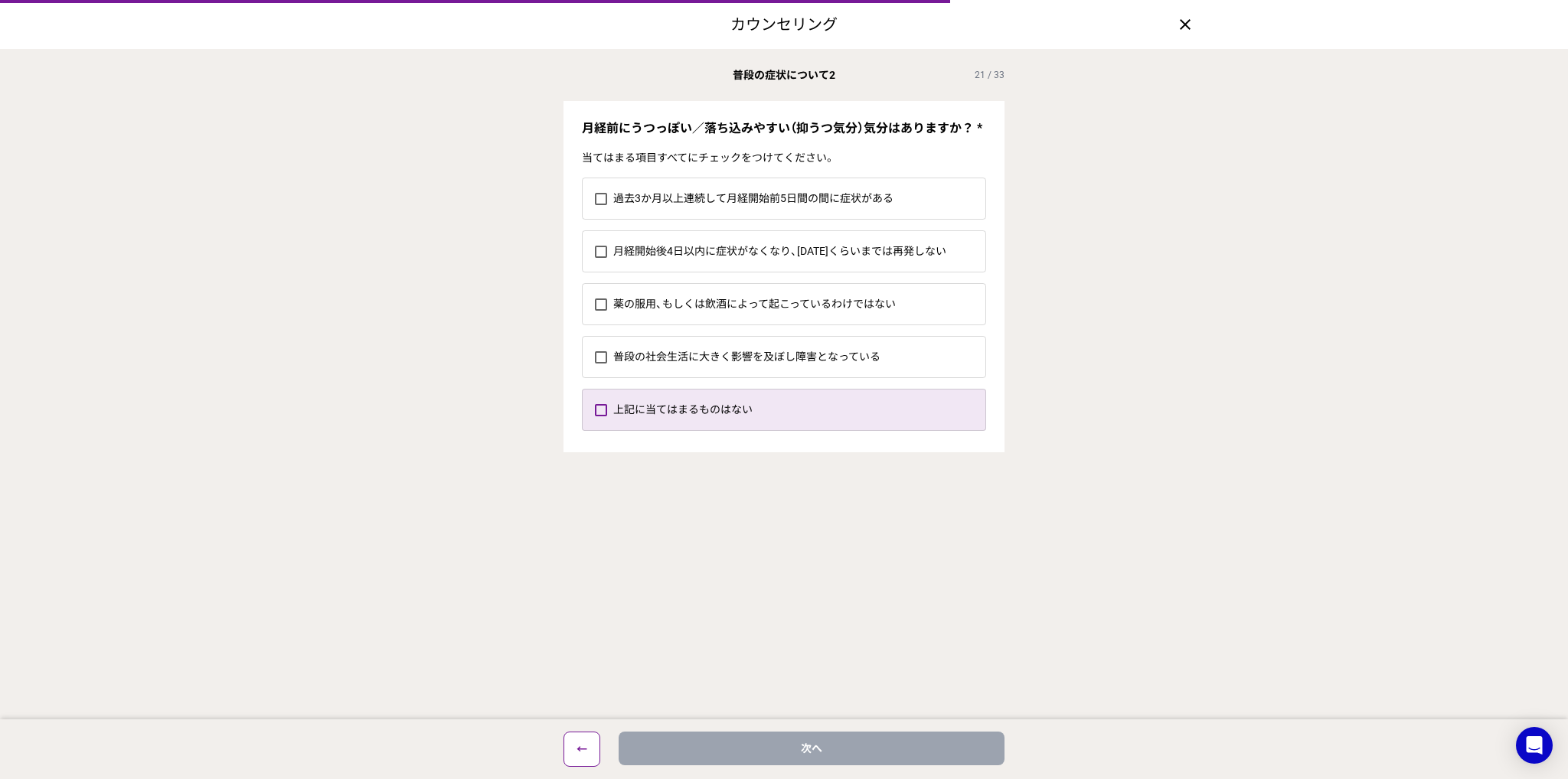
click at [772, 413] on label "上記に当てはまるものはない" at bounding box center [799, 409] width 372 height 41
click at [595, 410] on input "上記に当てはまるものはない" at bounding box center [594, 409] width 1 height 1
checkbox input "true"
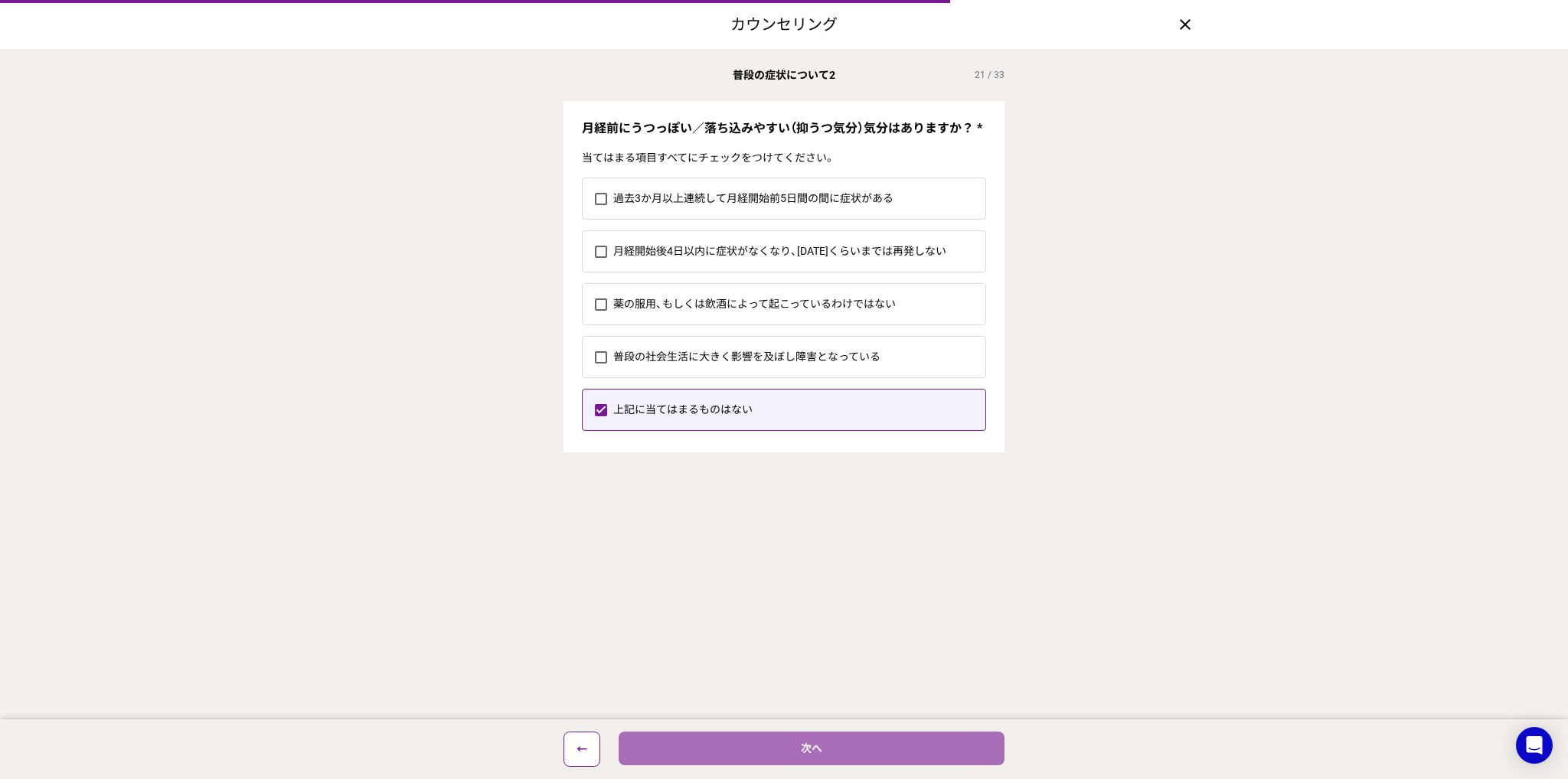
click at [842, 733] on button "次へ" at bounding box center [812, 748] width 386 height 34
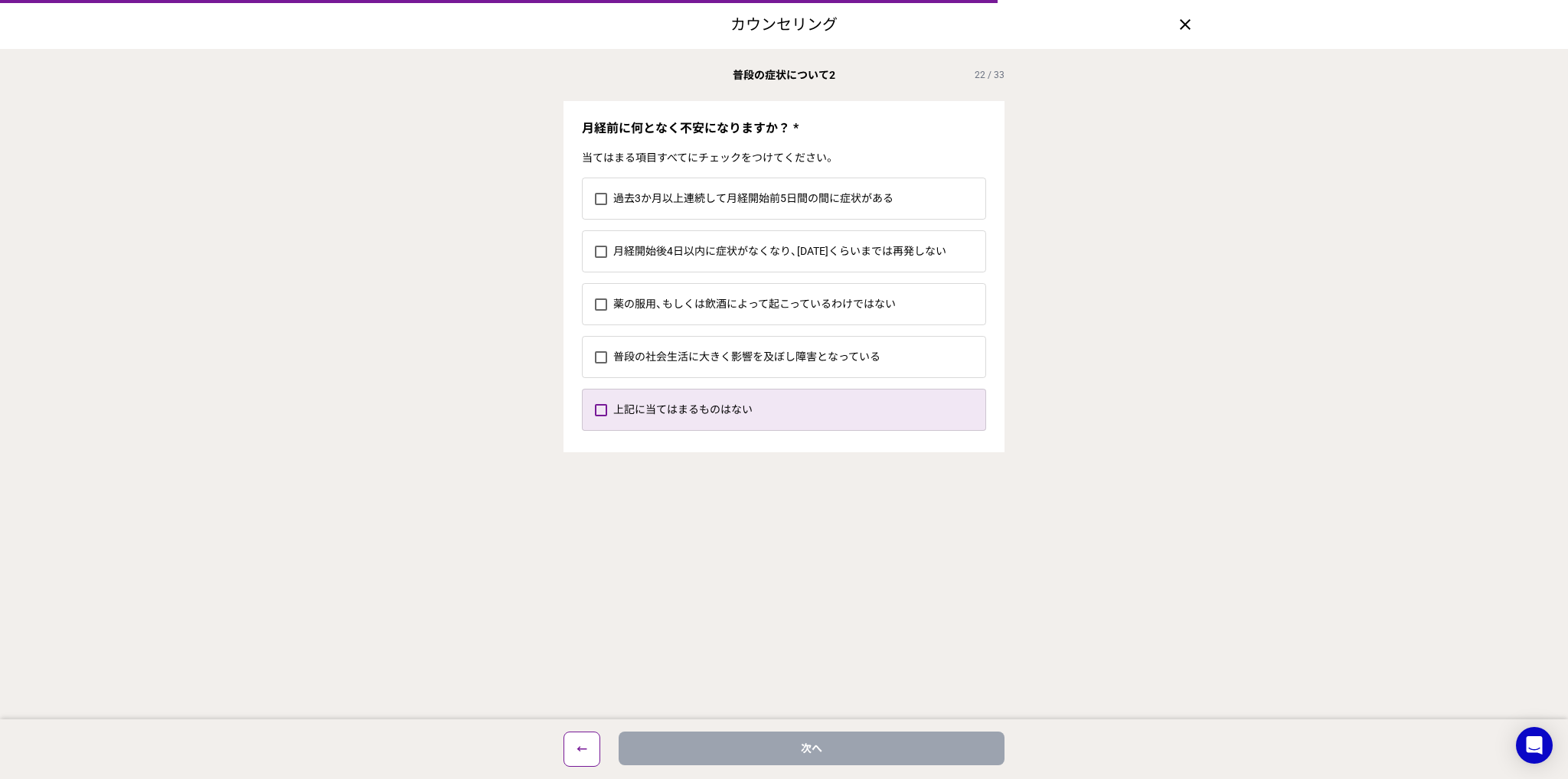
click at [695, 399] on label "上記に当てはまるものはない" at bounding box center [799, 409] width 372 height 41
click at [595, 409] on input "上記に当てはまるものはない" at bounding box center [594, 409] width 1 height 1
checkbox input "true"
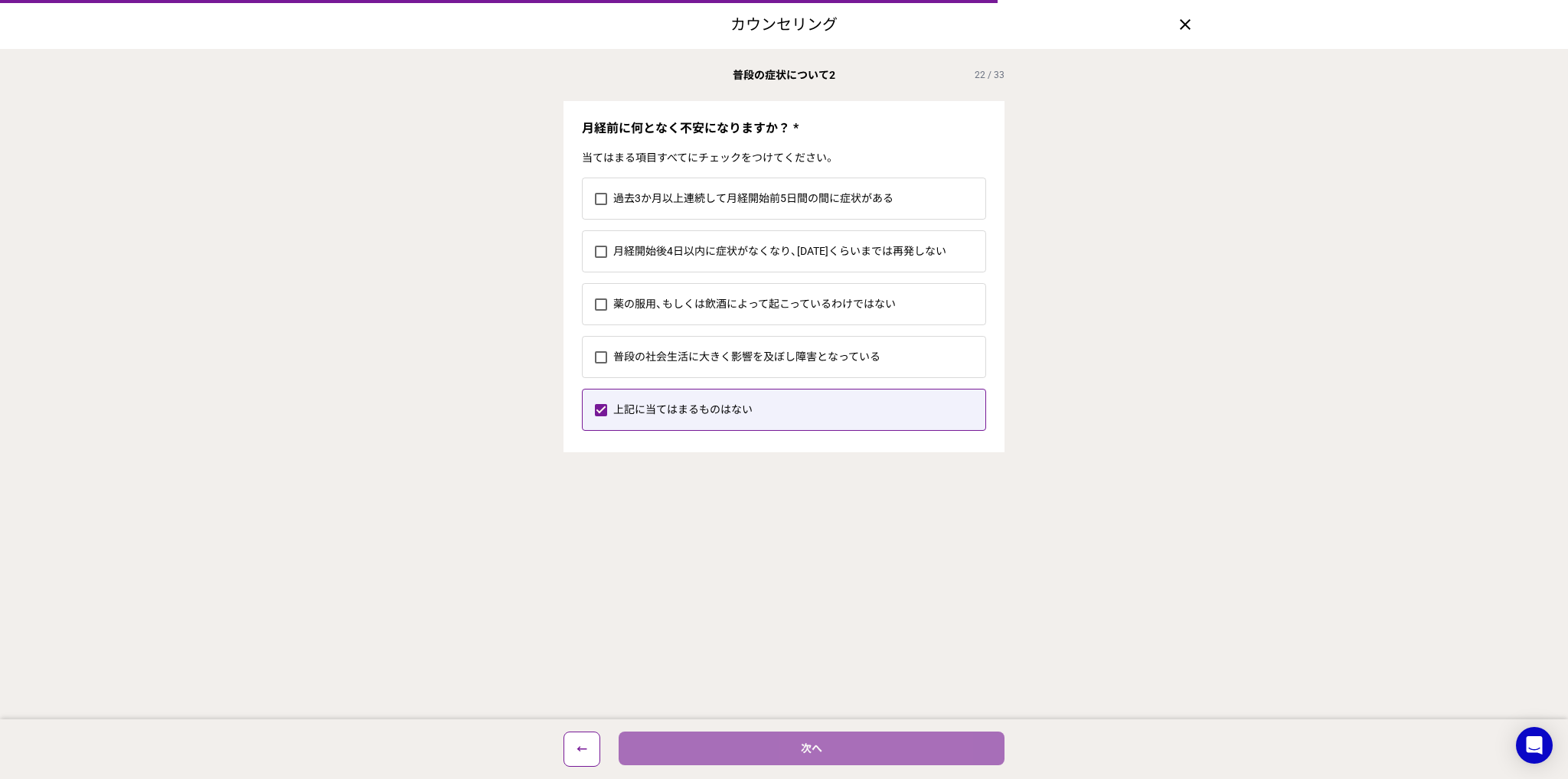
click at [835, 757] on button "次へ" at bounding box center [812, 748] width 386 height 34
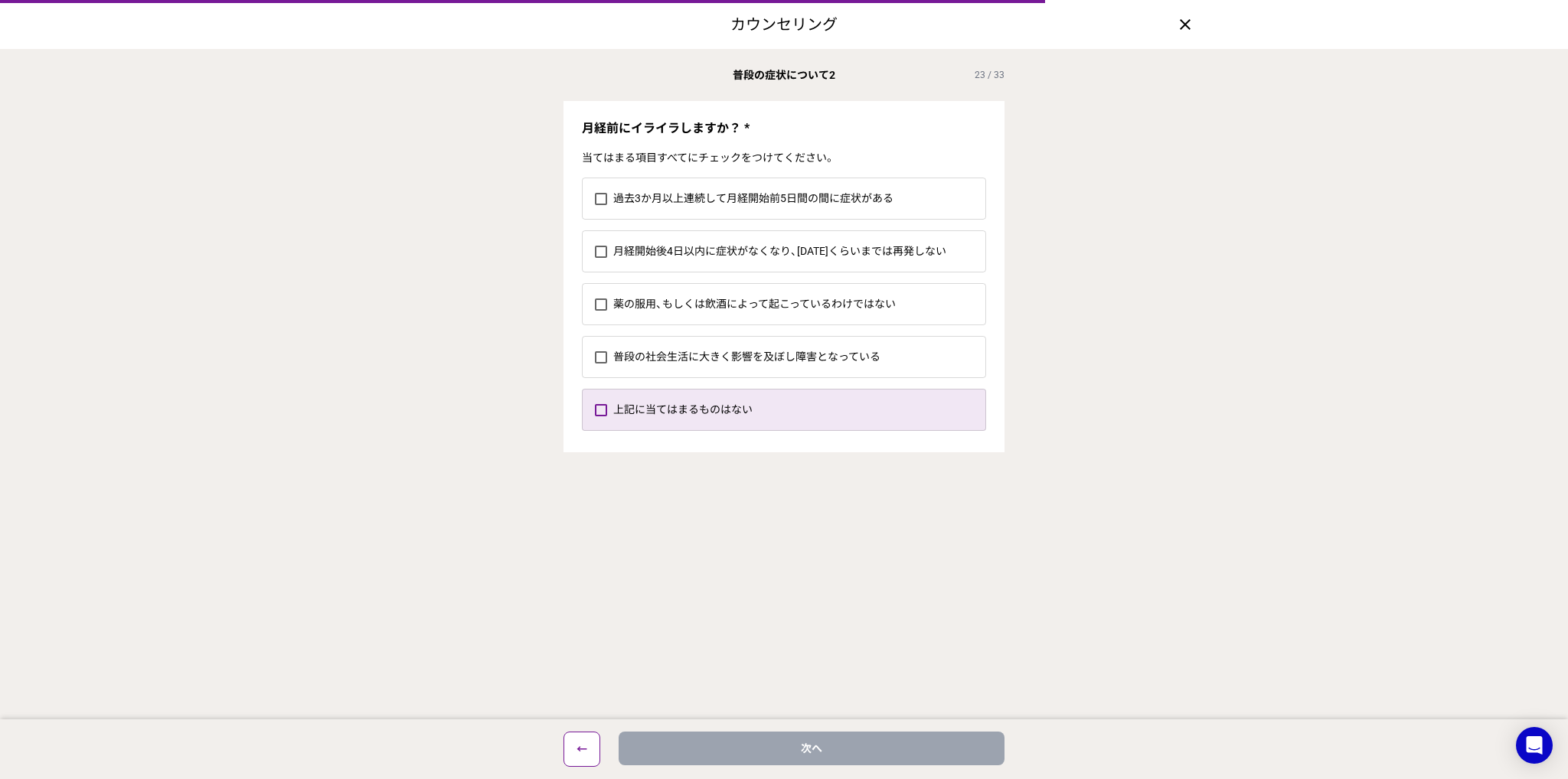
click at [772, 418] on label "上記に当てはまるものはない" at bounding box center [799, 409] width 372 height 41
click at [595, 410] on input "上記に当てはまるものはない" at bounding box center [594, 409] width 1 height 1
checkbox input "true"
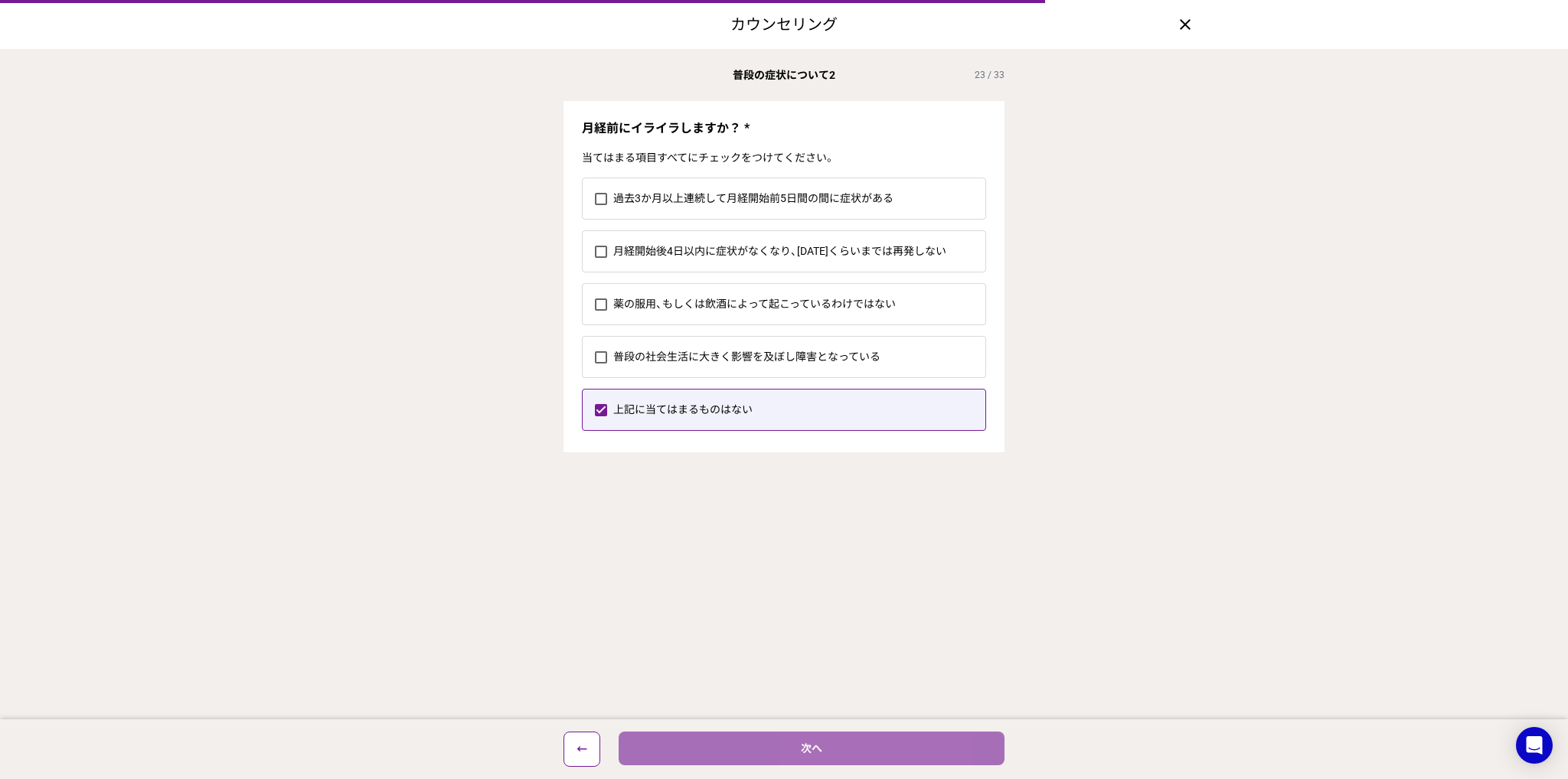
click at [928, 752] on button "次へ" at bounding box center [812, 748] width 386 height 34
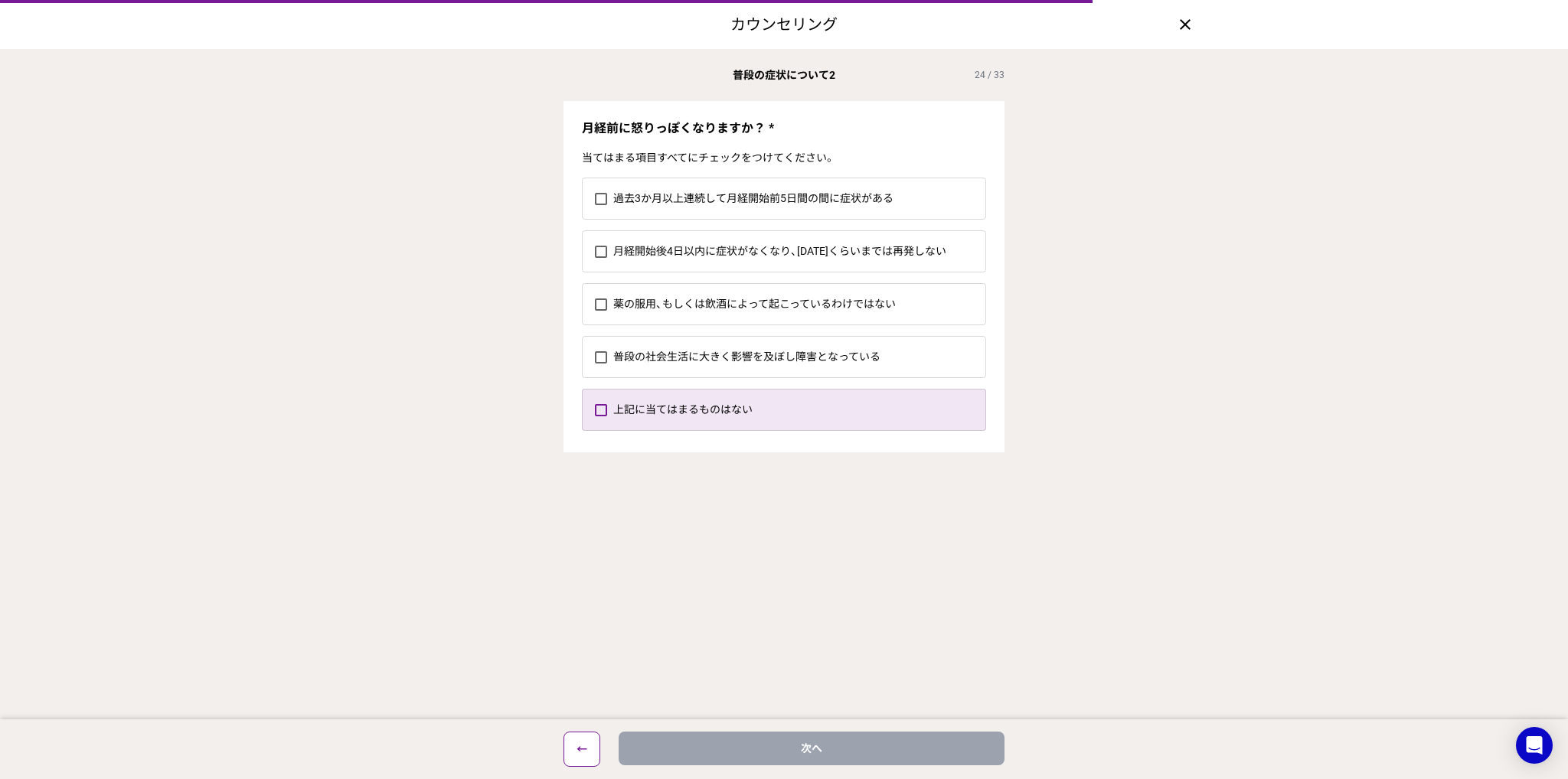
click at [822, 409] on label "上記に当てはまるものはない" at bounding box center [799, 409] width 372 height 41
click at [595, 409] on input "上記に当てはまるものはない" at bounding box center [594, 409] width 1 height 1
checkbox input "true"
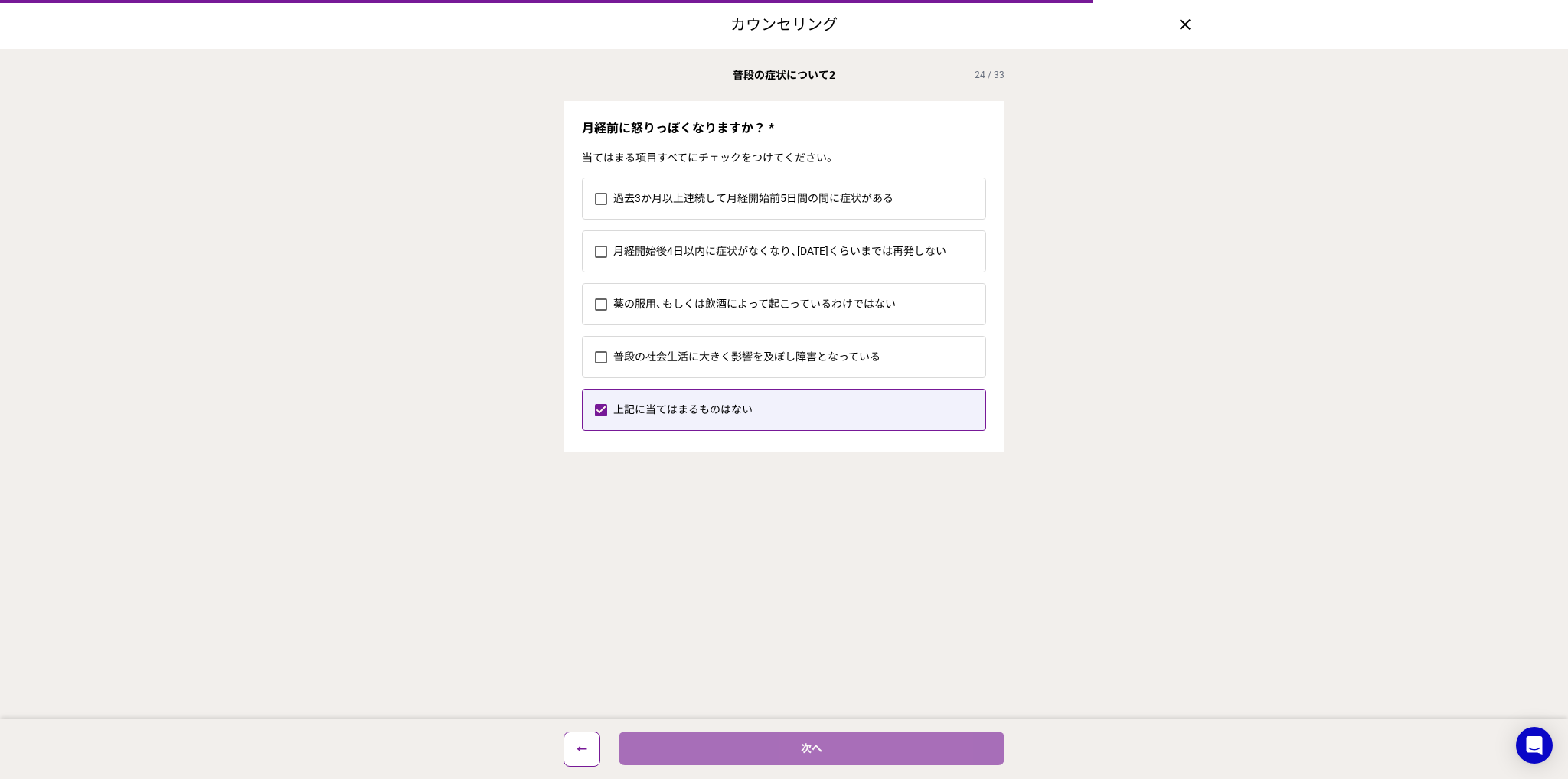
click at [863, 741] on button "次へ" at bounding box center [812, 748] width 386 height 34
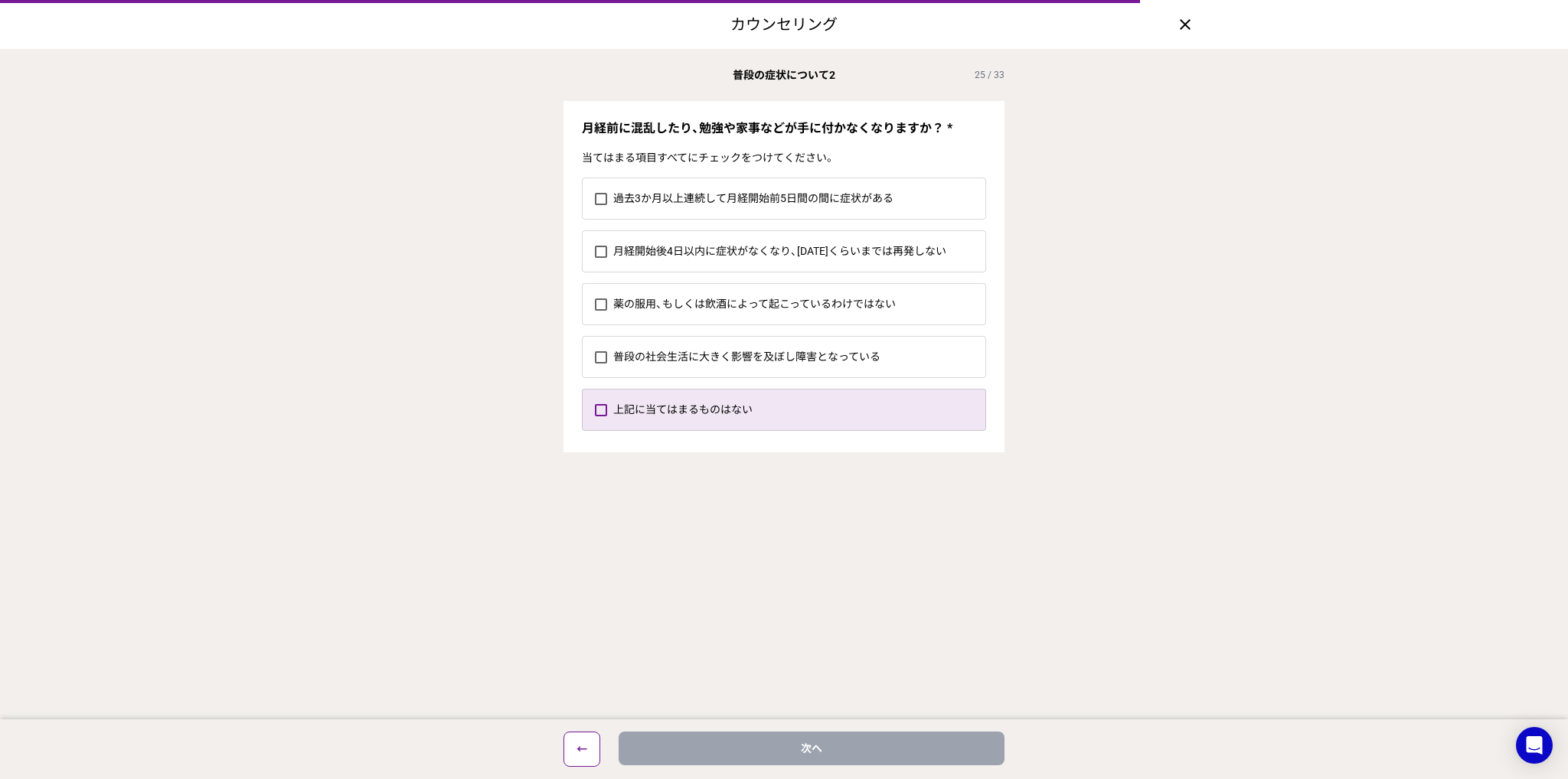
click at [787, 408] on label "上記に当てはまるものはない" at bounding box center [799, 409] width 372 height 41
click at [595, 409] on input "上記に当てはまるものはない" at bounding box center [594, 409] width 1 height 1
checkbox input "true"
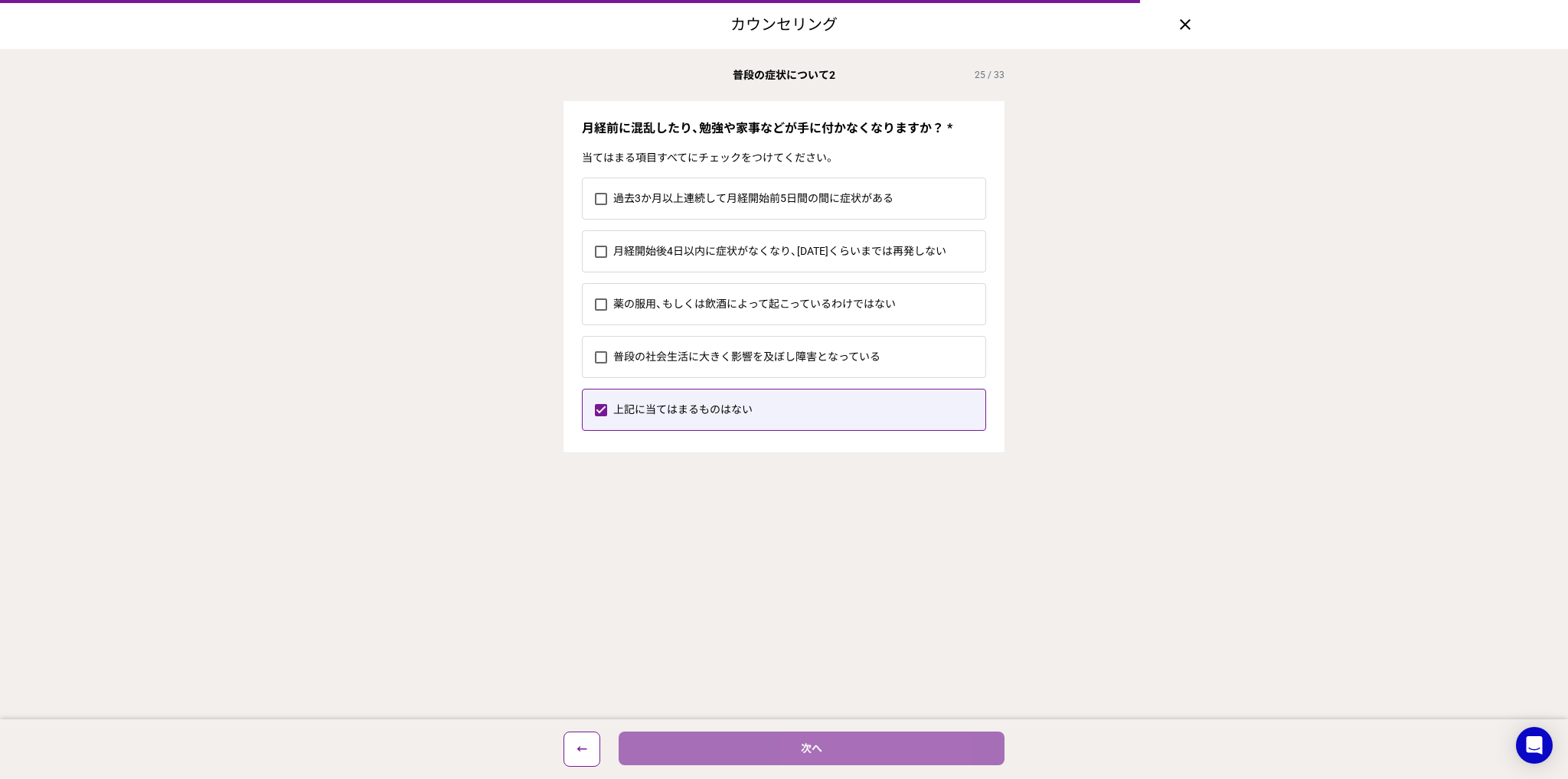
click at [929, 756] on button "次へ" at bounding box center [812, 748] width 386 height 34
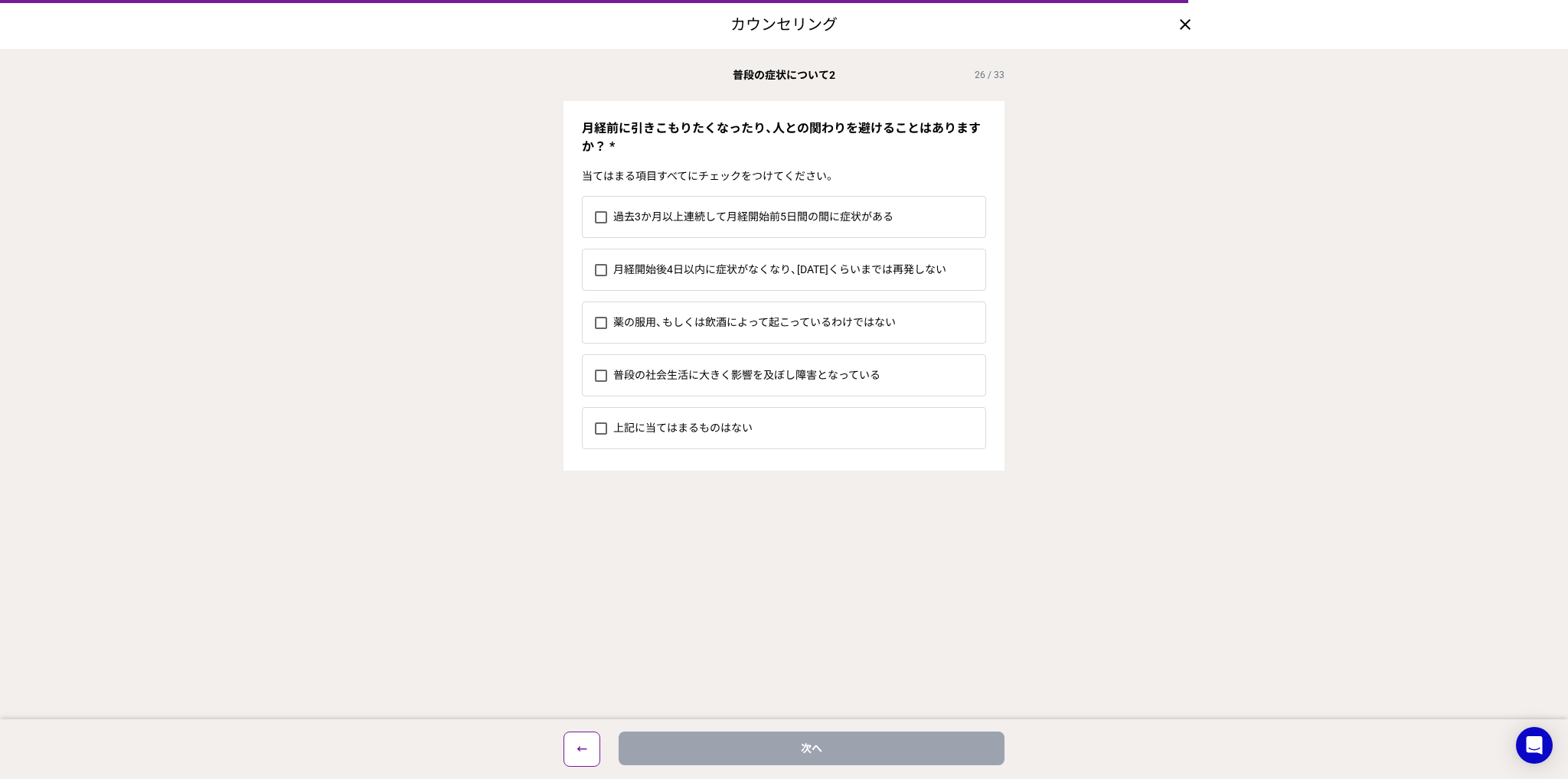
click at [793, 402] on div "過去3か月以上連続して月経開始前5日間の間に症状がある 月経開始後4日以内に症状がなくなり、[DATE]くらいまでは再発しない 薬の服用、もしくは飲酒によって…" at bounding box center [784, 327] width 441 height 287
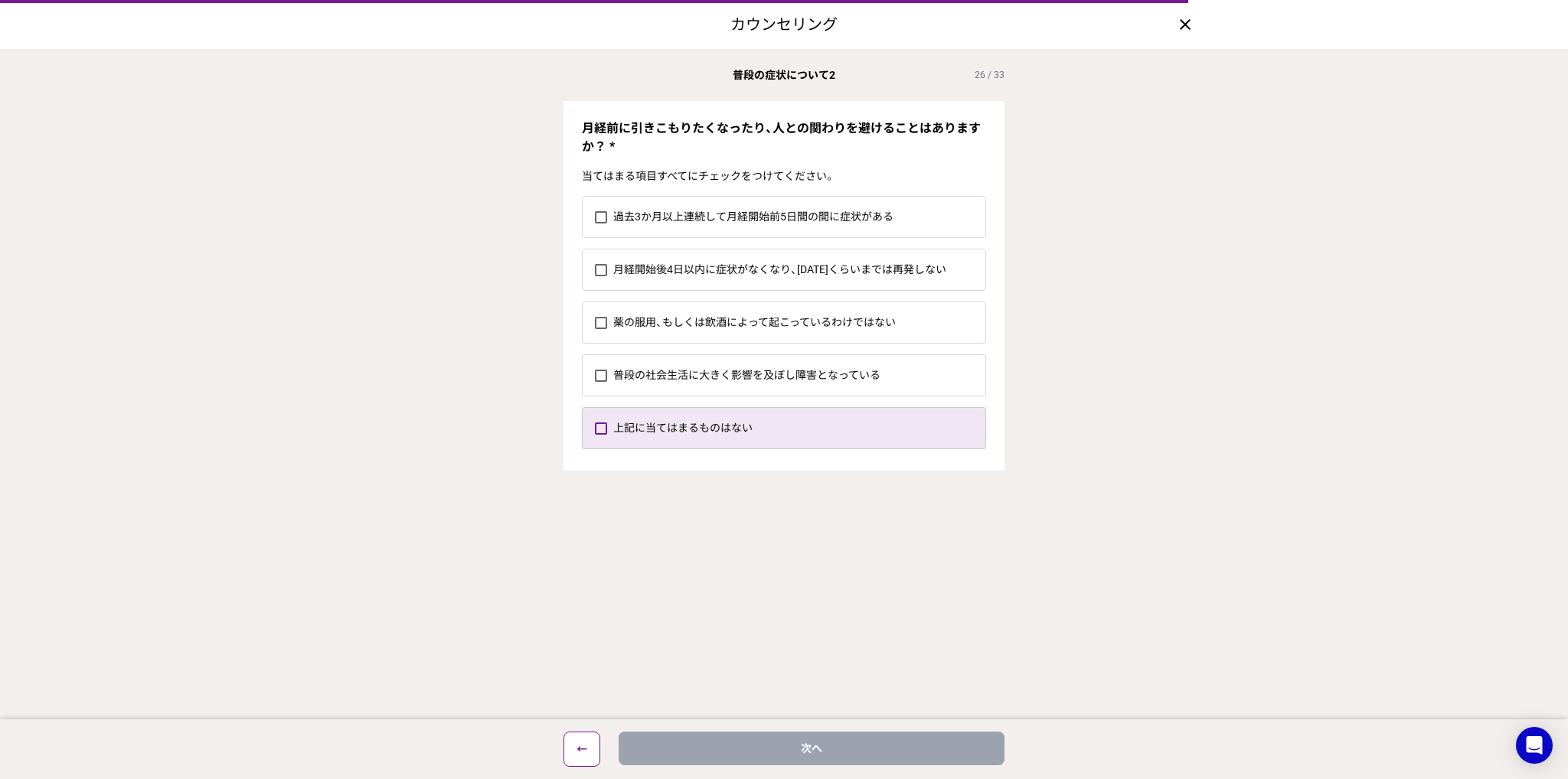
click at [792, 415] on label "上記に当てはまるものはない" at bounding box center [799, 428] width 372 height 41
click at [595, 428] on input "上記に当てはまるものはない" at bounding box center [594, 428] width 1 height 1
checkbox input "true"
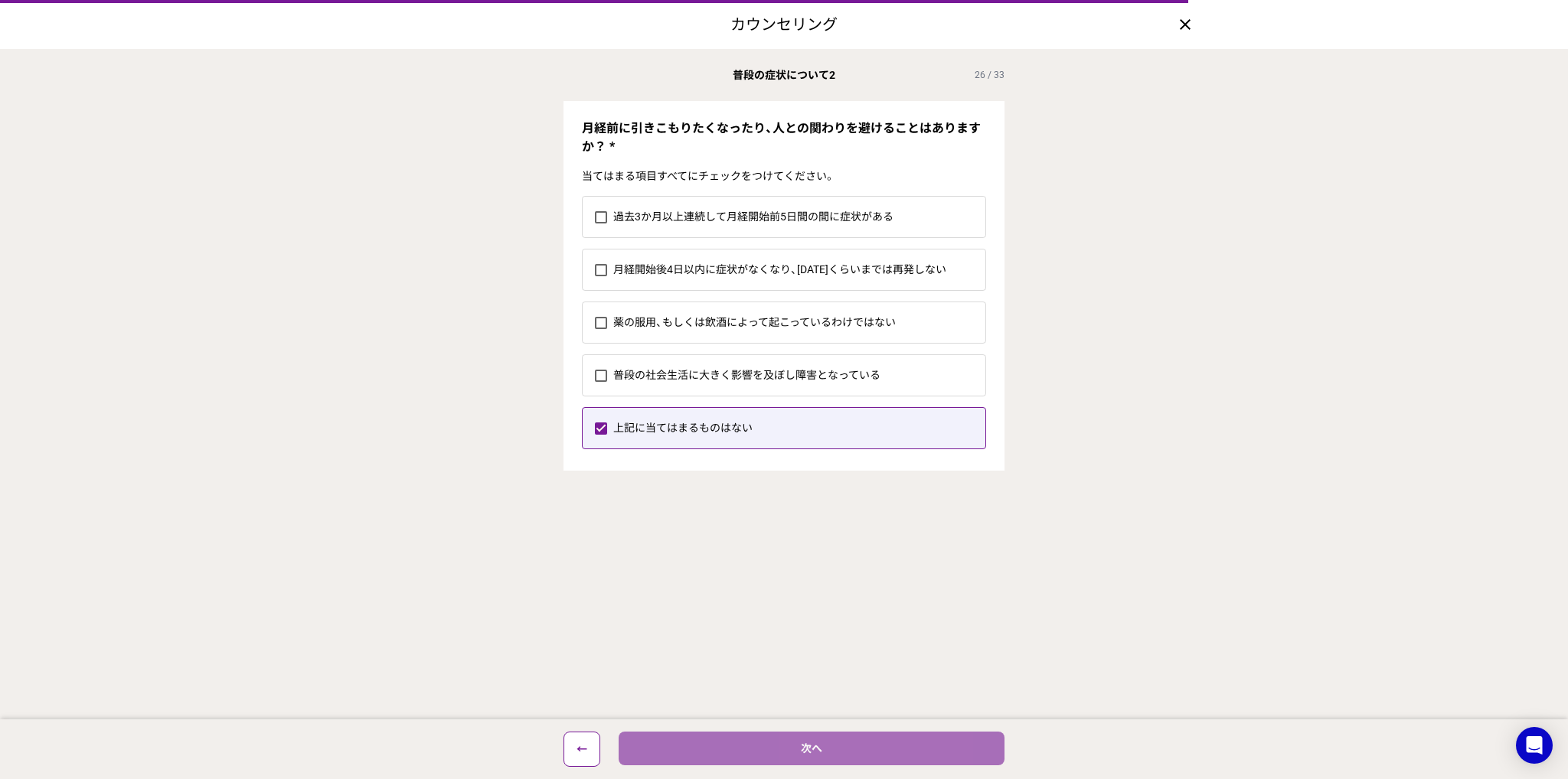
click at [959, 731] on button "次へ" at bounding box center [812, 748] width 386 height 34
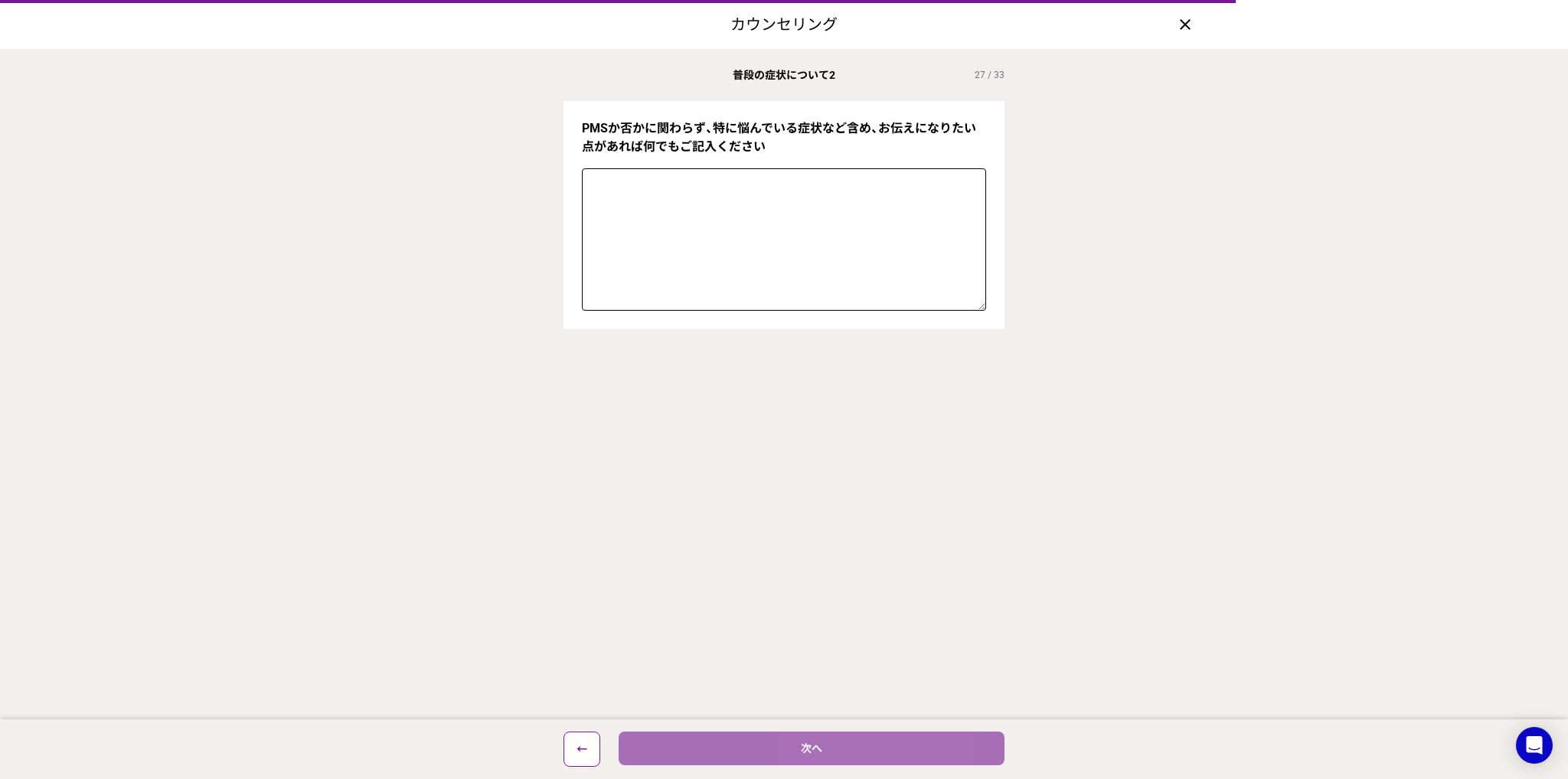
click at [892, 749] on button "次へ" at bounding box center [812, 748] width 386 height 34
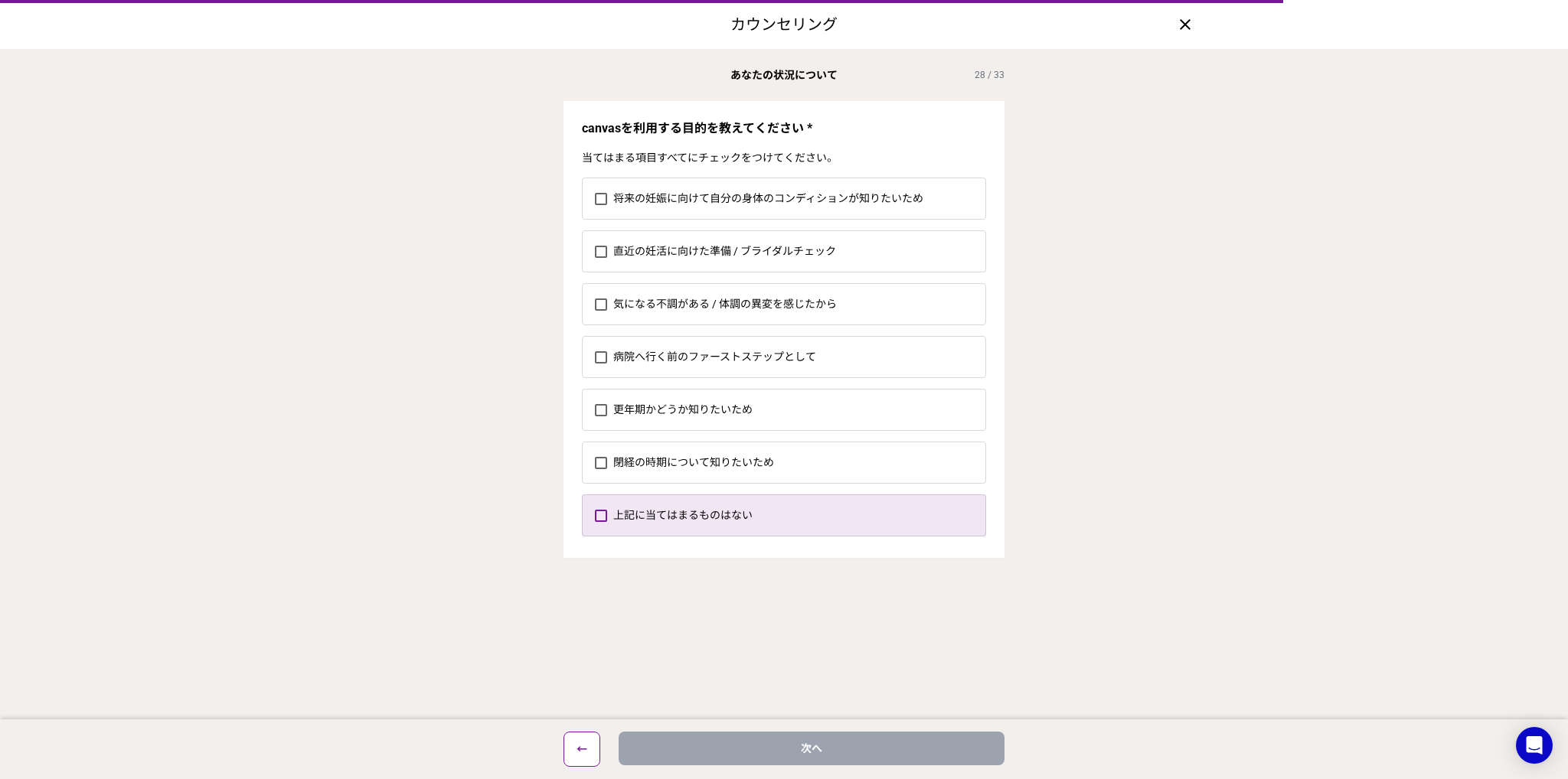
click at [759, 514] on label "上記に当てはまるものはない" at bounding box center [799, 515] width 372 height 41
click at [595, 515] on input "上記に当てはまるものはない" at bounding box center [594, 515] width 1 height 1
checkbox input "true"
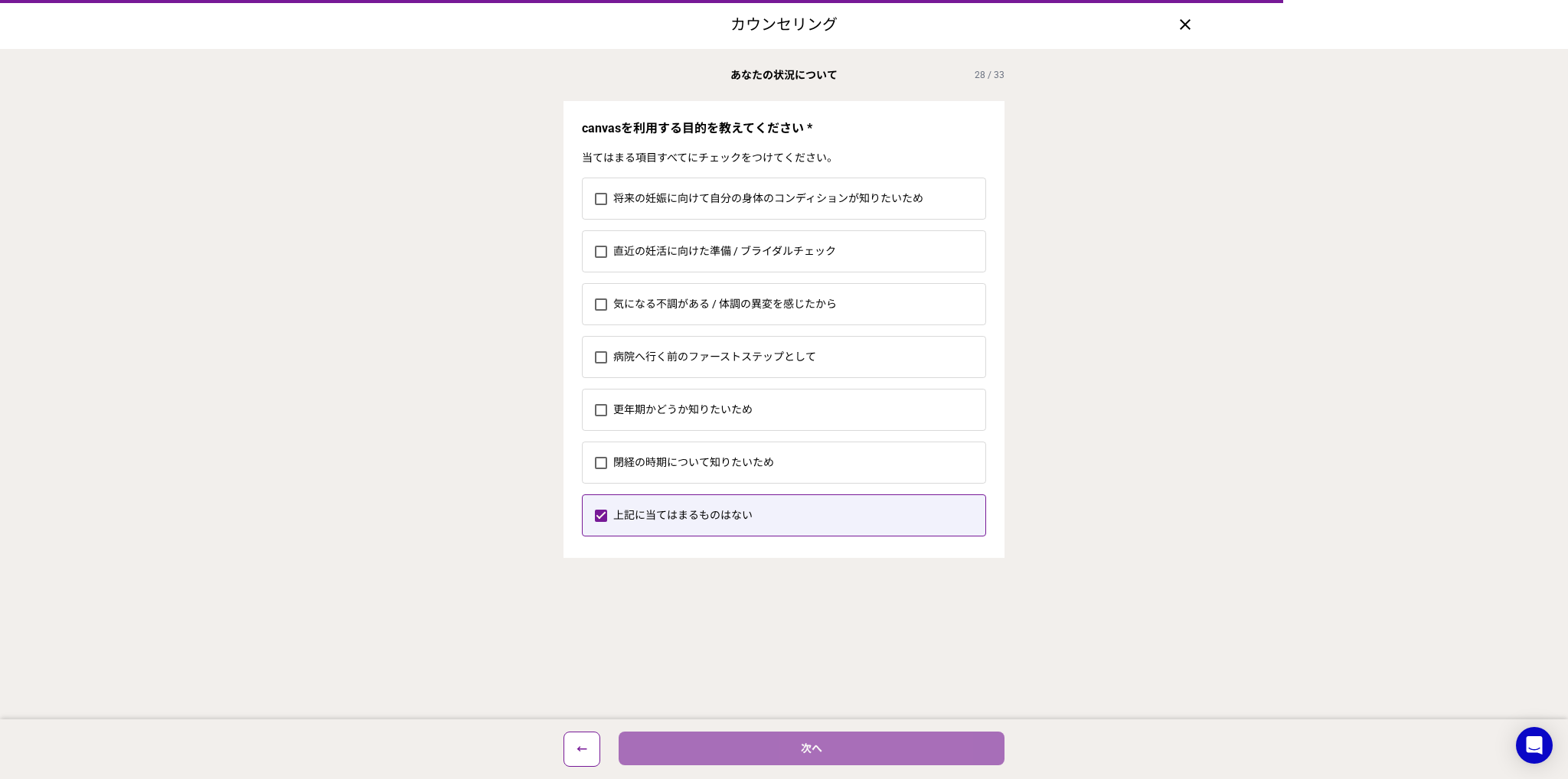
click at [830, 741] on button "次へ" at bounding box center [812, 748] width 386 height 34
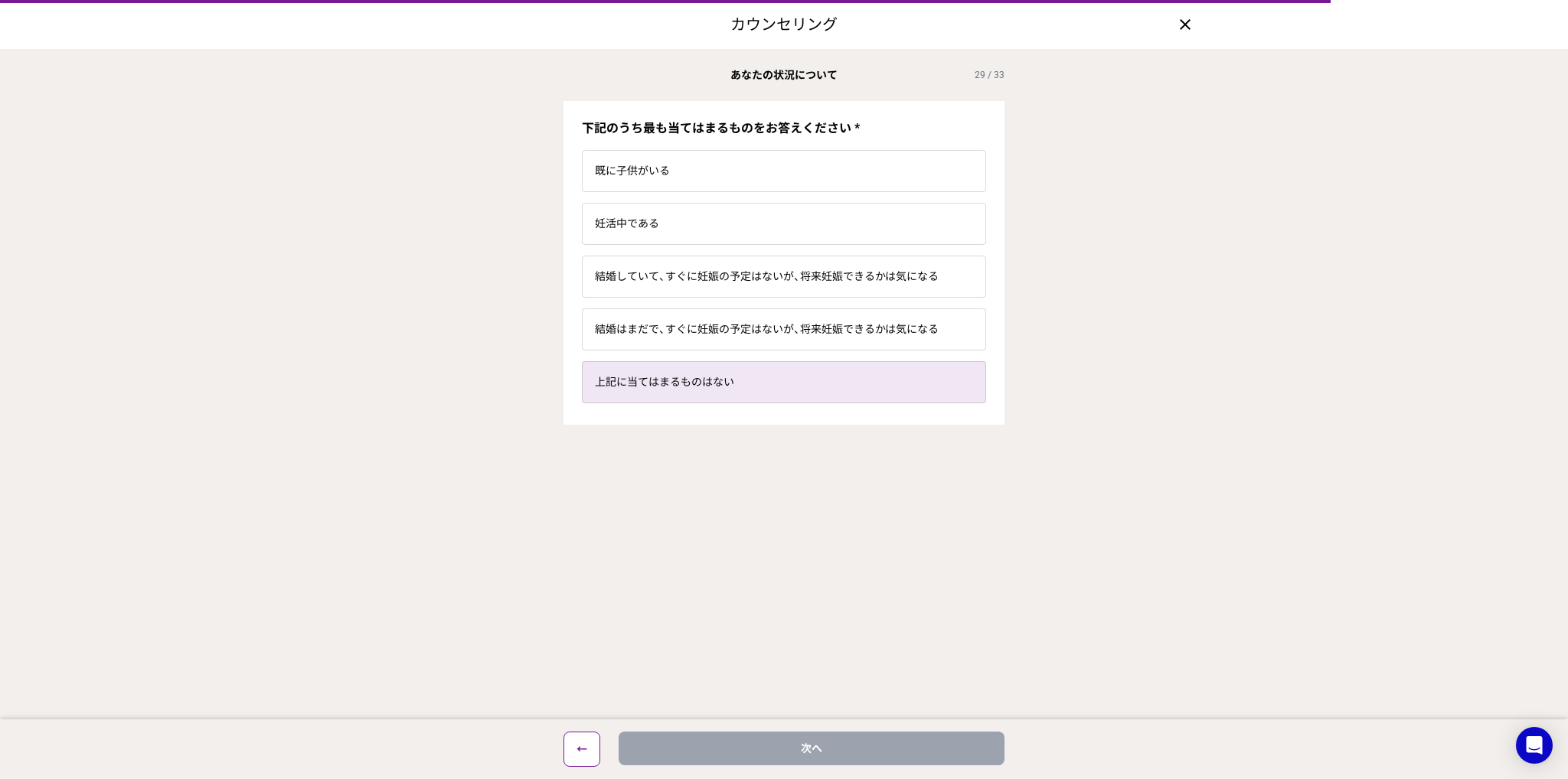
click at [781, 383] on label "上記に当てはまるものはない" at bounding box center [784, 382] width 403 height 41
click at [0, 0] on input "上記に当てはまるものはない" at bounding box center [0, 0] width 0 height 0
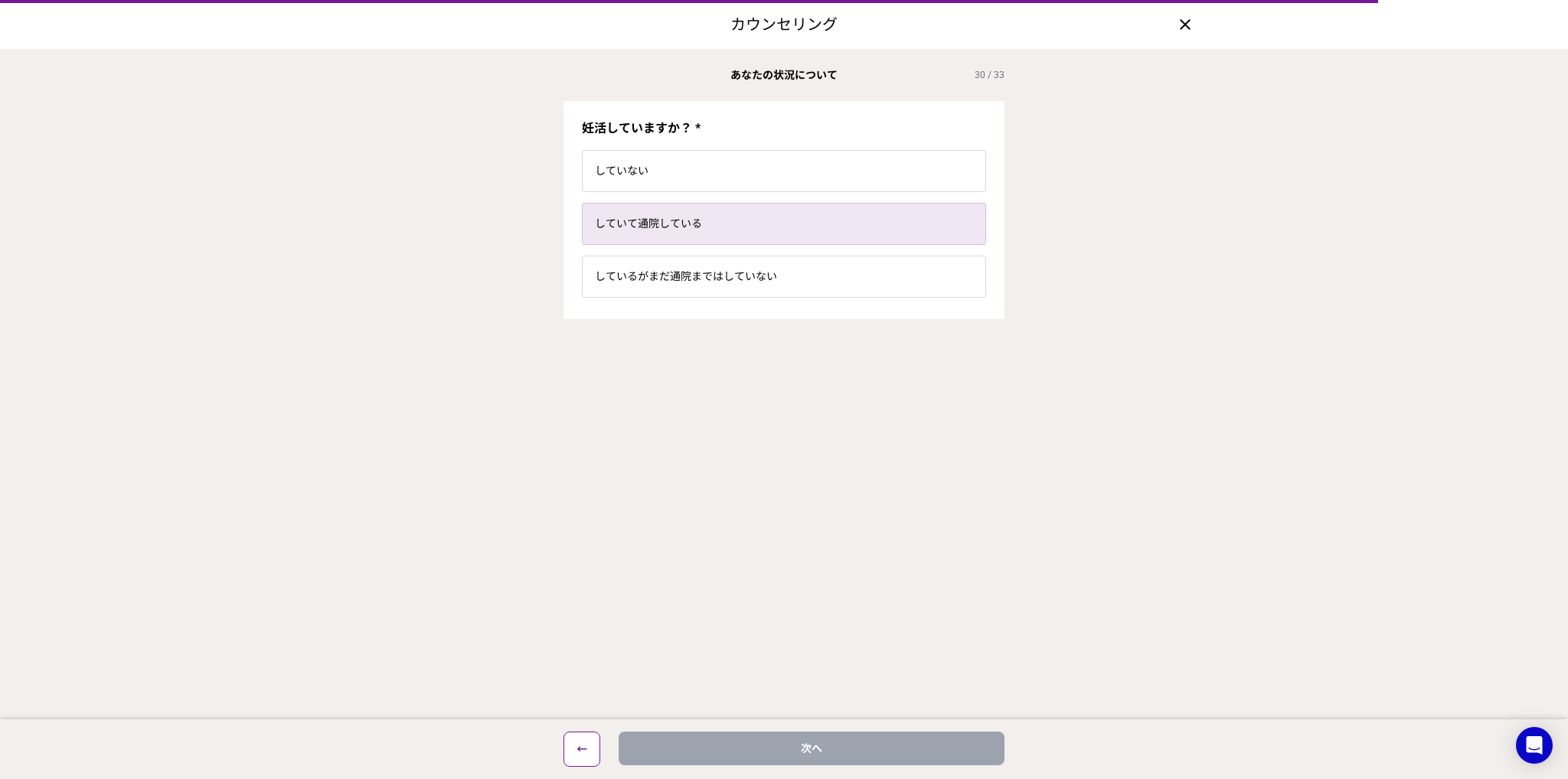
click at [762, 237] on label "していて通院している" at bounding box center [784, 224] width 403 height 41
click at [0, 0] on input "していて通院している" at bounding box center [0, 0] width 0 height 0
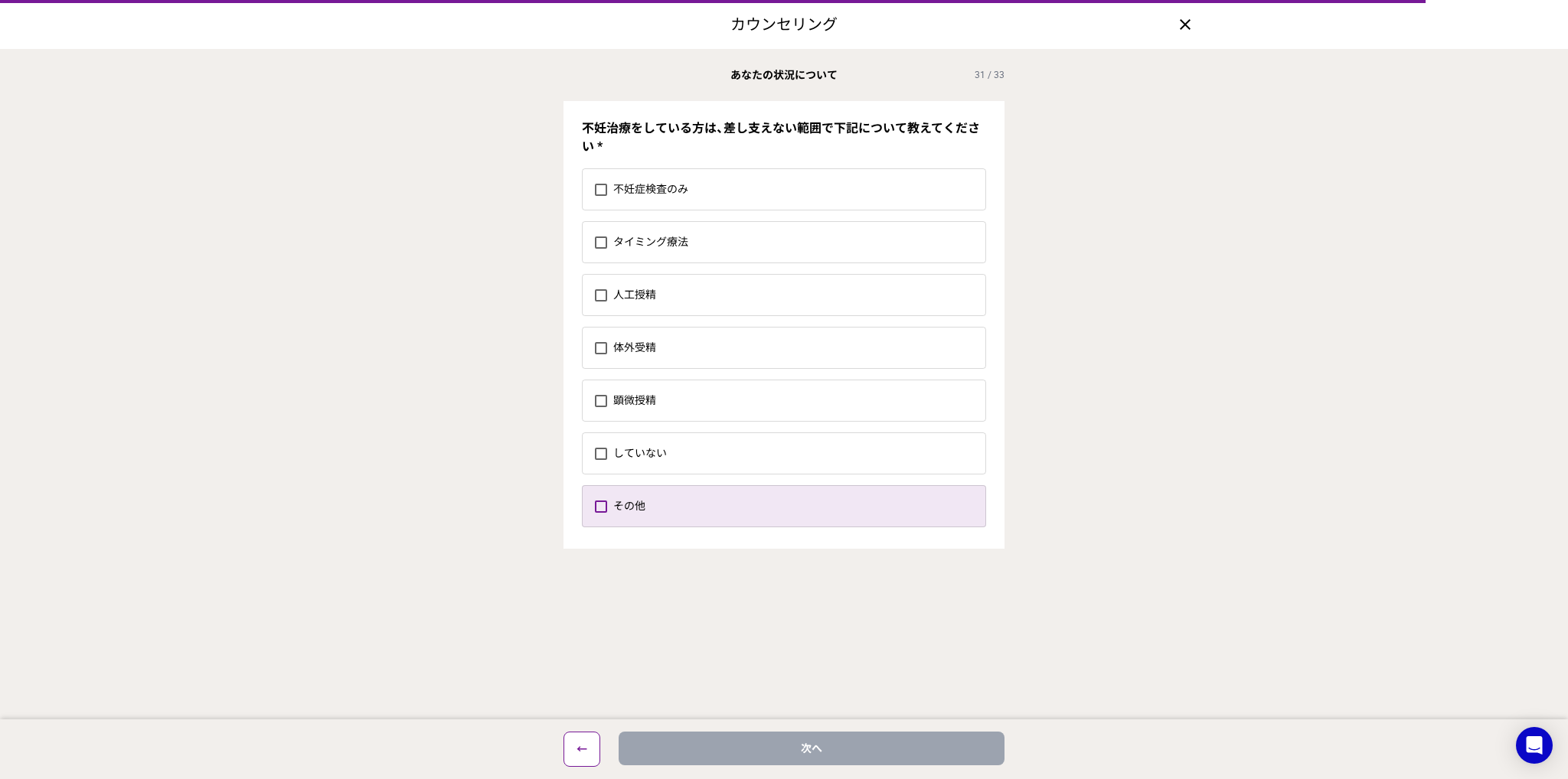
click at [828, 503] on label "その他" at bounding box center [799, 506] width 372 height 41
click at [595, 506] on input "その他" at bounding box center [594, 506] width 1 height 1
checkbox input "true"
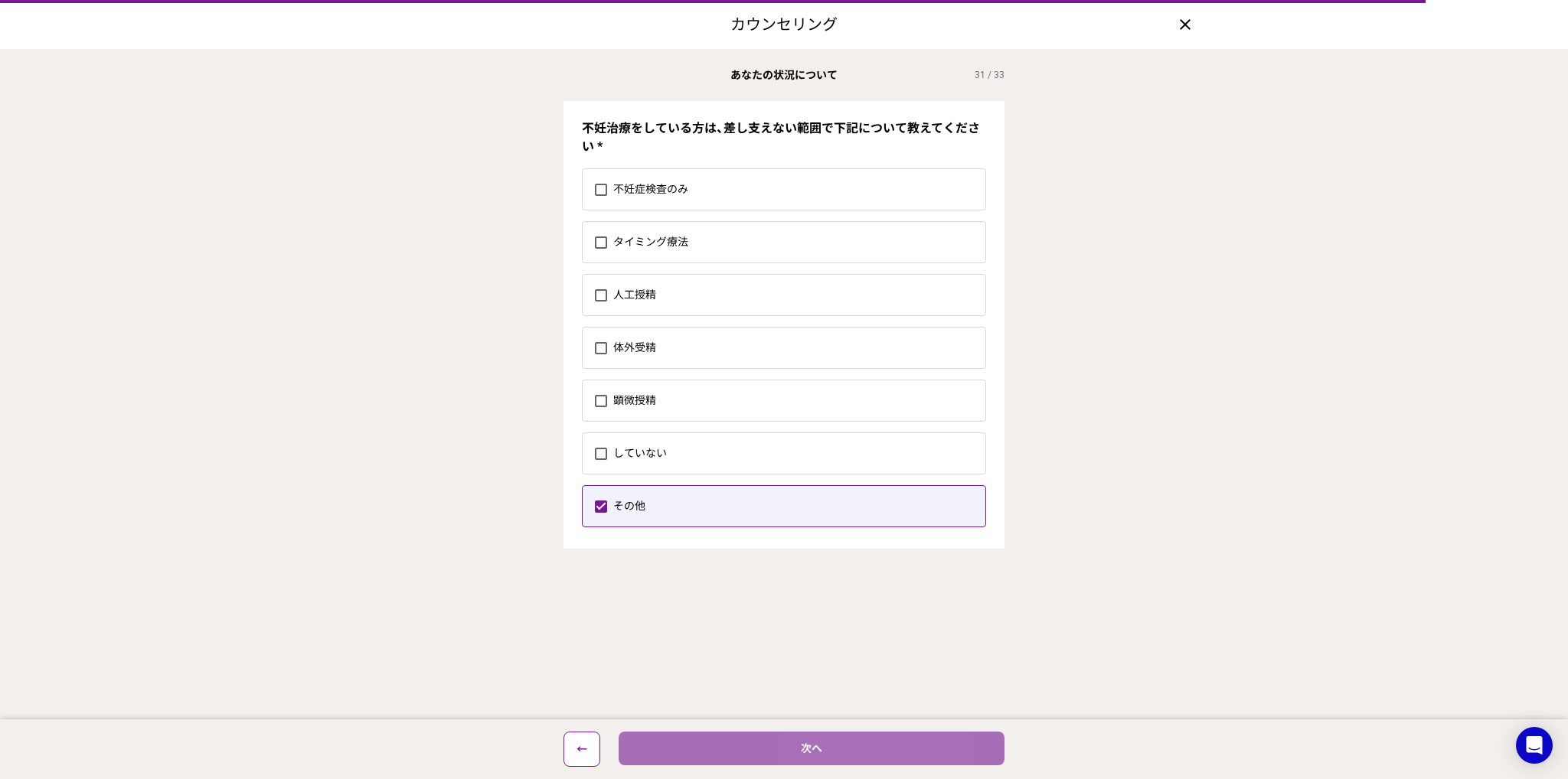
click at [861, 734] on button "次へ" at bounding box center [812, 748] width 386 height 34
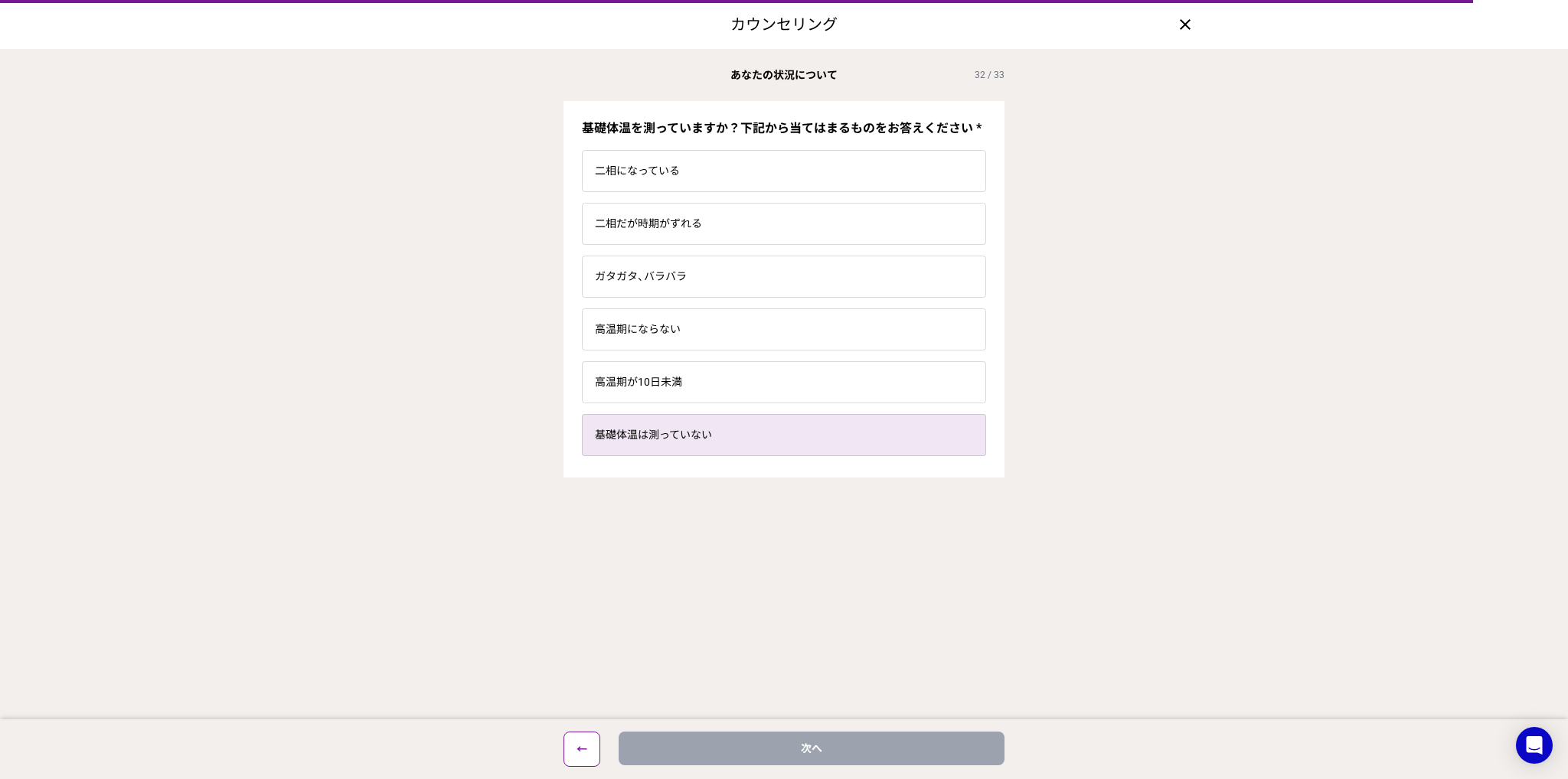
click at [785, 438] on label "基礎体温は測っていない" at bounding box center [784, 435] width 403 height 41
click at [0, 0] on input "基礎体温は測っていない" at bounding box center [0, 0] width 0 height 0
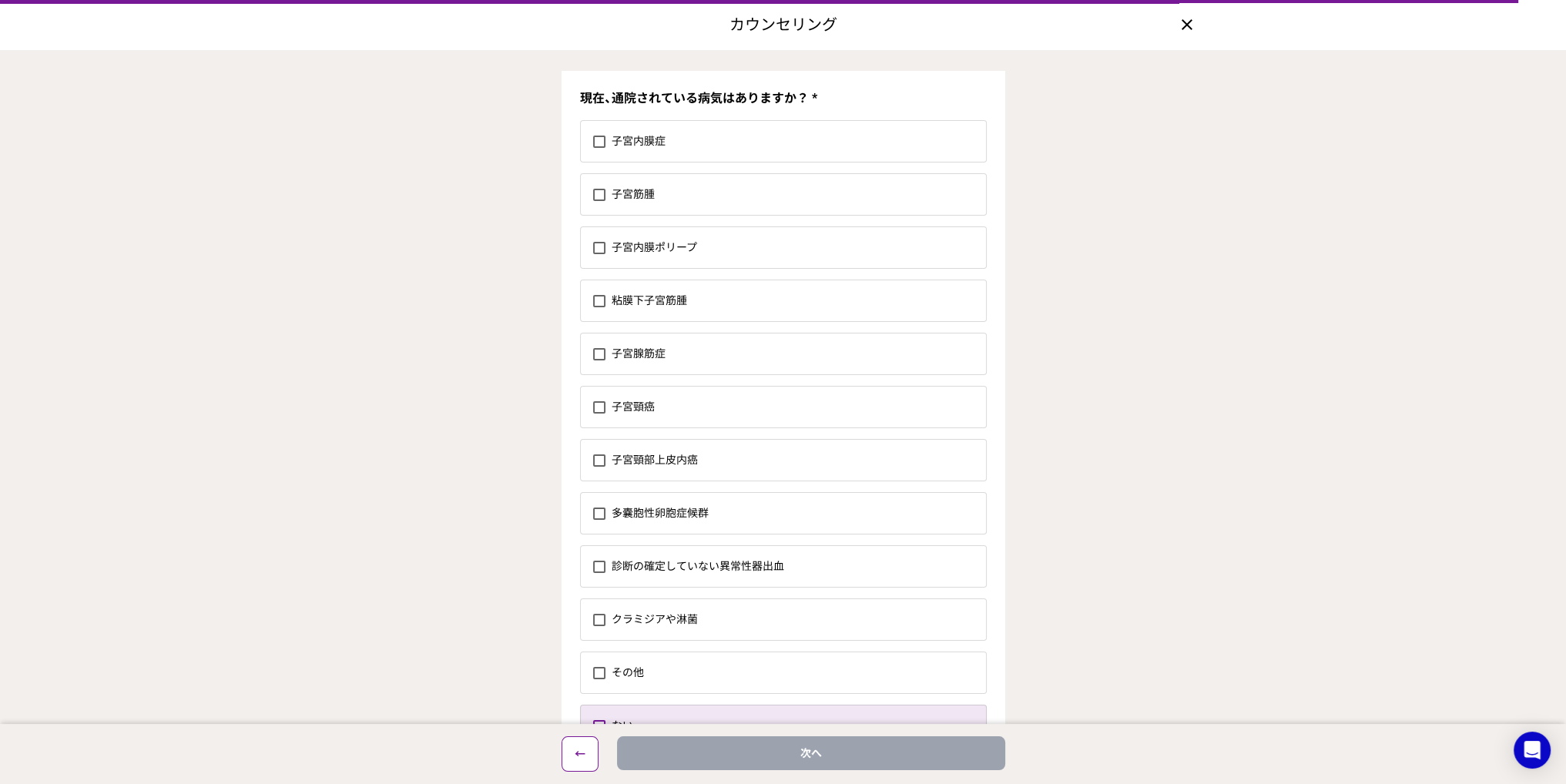
scroll to position [98, 0]
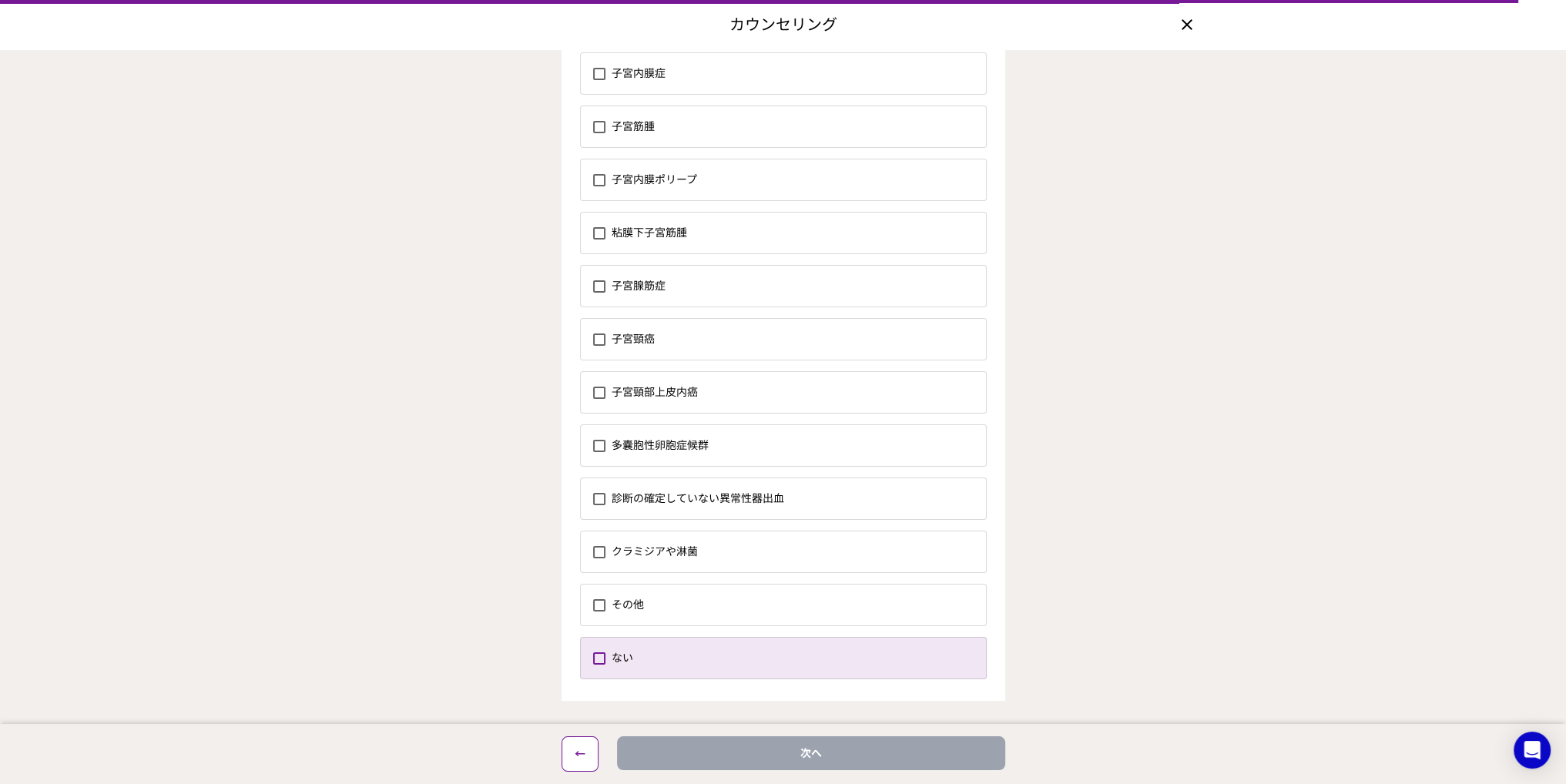
click at [835, 653] on label "ない" at bounding box center [799, 658] width 374 height 41
click at [593, 658] on input "ない" at bounding box center [592, 658] width 1 height 1
checkbox input "true"
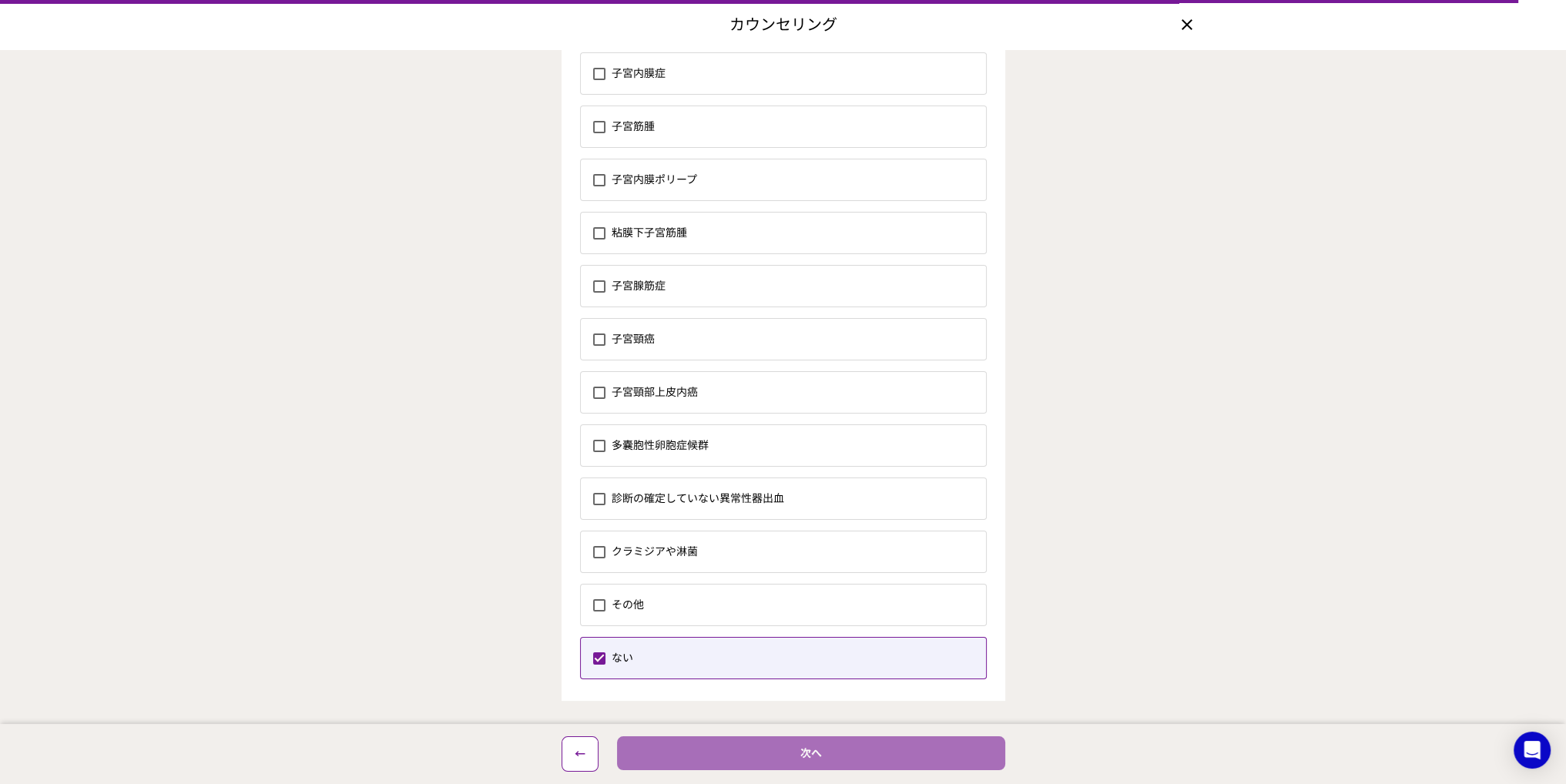
click at [869, 762] on button "次へ" at bounding box center [811, 753] width 388 height 34
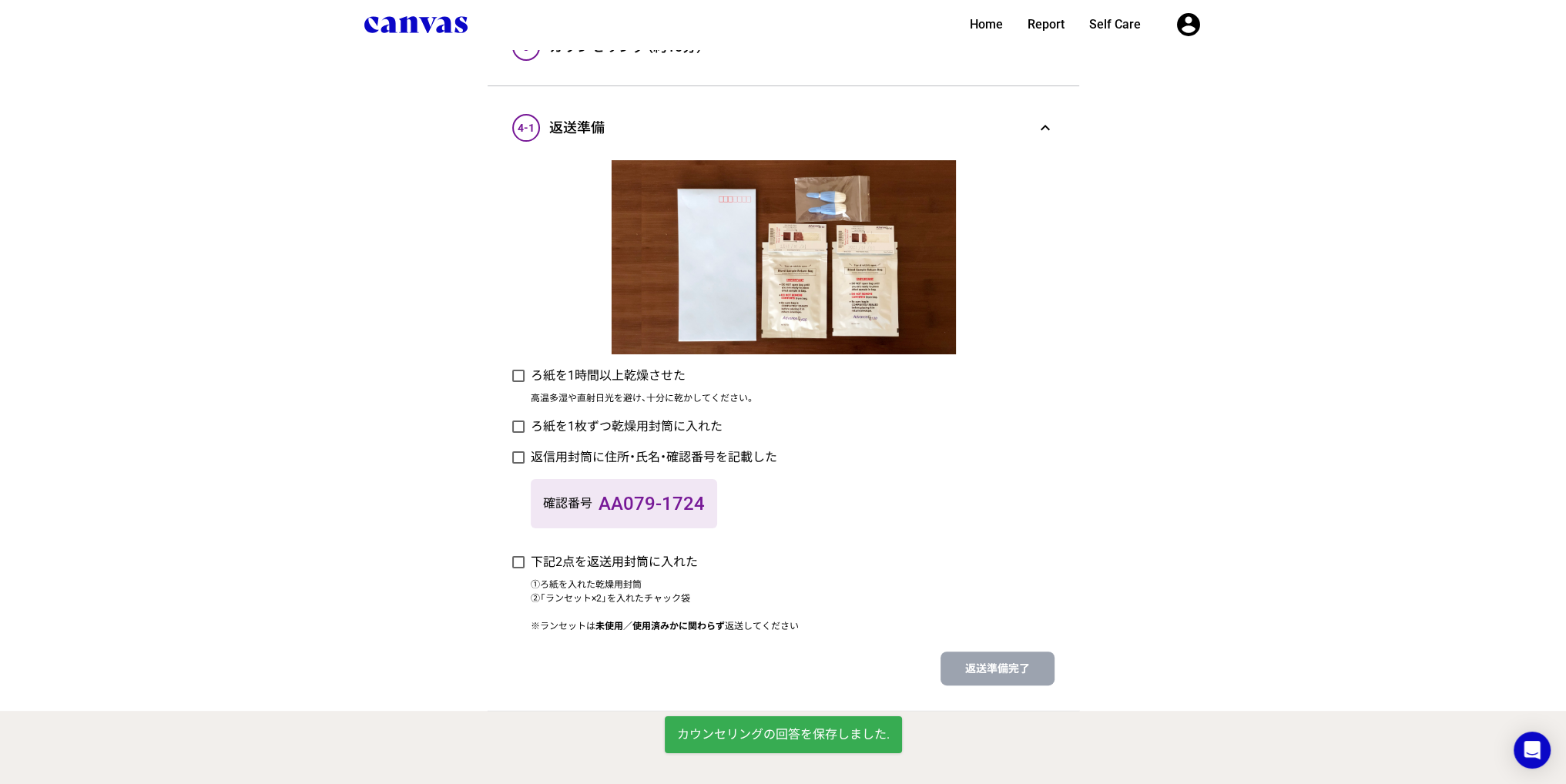
click at [630, 391] on div "高温多湿や直射日光を避け、十分に乾かしてください。" at bounding box center [792, 398] width 524 height 14
click at [627, 382] on label "ろ紙を1時間以上乾燥させた" at bounding box center [608, 376] width 155 height 19
click at [512, 377] on input "ろ紙を1時間以上乾燥させた" at bounding box center [511, 376] width 1 height 1
checkbox input "true"
click at [635, 422] on label "ろ紙を1枚ずつ乾燥用封筒に入れた" at bounding box center [626, 427] width 192 height 19
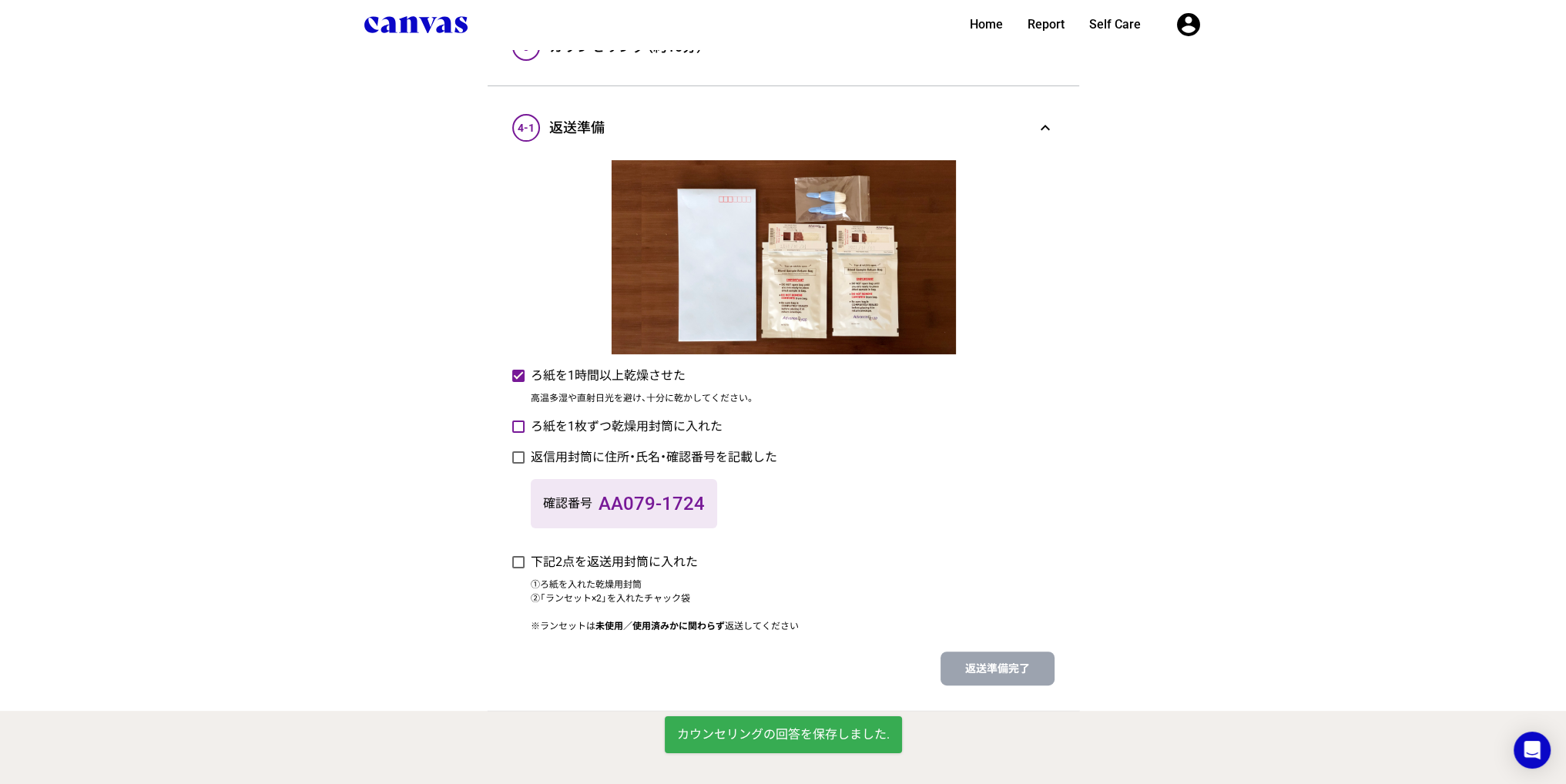
click at [512, 427] on input "ろ紙を1枚ずつ乾燥用封筒に入れた" at bounding box center [511, 427] width 1 height 1
checkbox input "true"
click at [641, 448] on label "返信用封筒に住所・氏名・確認番号を記載した" at bounding box center [653, 458] width 247 height 19
click at [666, 568] on label "下記2点を返送用封筒に入れた" at bounding box center [614, 562] width 167 height 19
click at [512, 563] on input "下記2点を返送用封筒に入れた" at bounding box center [511, 562] width 1 height 1
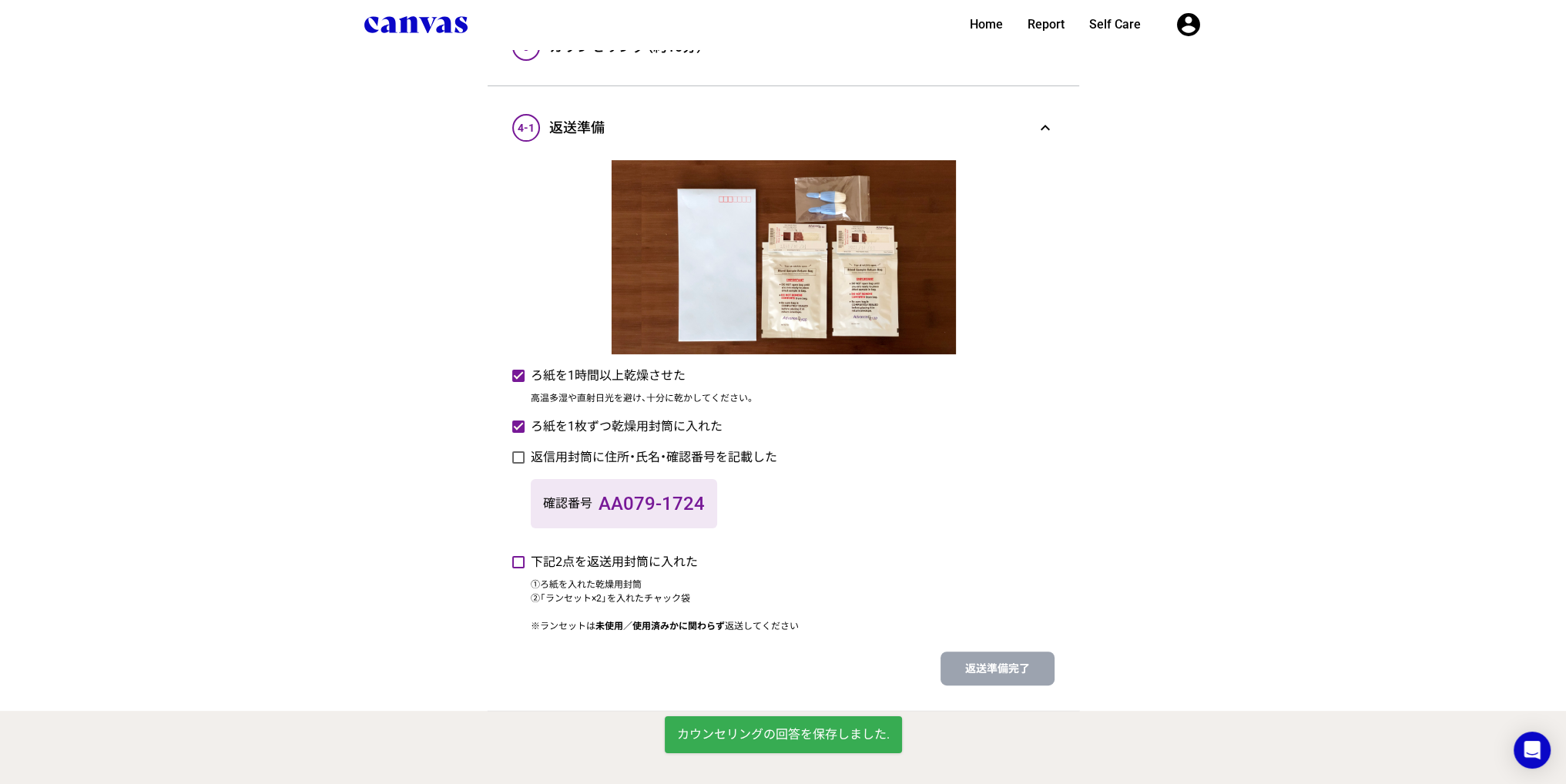
checkbox input "true"
click at [663, 463] on label "返信用封筒に住所・氏名・確認番号を記載した" at bounding box center [653, 458] width 247 height 19
click at [512, 458] on input "返信用封筒に住所・氏名・確認番号を記載した" at bounding box center [511, 458] width 1 height 1
checkbox input "true"
click at [1026, 666] on span "返送準備完了" at bounding box center [998, 669] width 65 height 12
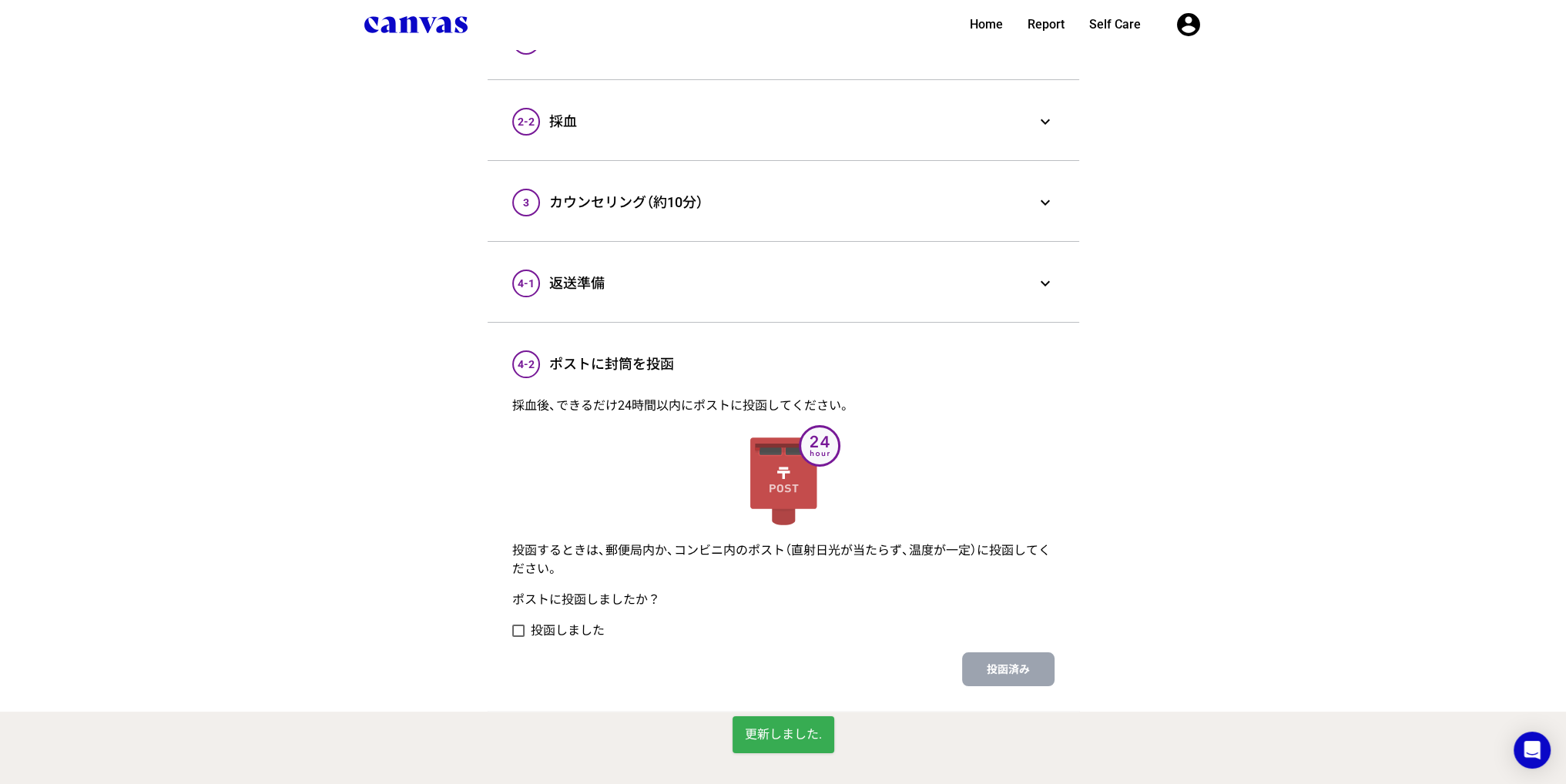
scroll to position [224, 0]
click at [590, 617] on form "ポストに投函しましたか？ 投函しました 投函済み" at bounding box center [783, 643] width 542 height 107
click at [582, 629] on label "投函しました" at bounding box center [568, 630] width 74 height 19
click at [512, 630] on input "投函しました" at bounding box center [511, 630] width 1 height 1
checkbox input "true"
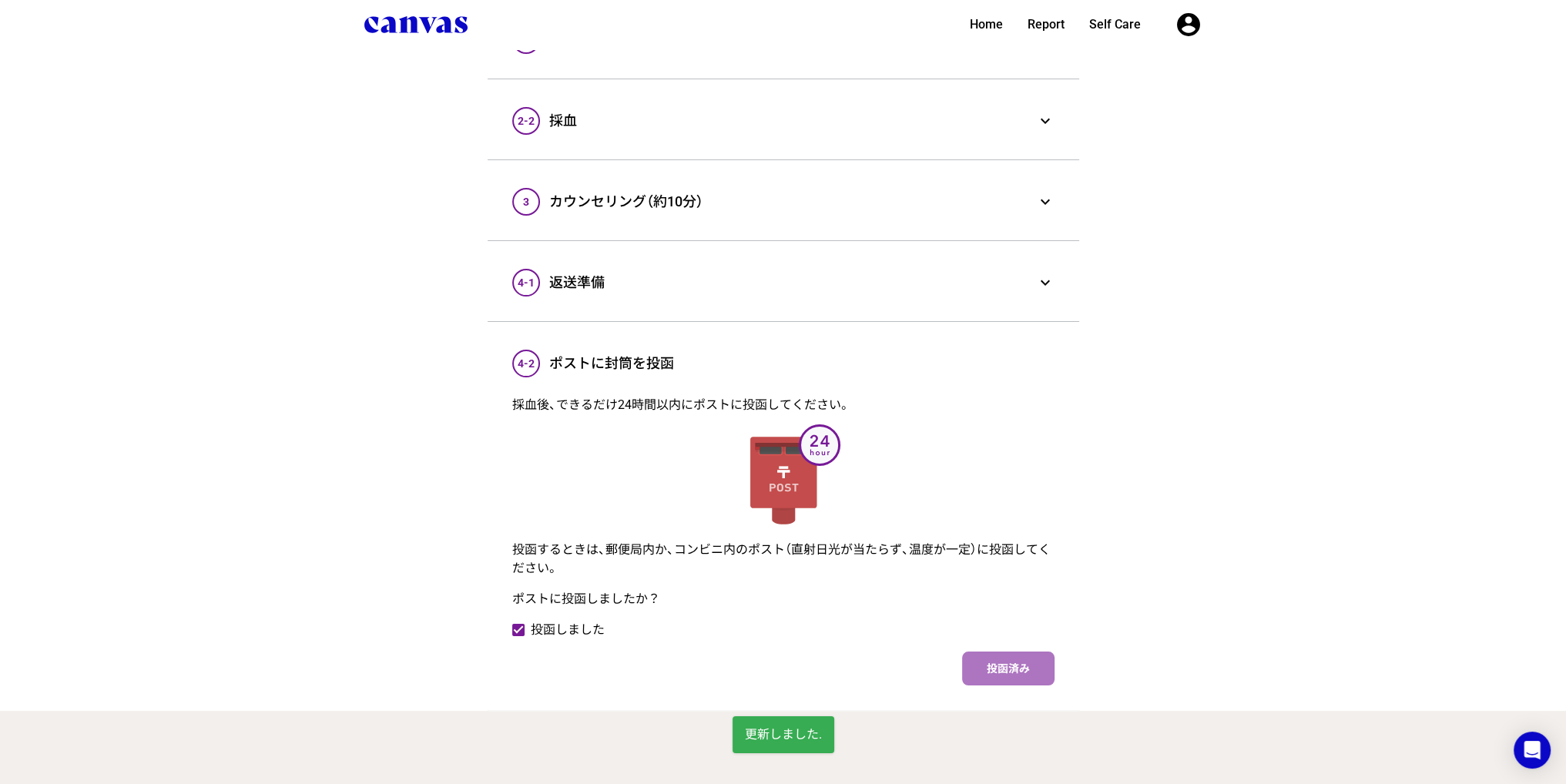
click at [1041, 677] on button "投函済み" at bounding box center [1008, 669] width 93 height 34
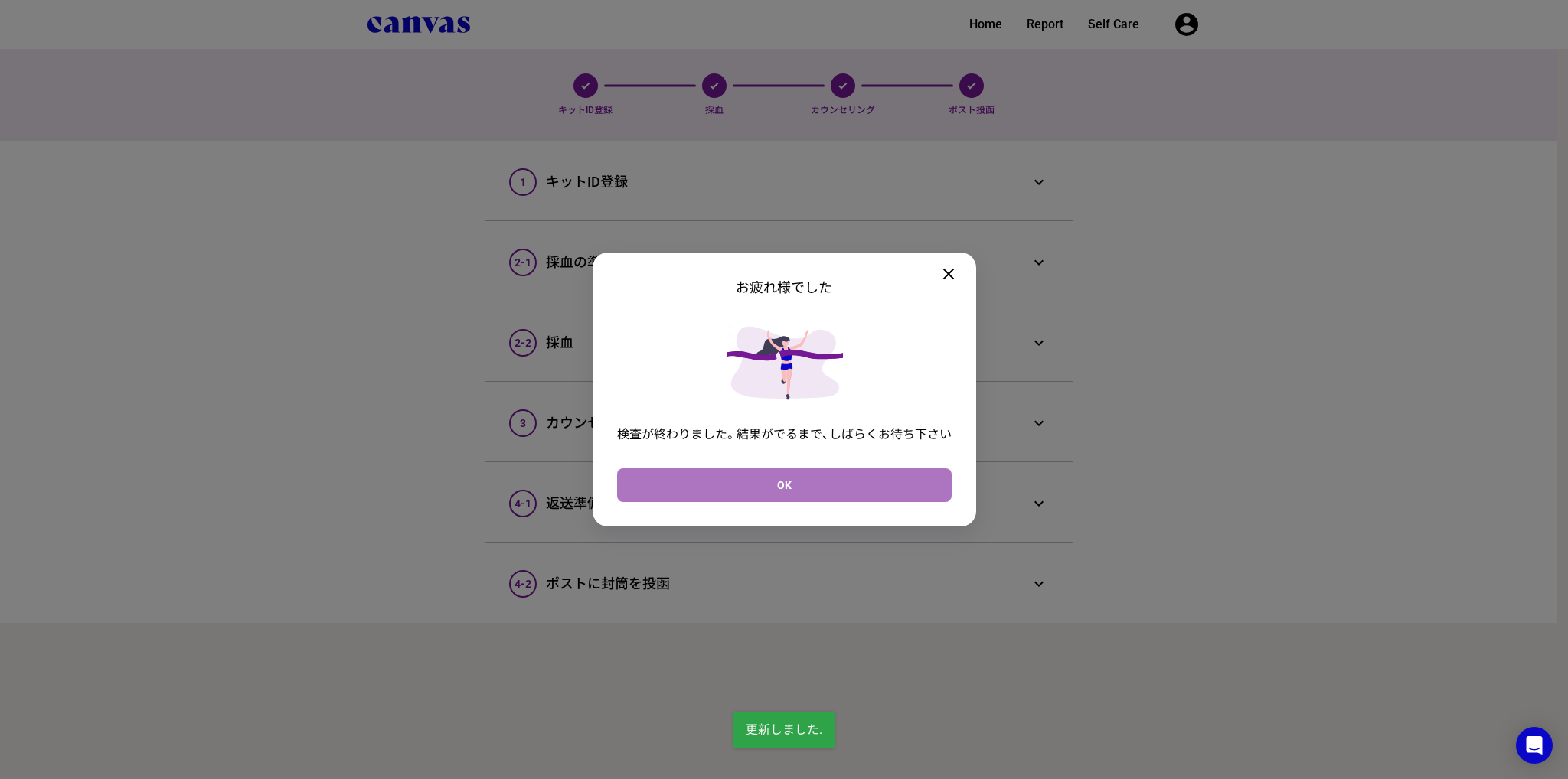
click at [866, 479] on link "OK" at bounding box center [784, 486] width 334 height 34
